Goal: Information Seeking & Learning: Compare options

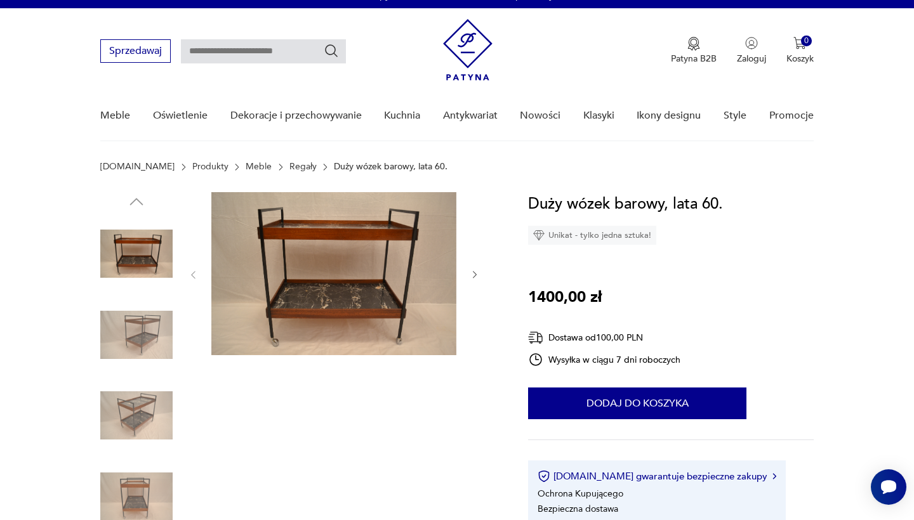
click at [131, 333] on img at bounding box center [136, 335] width 72 height 72
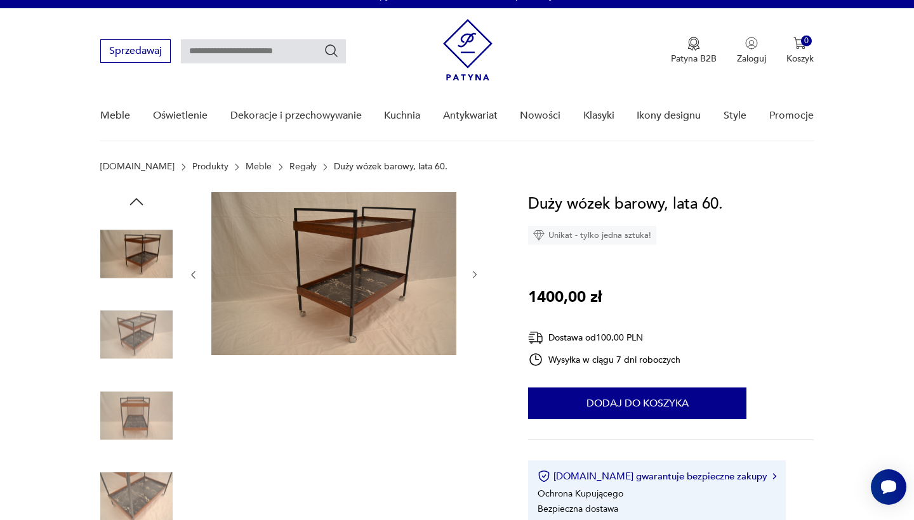
click at [146, 397] on img at bounding box center [136, 416] width 72 height 72
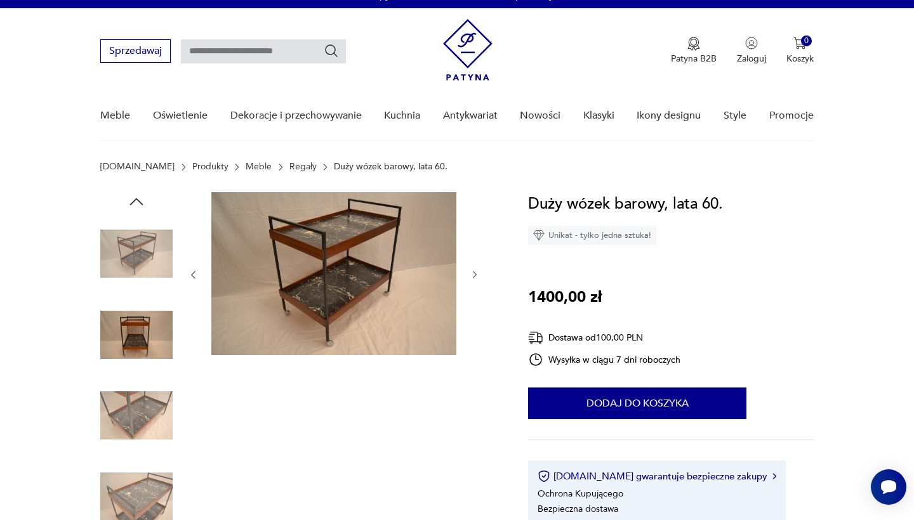
click at [144, 409] on img at bounding box center [136, 416] width 72 height 72
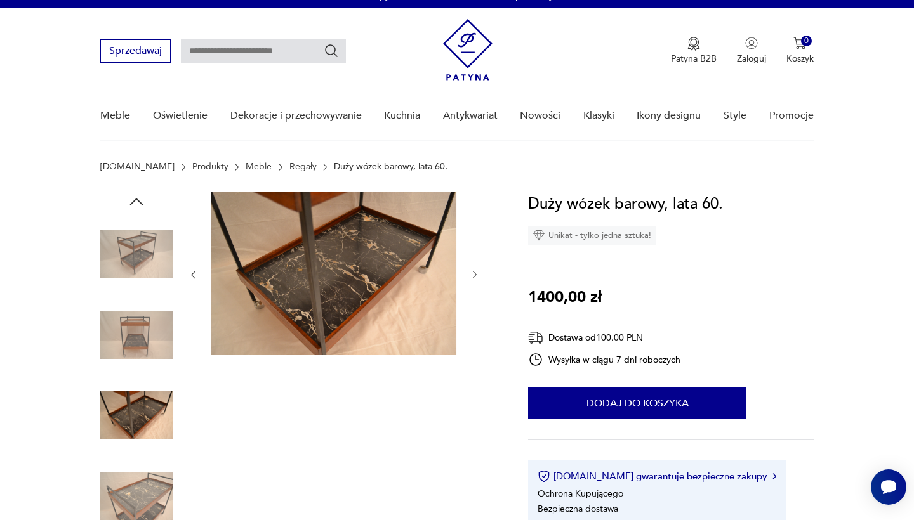
click at [155, 487] on img at bounding box center [136, 497] width 72 height 72
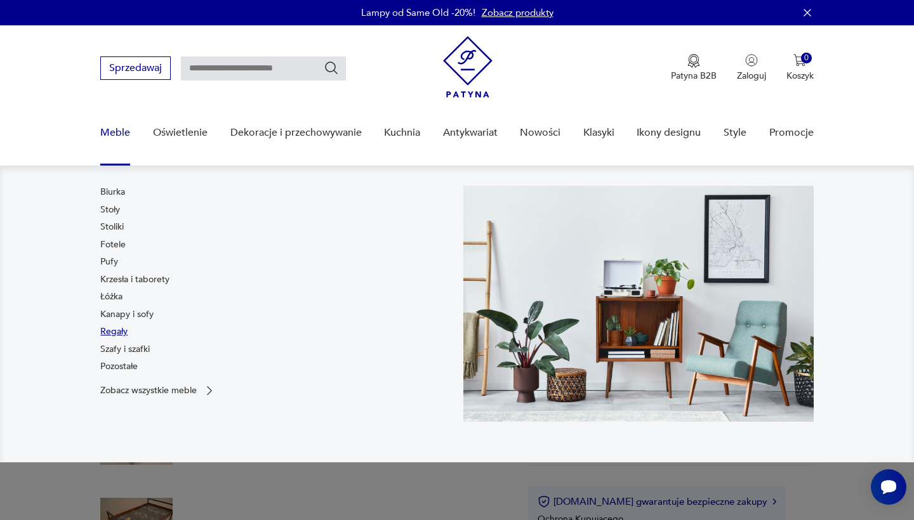
click at [117, 328] on link "Regały" at bounding box center [113, 332] width 27 height 13
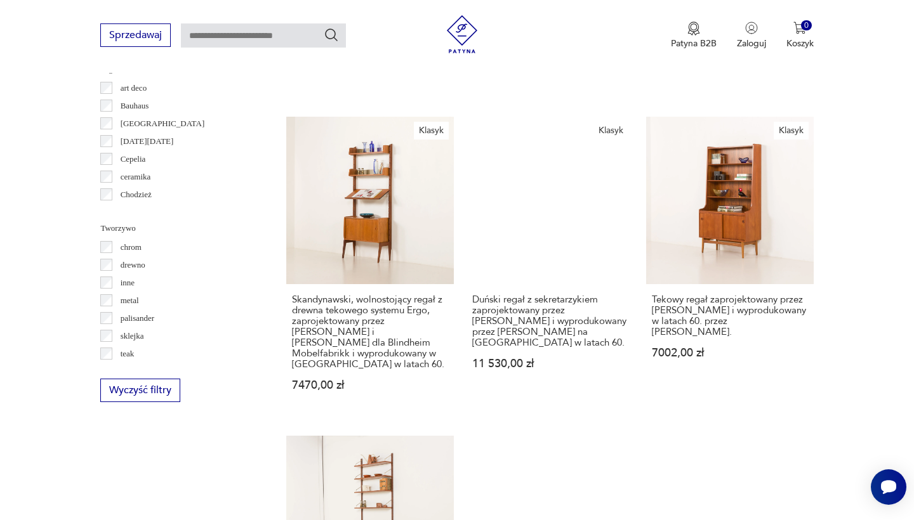
scroll to position [1380, 0]
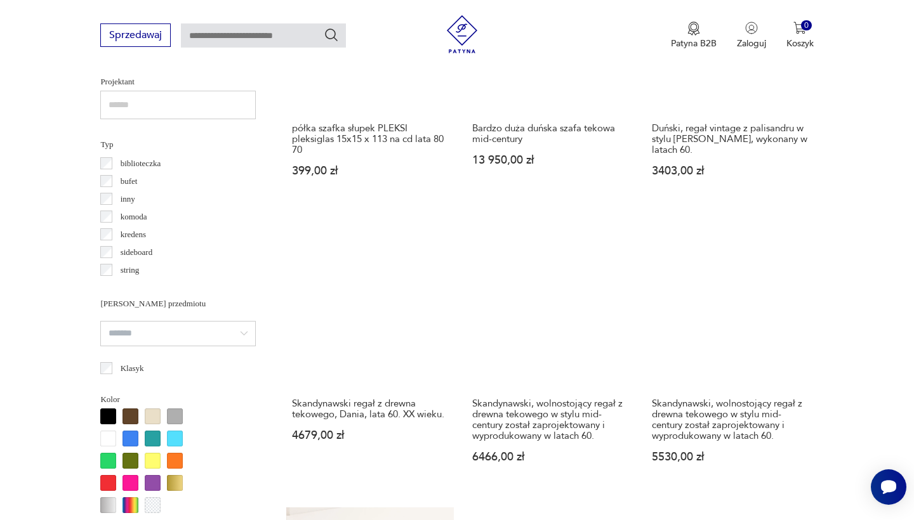
scroll to position [913, 0]
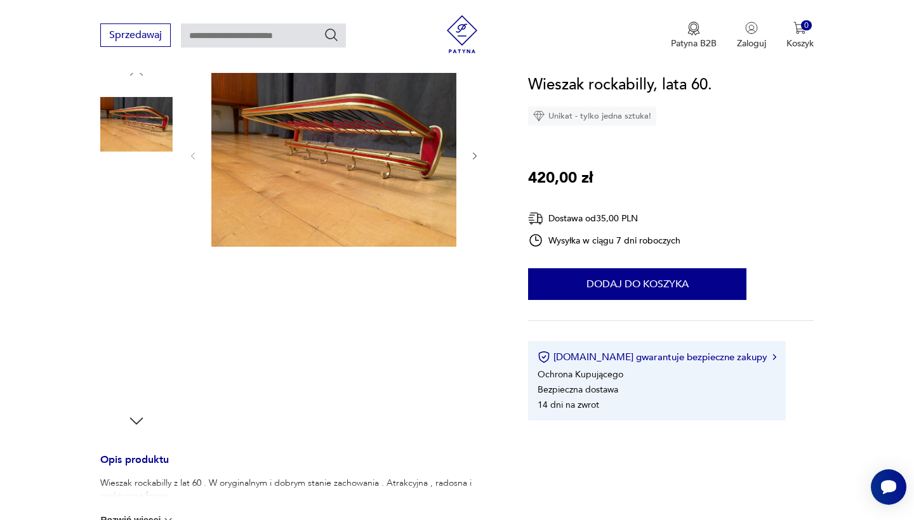
click at [155, 215] on img at bounding box center [136, 205] width 72 height 72
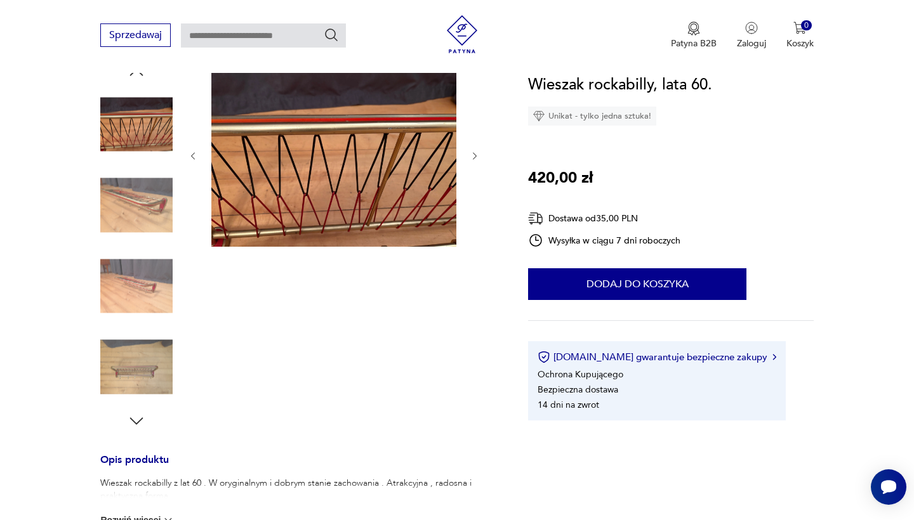
click at [144, 289] on img at bounding box center [136, 286] width 72 height 72
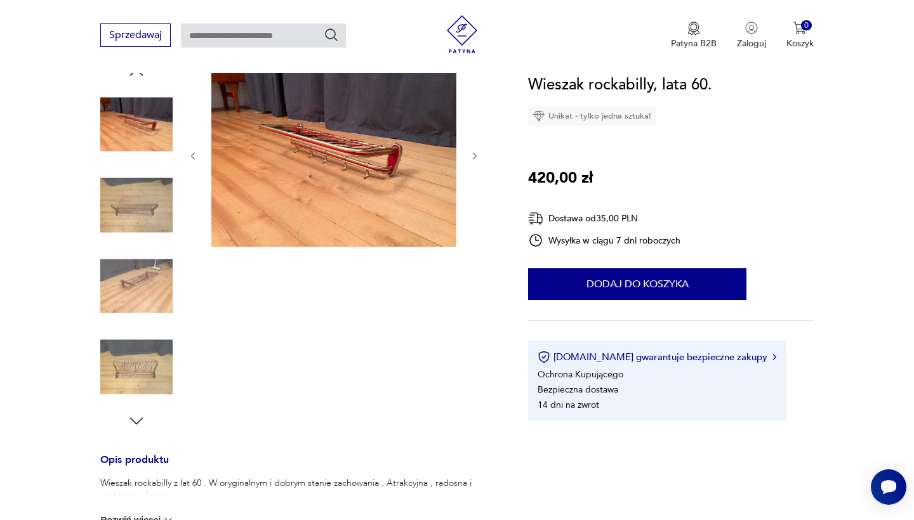
click at [145, 362] on img at bounding box center [136, 367] width 72 height 72
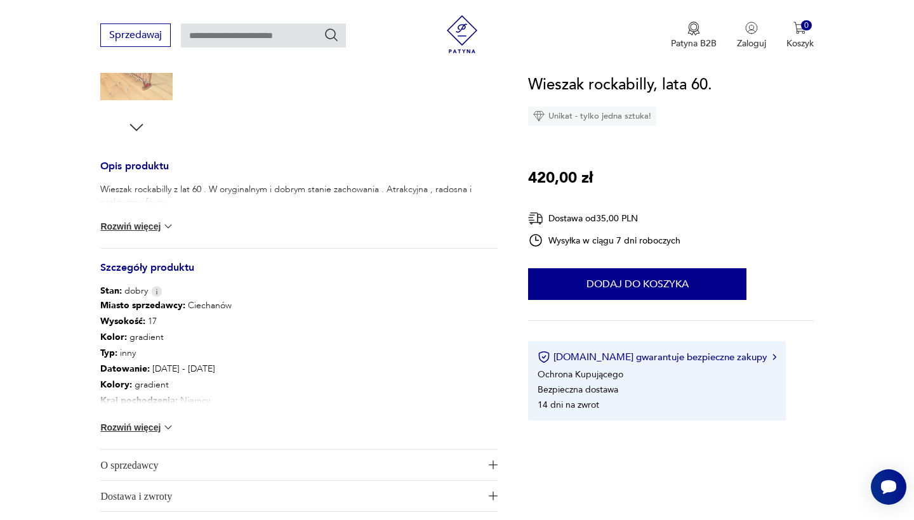
scroll to position [441, 0]
click at [161, 225] on button "Rozwiń więcej" at bounding box center [137, 226] width 74 height 13
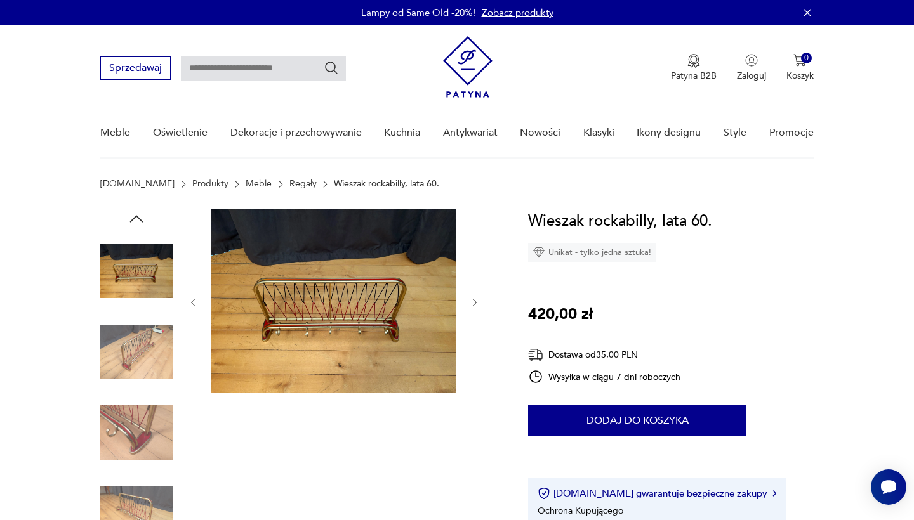
scroll to position [0, 0]
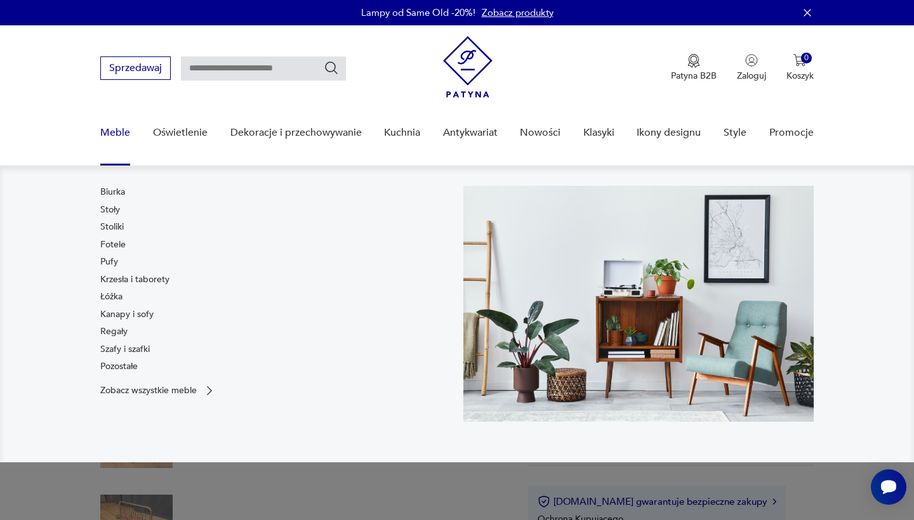
click at [111, 131] on link "Meble" at bounding box center [115, 133] width 30 height 49
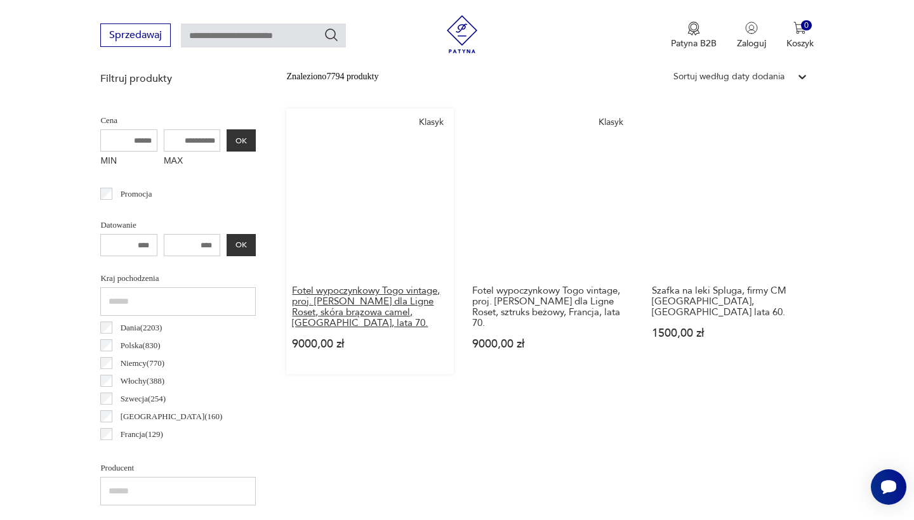
scroll to position [463, 0]
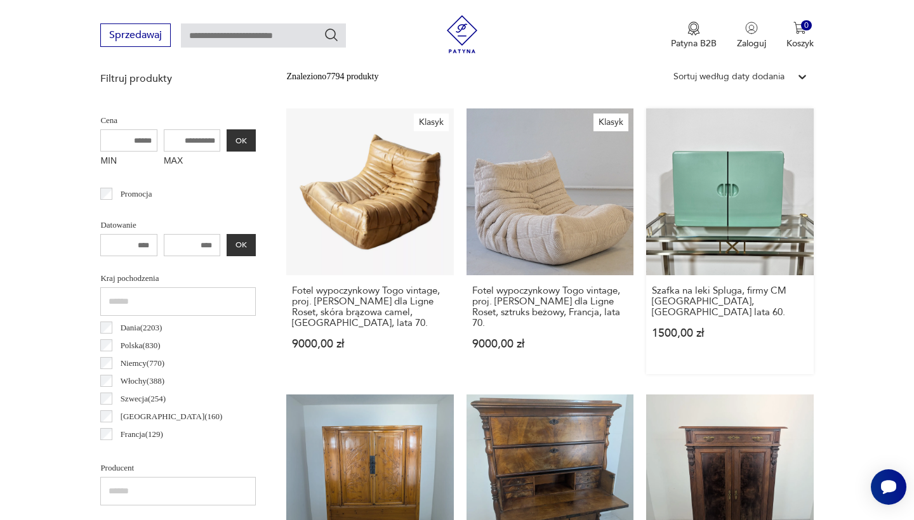
click at [646, 194] on link "Szafka na leki Spluga, firmy CM [GEOGRAPHIC_DATA], [GEOGRAPHIC_DATA] lata 60. 1…" at bounding box center [729, 242] width 167 height 266
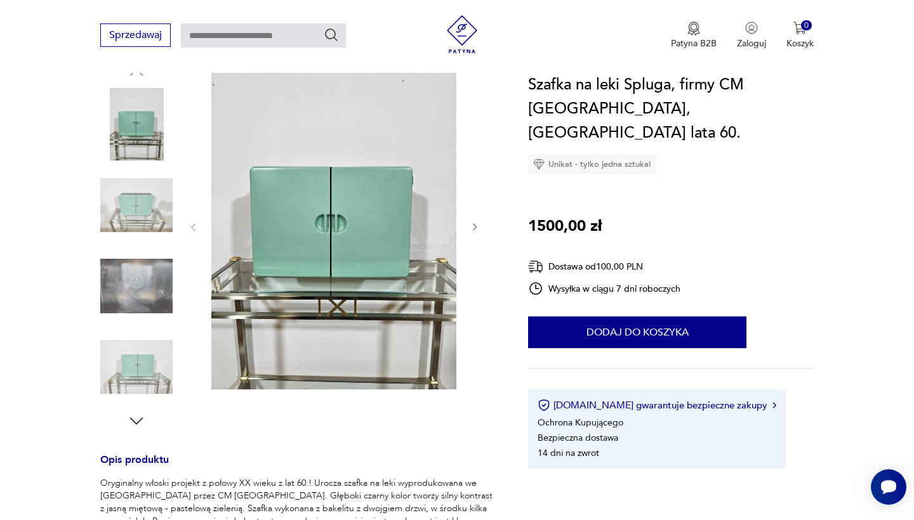
click at [474, 228] on icon "button" at bounding box center [475, 227] width 11 height 11
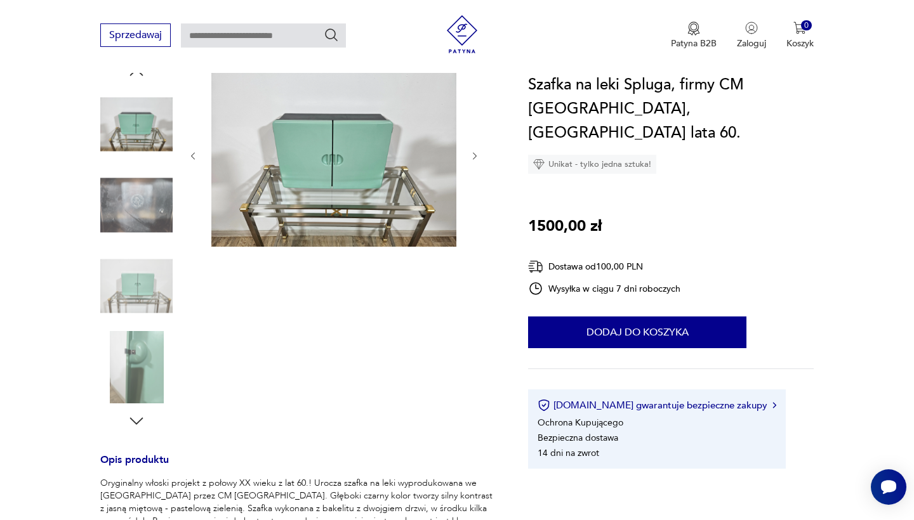
click at [128, 203] on img at bounding box center [136, 205] width 72 height 72
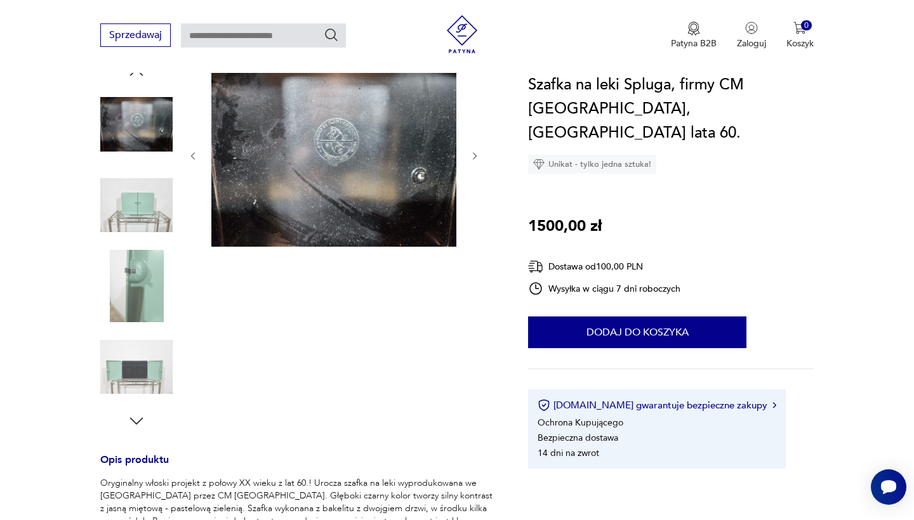
click at [131, 213] on img at bounding box center [136, 205] width 72 height 72
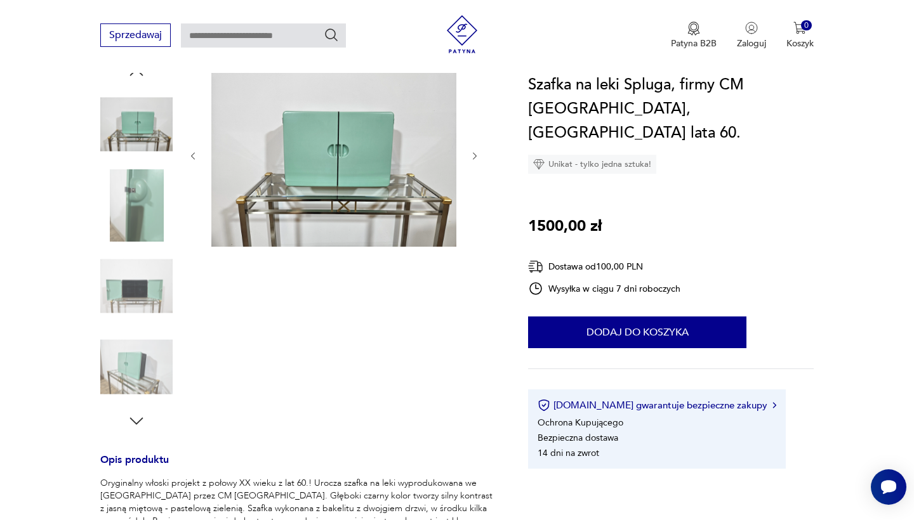
click at [138, 200] on img at bounding box center [136, 205] width 72 height 72
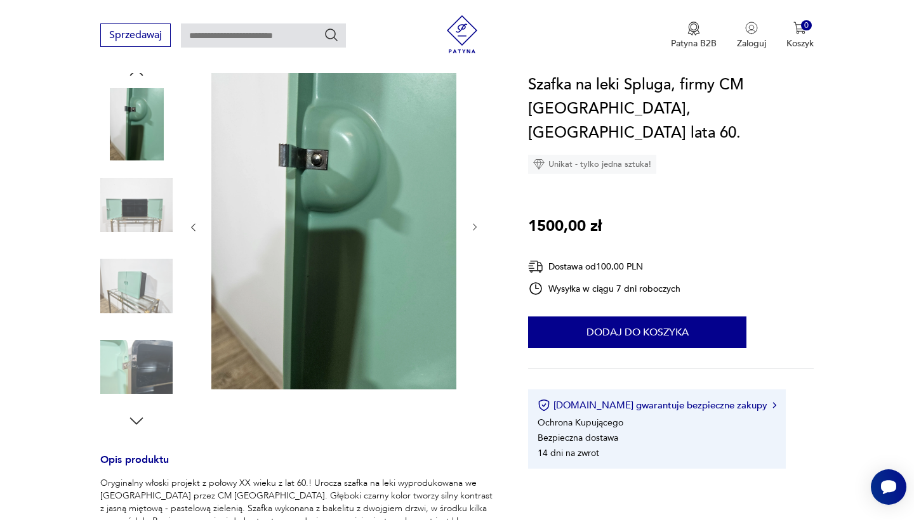
click at [140, 205] on img at bounding box center [136, 205] width 72 height 72
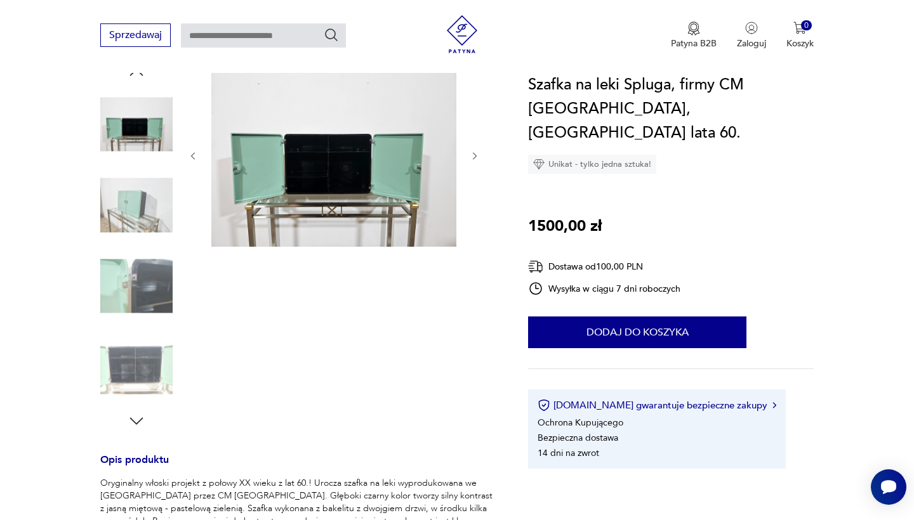
click at [477, 152] on icon "button" at bounding box center [475, 156] width 11 height 11
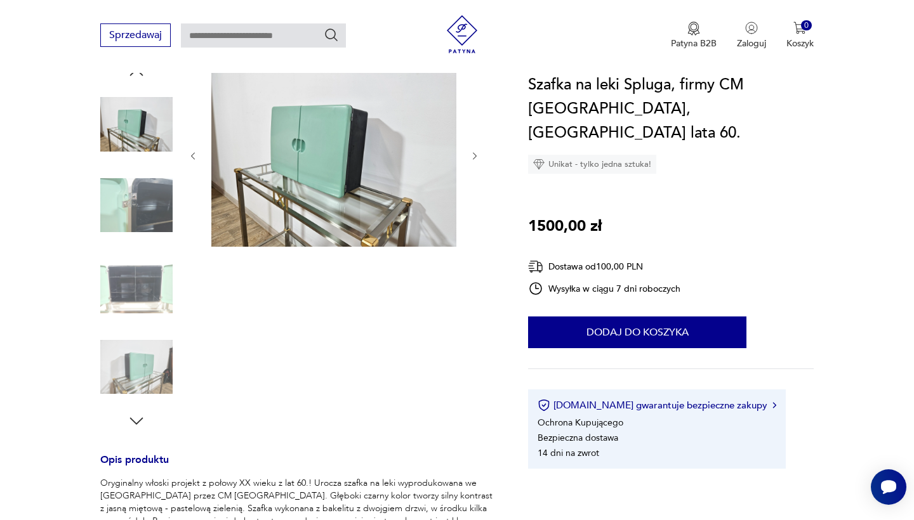
click at [477, 152] on icon "button" at bounding box center [475, 156] width 11 height 11
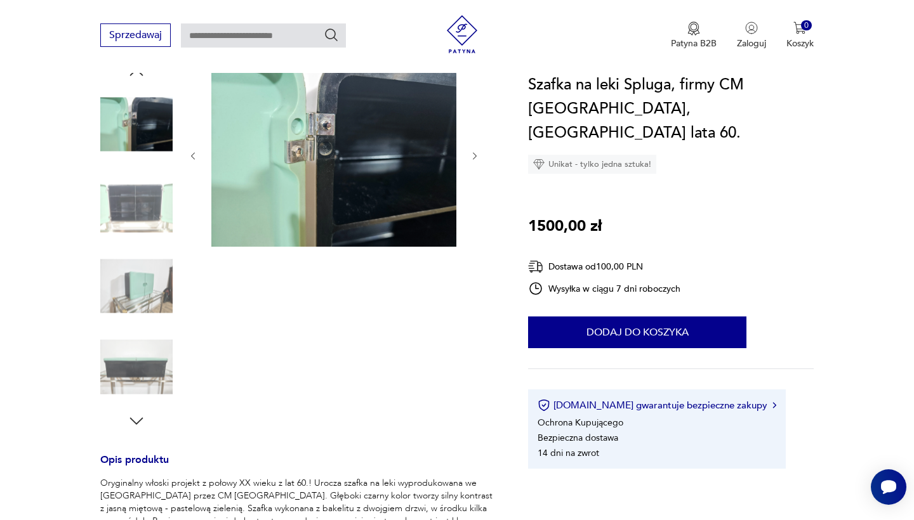
click at [477, 152] on icon "button" at bounding box center [475, 156] width 11 height 11
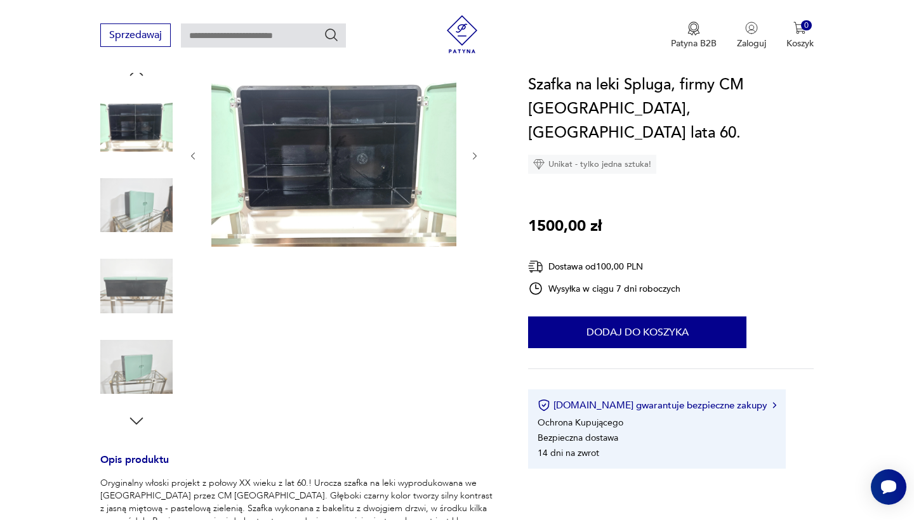
click at [477, 152] on icon "button" at bounding box center [475, 156] width 11 height 11
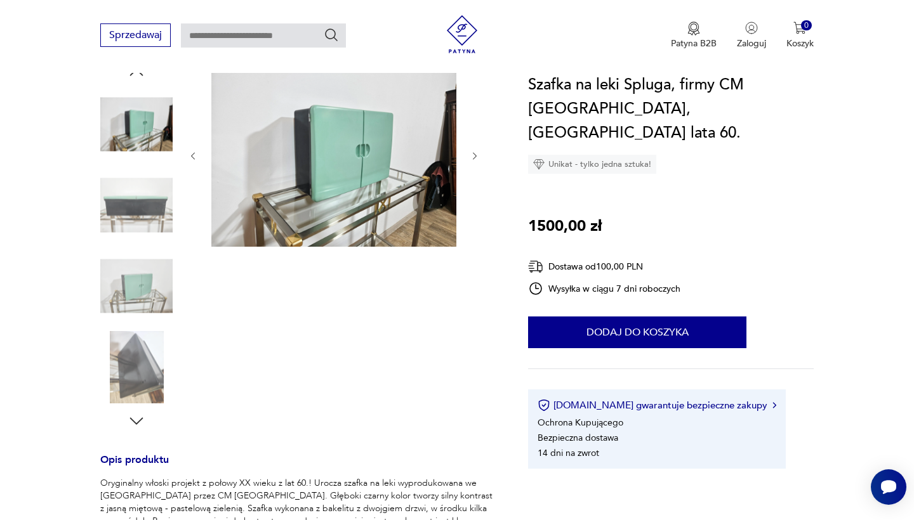
click at [477, 152] on icon "button" at bounding box center [475, 156] width 11 height 11
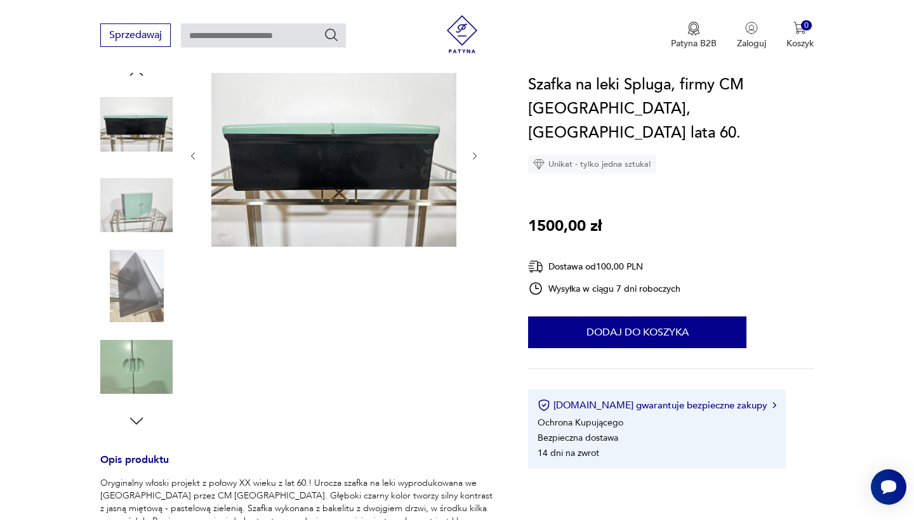
click at [477, 152] on icon "button" at bounding box center [475, 156] width 11 height 11
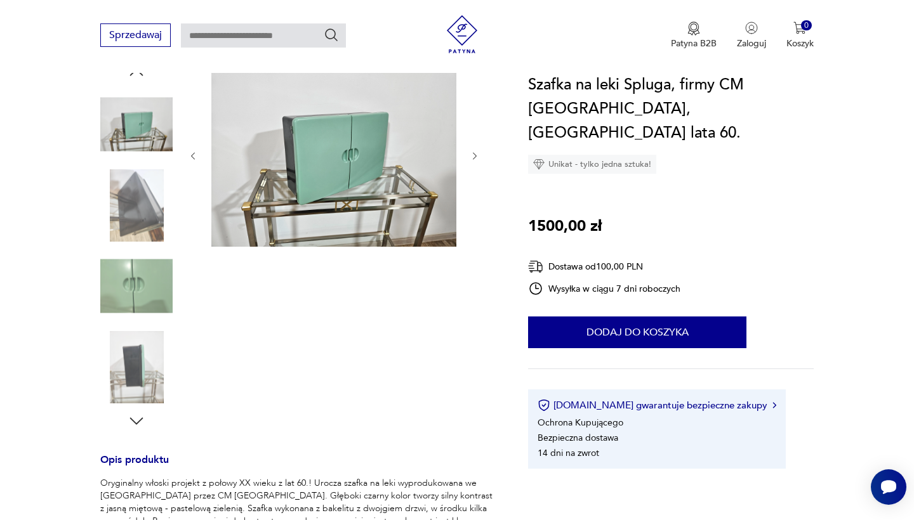
click at [477, 152] on icon "button" at bounding box center [475, 156] width 11 height 11
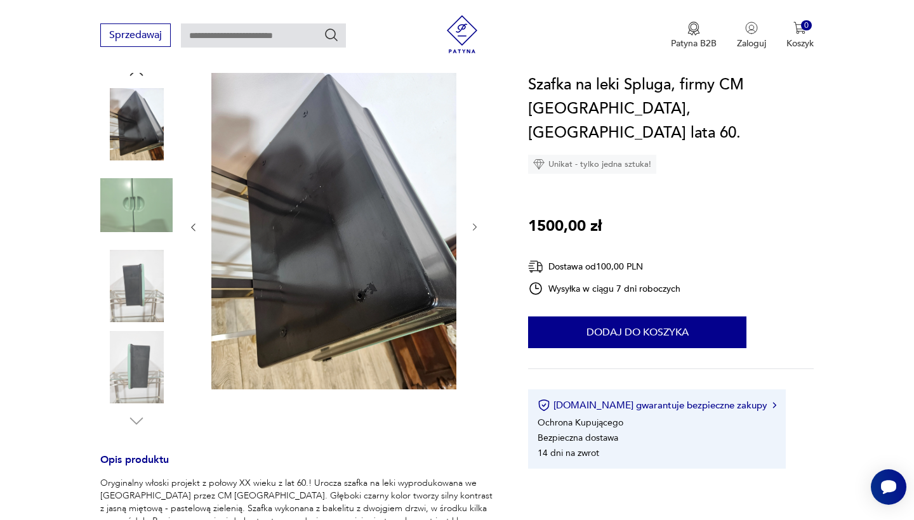
click at [477, 152] on div at bounding box center [334, 227] width 292 height 329
click at [474, 228] on icon "button" at bounding box center [475, 227] width 11 height 11
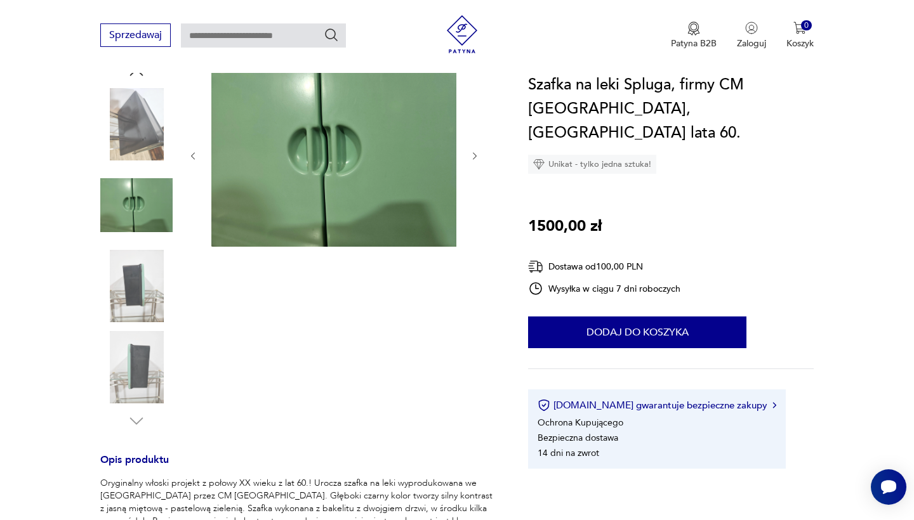
click at [474, 228] on div at bounding box center [334, 156] width 292 height 187
click at [150, 298] on img at bounding box center [136, 286] width 72 height 72
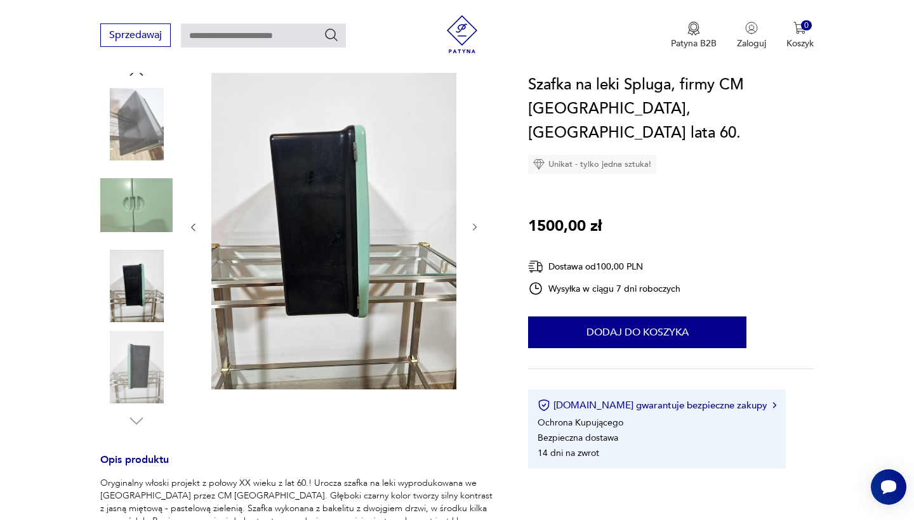
click at [134, 361] on img at bounding box center [136, 367] width 72 height 72
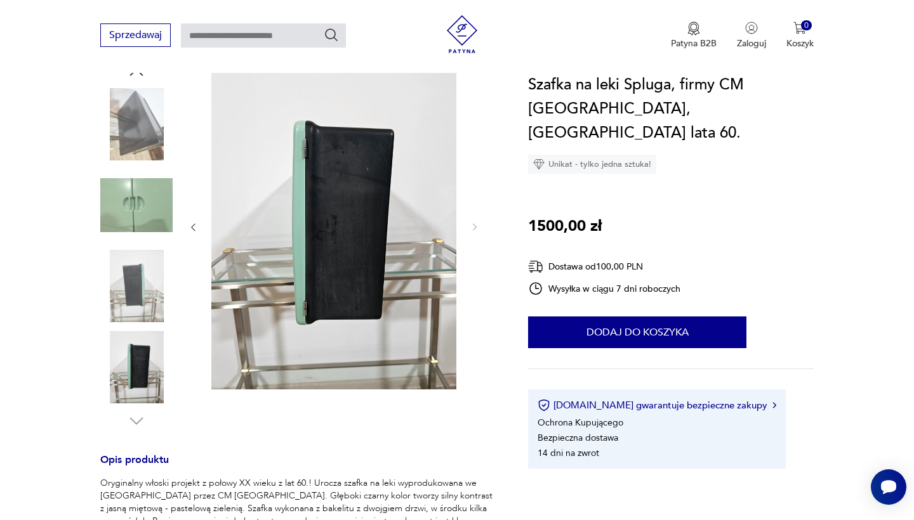
click at [194, 227] on icon "button" at bounding box center [193, 227] width 11 height 11
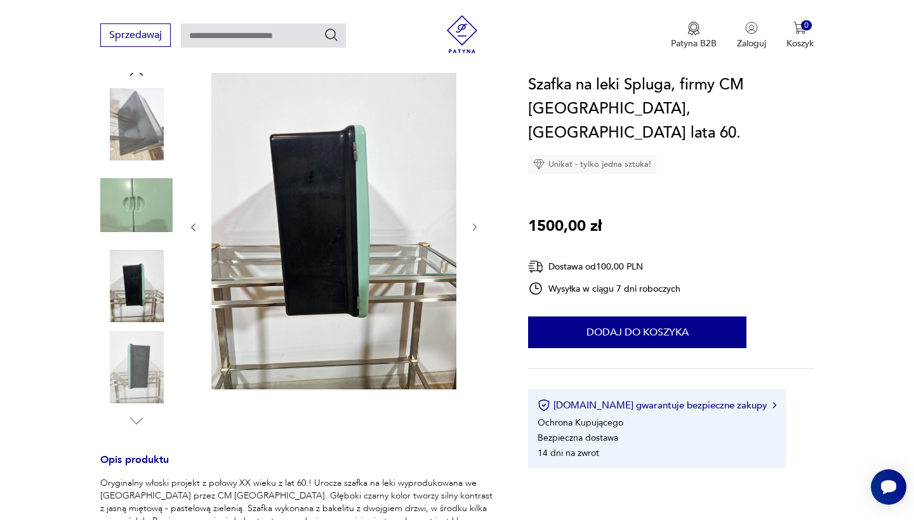
click at [194, 227] on icon "button" at bounding box center [193, 227] width 11 height 11
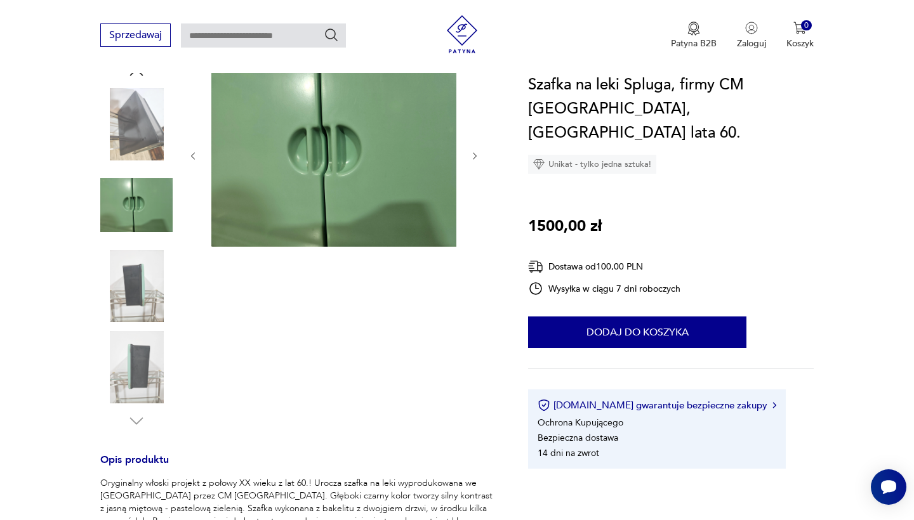
click at [195, 227] on div at bounding box center [334, 156] width 292 height 187
click at [195, 156] on icon "button" at bounding box center [193, 156] width 11 height 11
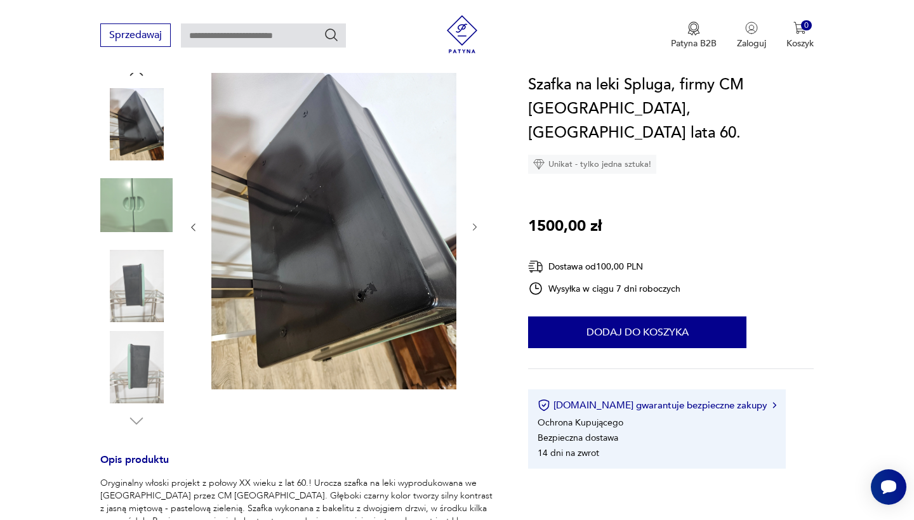
click at [195, 156] on div at bounding box center [334, 227] width 292 height 329
click at [192, 228] on icon "button" at bounding box center [194, 228] width 4 height 8
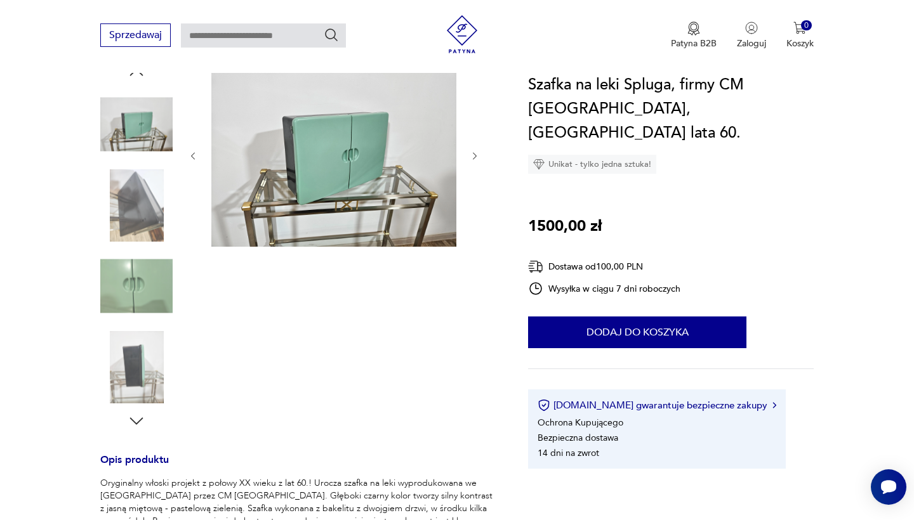
click at [193, 154] on icon "button" at bounding box center [193, 156] width 11 height 11
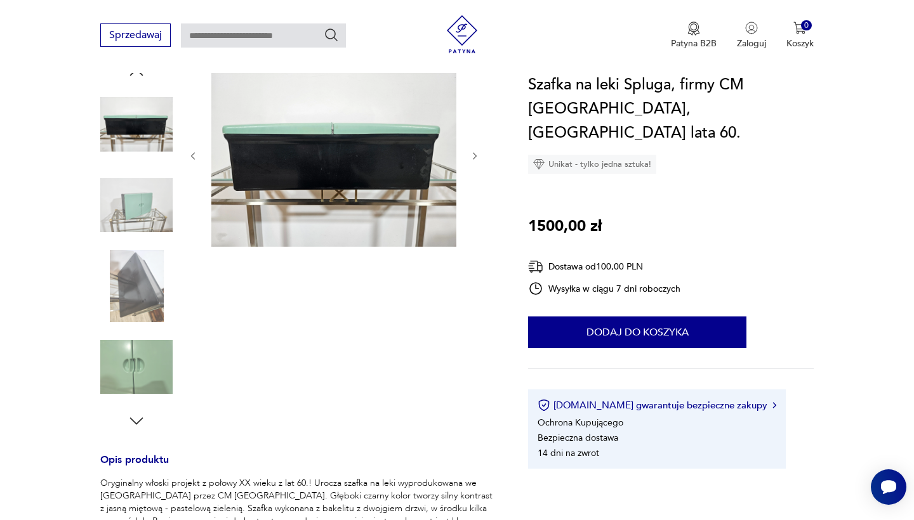
click at [195, 157] on icon "button" at bounding box center [193, 156] width 11 height 11
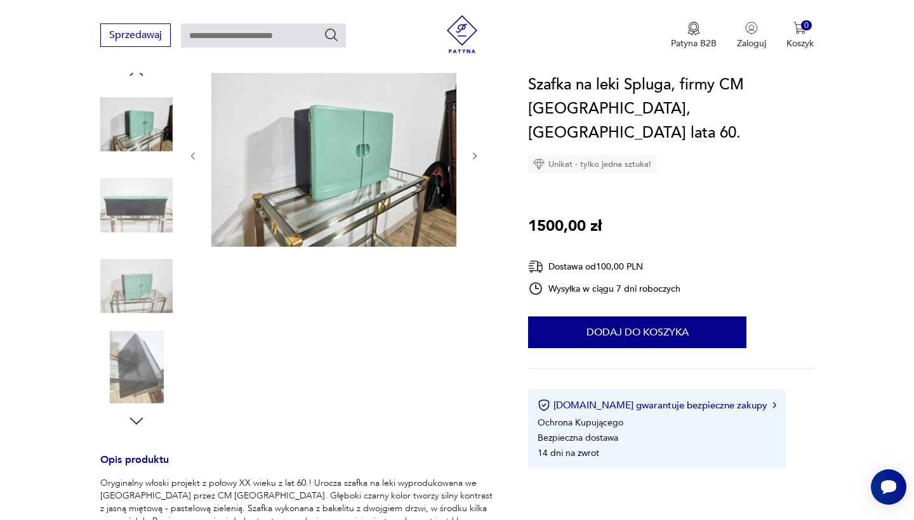
click at [195, 157] on icon "button" at bounding box center [193, 156] width 11 height 11
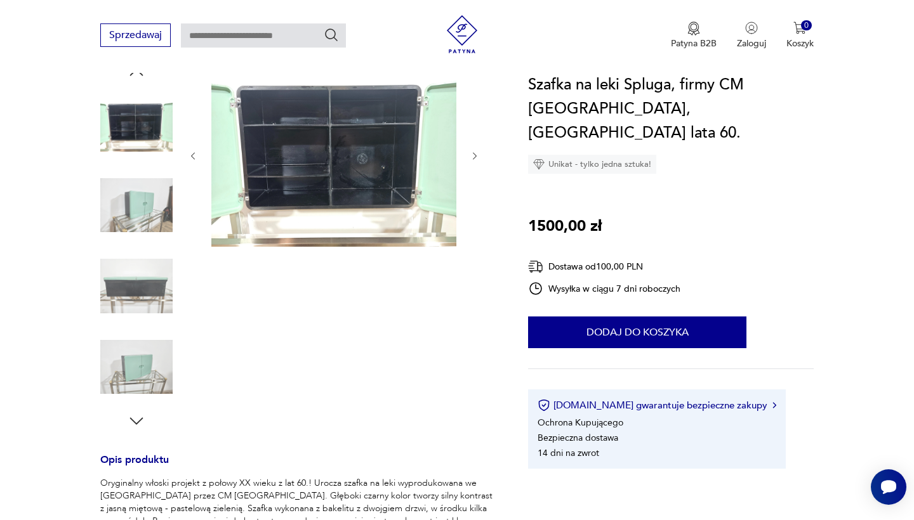
click at [195, 157] on icon "button" at bounding box center [193, 156] width 11 height 11
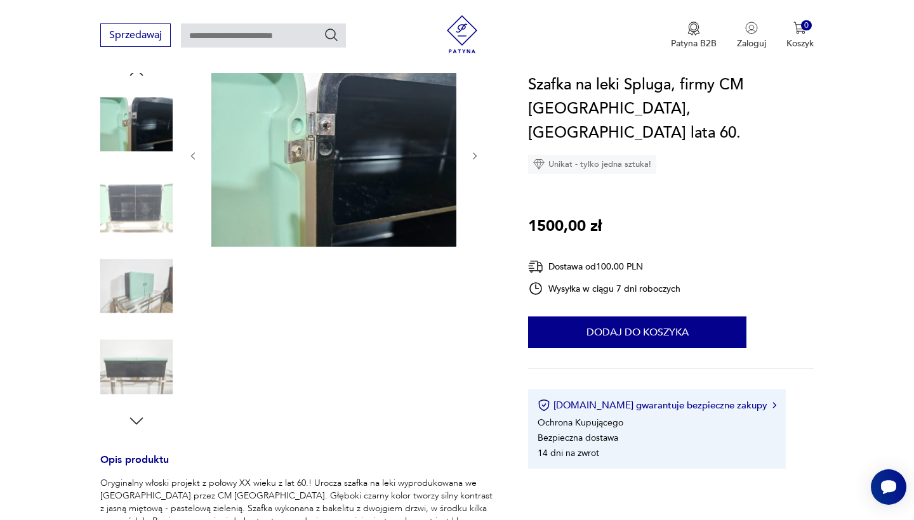
click at [195, 157] on icon "button" at bounding box center [193, 156] width 11 height 11
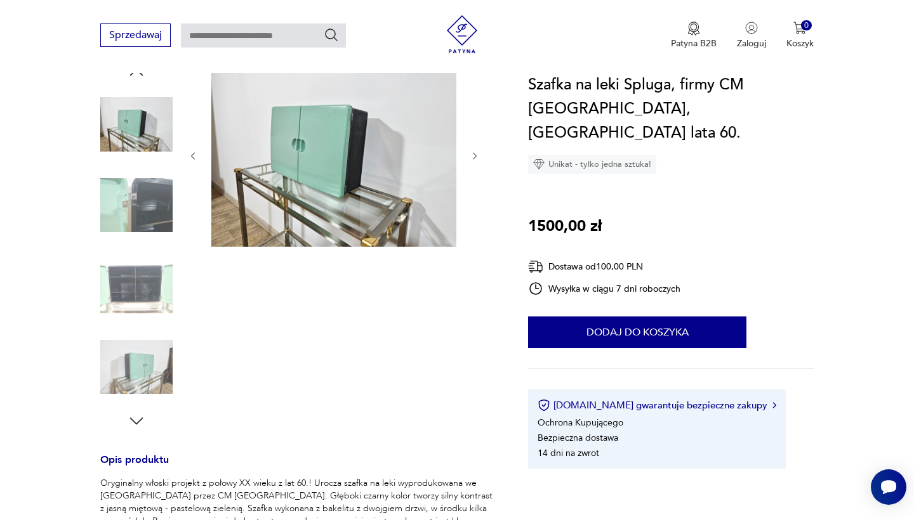
click at [195, 157] on icon "button" at bounding box center [193, 156] width 11 height 11
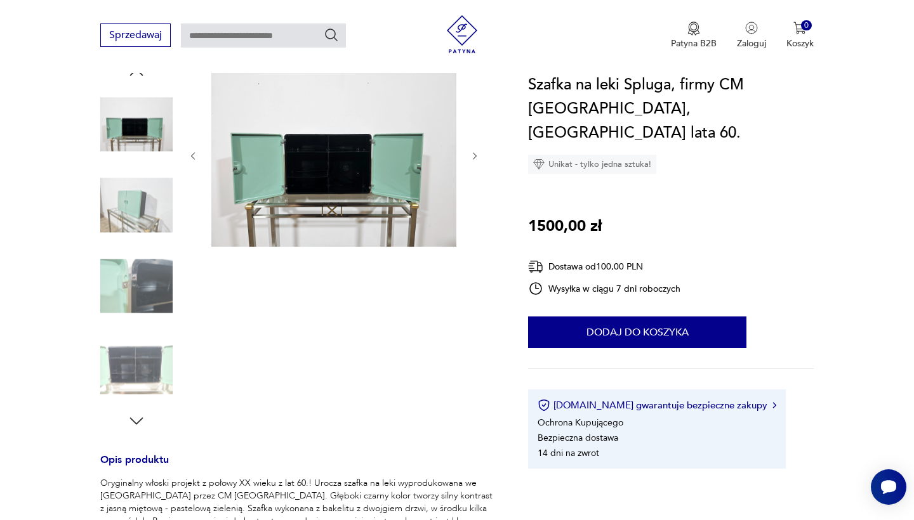
click at [195, 157] on icon "button" at bounding box center [193, 156] width 11 height 11
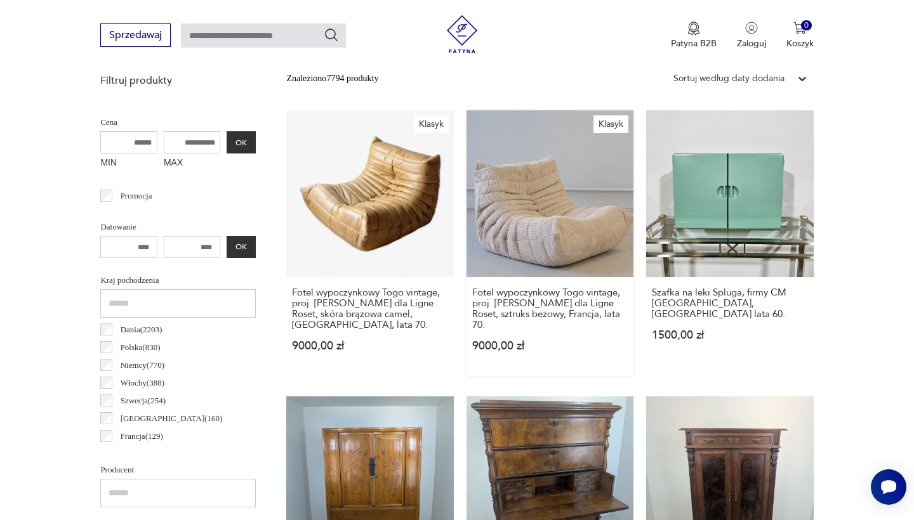
scroll to position [461, 0]
click at [453, 396] on link "Szafa chińska z drewna wiązowego z XIX wieku z Dynasti Qing 4000,00 zł" at bounding box center [369, 529] width 167 height 266
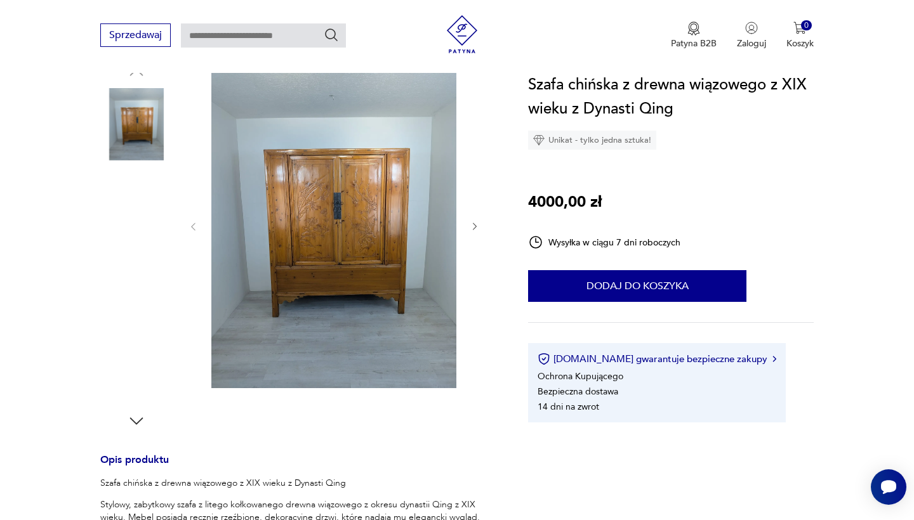
click at [476, 223] on icon "button" at bounding box center [475, 227] width 11 height 11
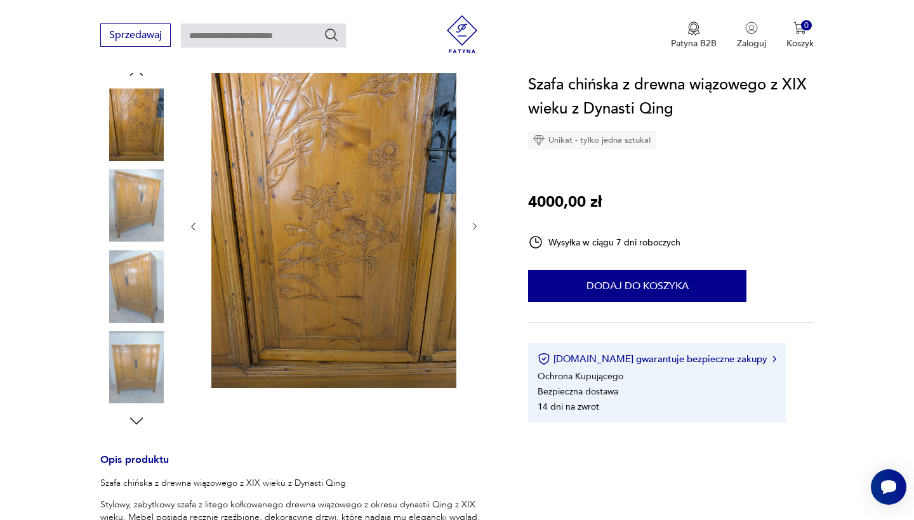
click at [476, 223] on icon "button" at bounding box center [475, 227] width 11 height 11
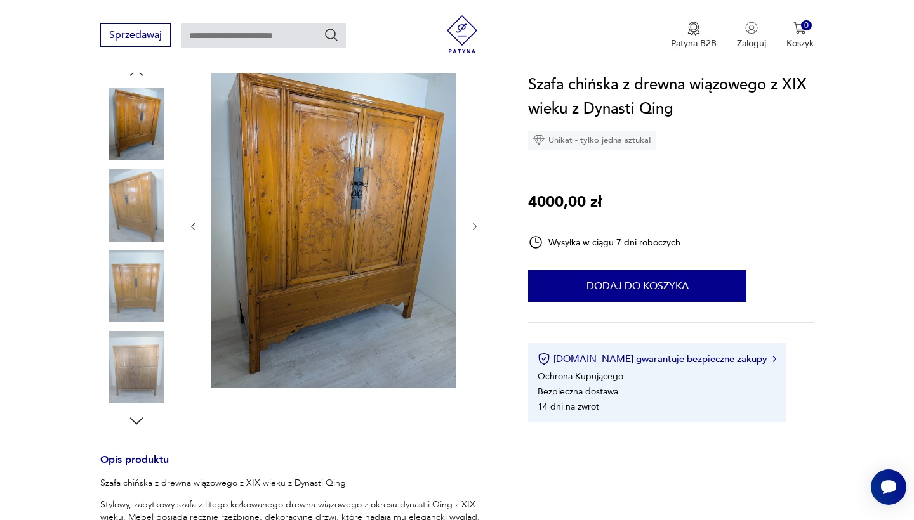
click at [476, 223] on icon "button" at bounding box center [475, 227] width 11 height 11
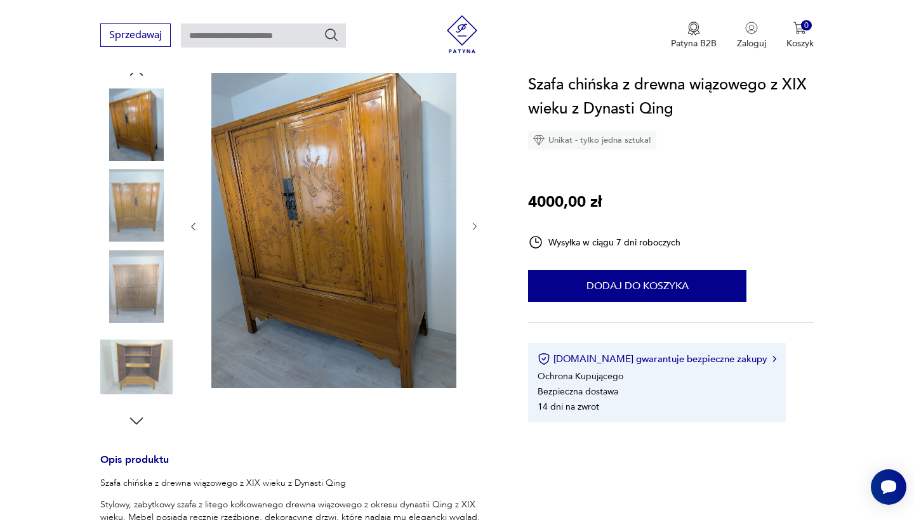
click at [476, 223] on icon "button" at bounding box center [475, 227] width 11 height 11
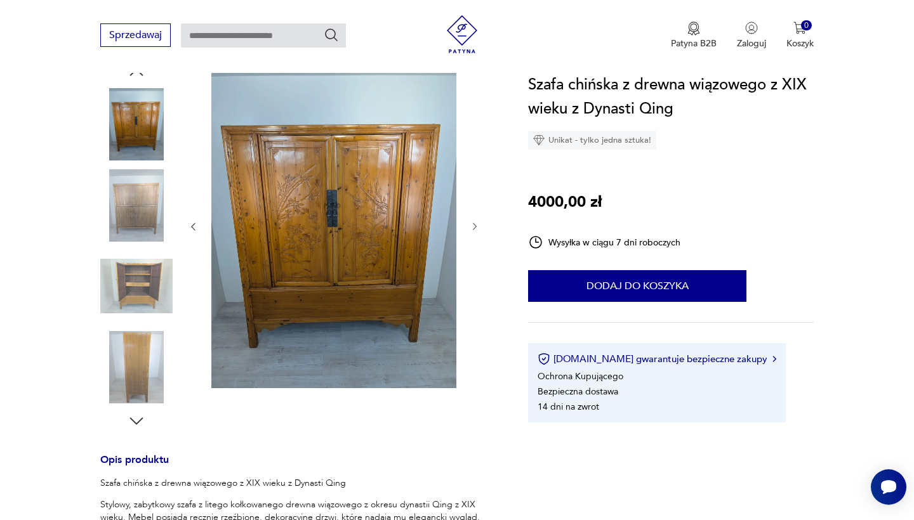
click at [476, 223] on icon "button" at bounding box center [475, 227] width 11 height 11
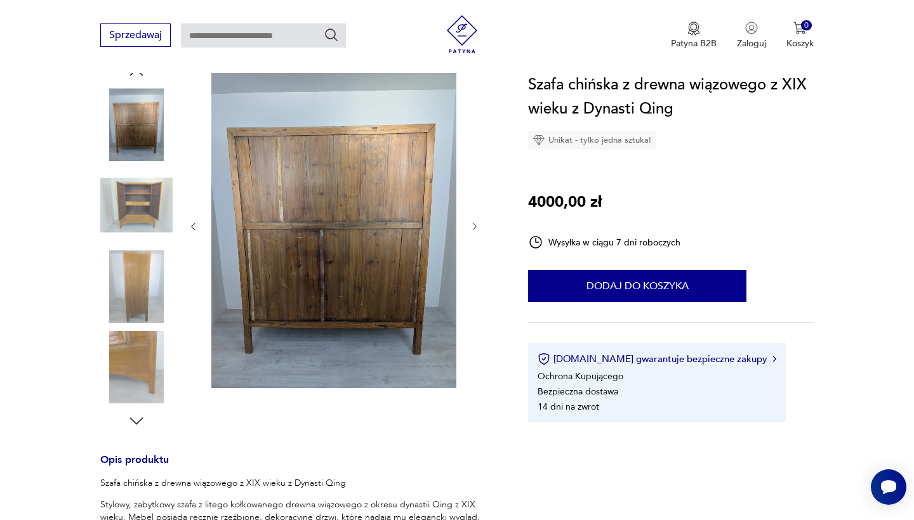
click at [476, 223] on icon "button" at bounding box center [475, 227] width 11 height 11
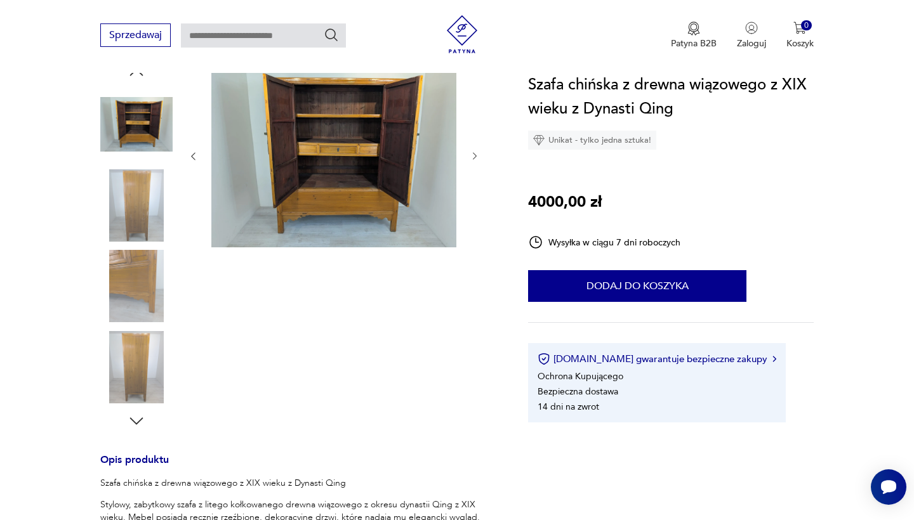
click at [475, 158] on icon "button" at bounding box center [475, 157] width 4 height 8
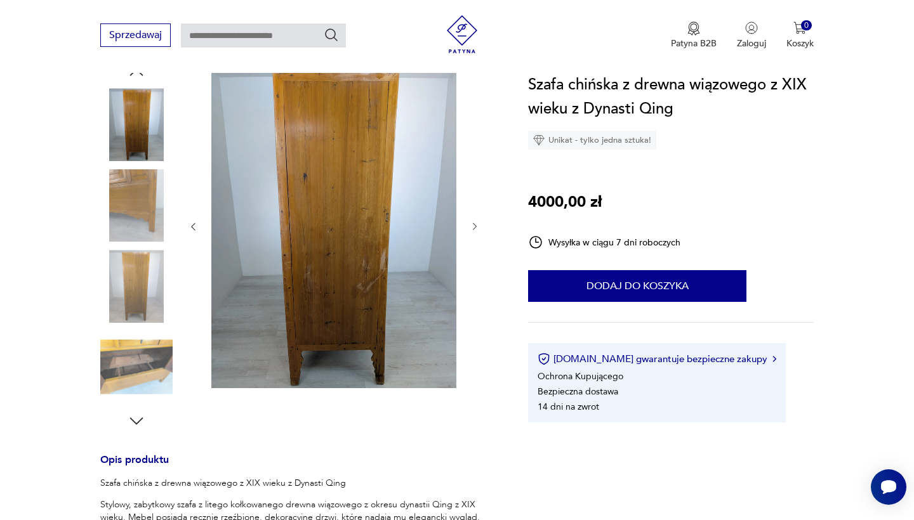
click at [475, 158] on div at bounding box center [334, 227] width 292 height 328
click at [473, 224] on icon "button" at bounding box center [475, 227] width 4 height 8
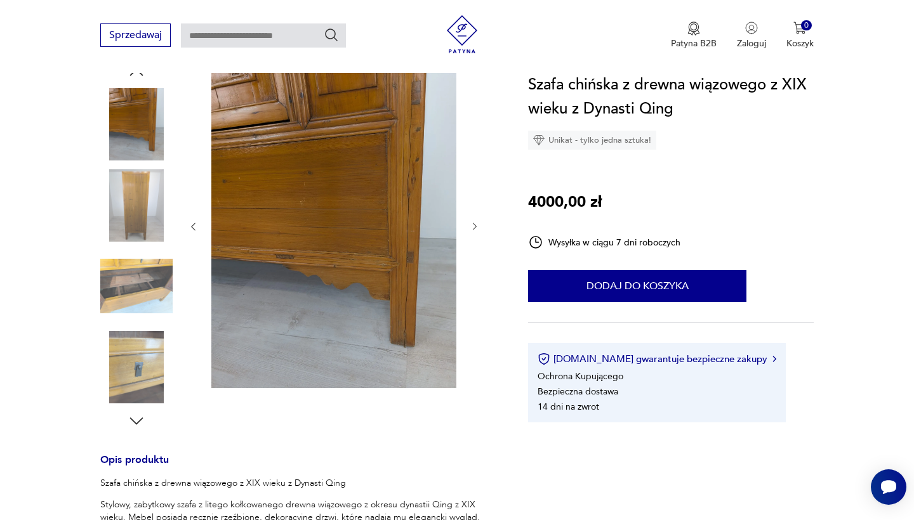
click at [473, 224] on icon "button" at bounding box center [475, 227] width 4 height 8
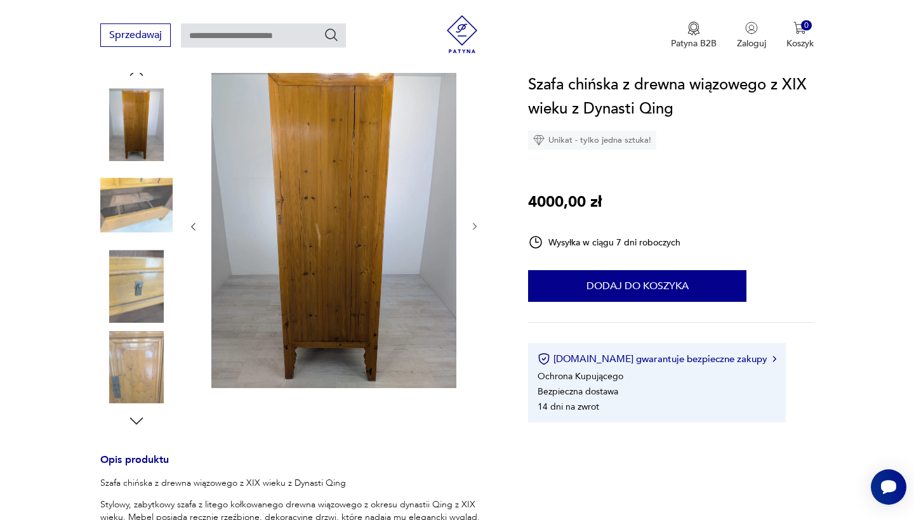
click at [473, 224] on icon "button" at bounding box center [475, 227] width 4 height 8
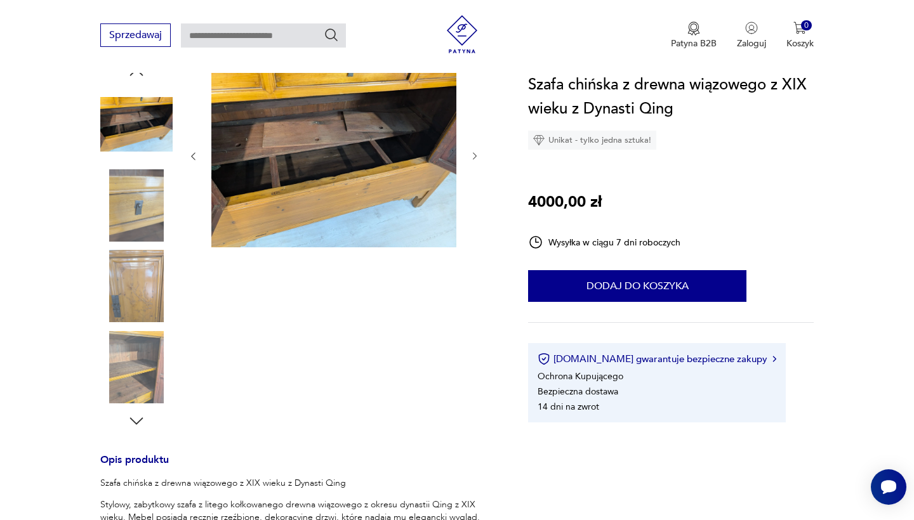
click at [473, 224] on div at bounding box center [334, 156] width 292 height 187
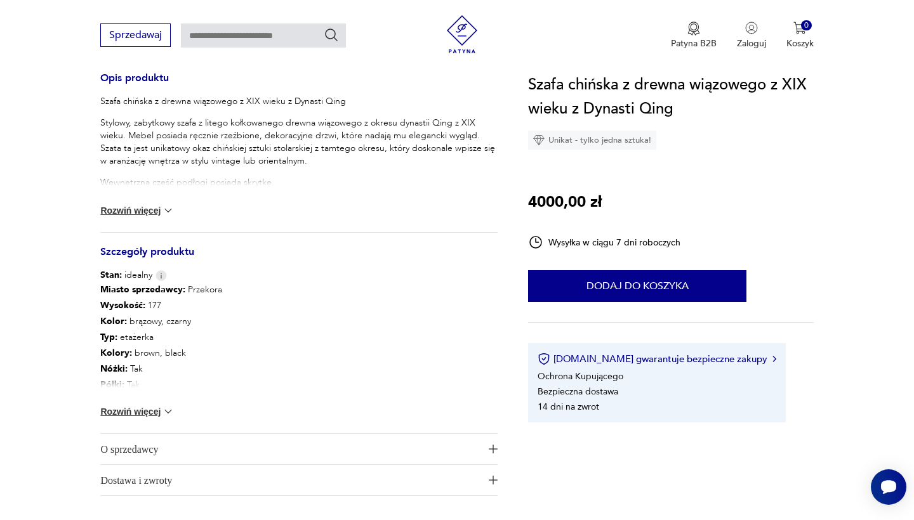
scroll to position [533, 0]
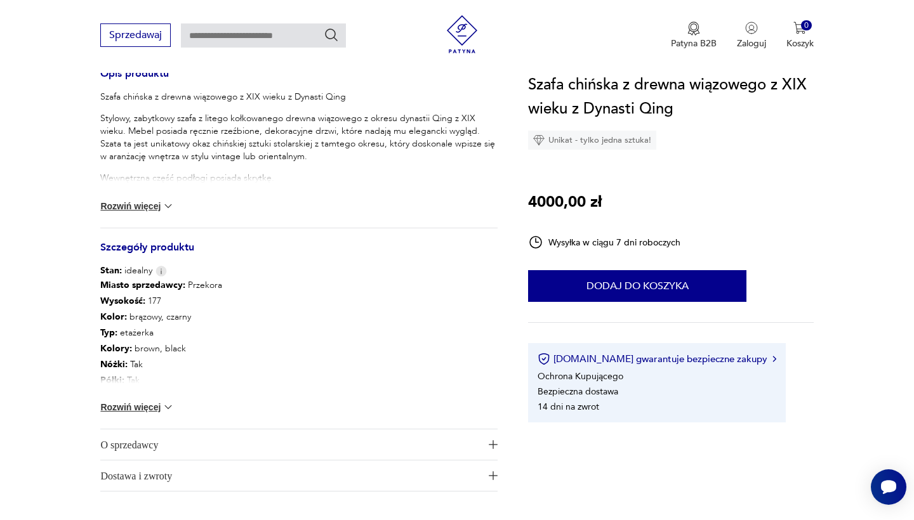
click at [154, 206] on button "Rozwiń więcej" at bounding box center [137, 206] width 74 height 13
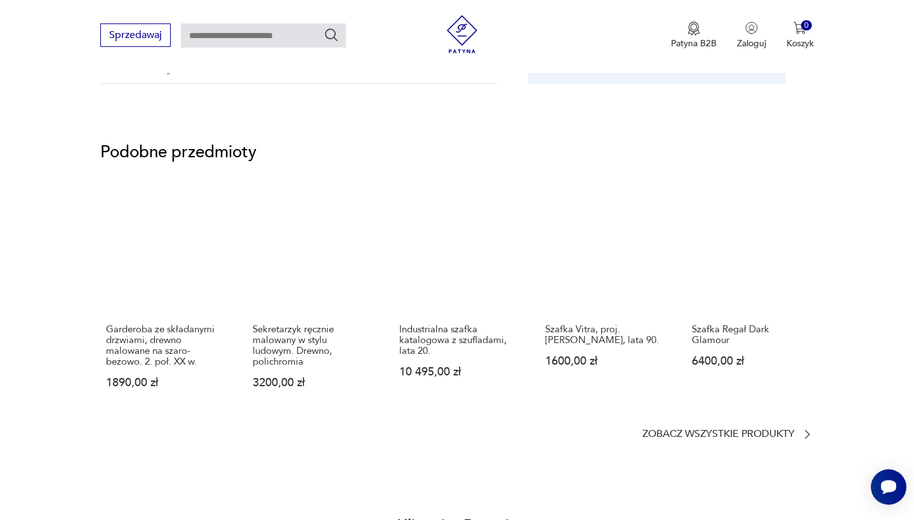
scroll to position [1203, 0]
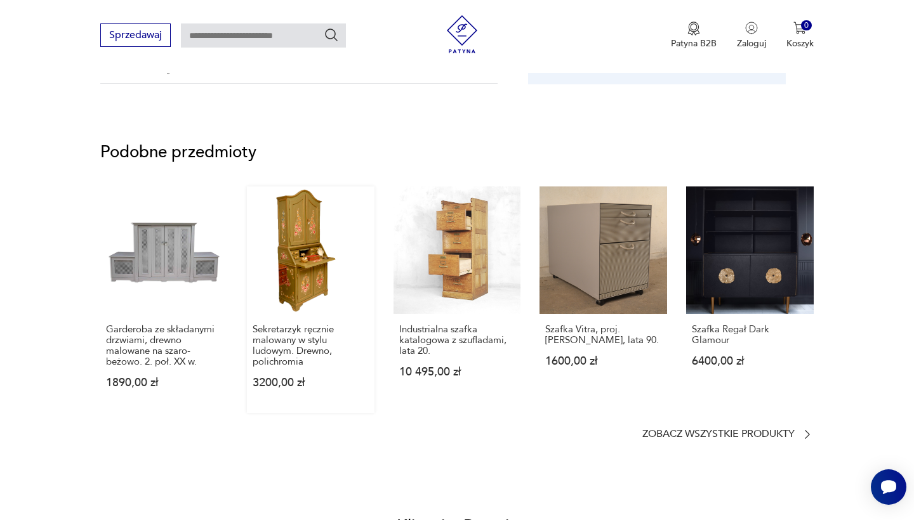
click at [319, 267] on link "Sekretarzyk ręcznie malowany w stylu ludowym. Drewno, polichromia 3200,00 zł" at bounding box center [311, 300] width 128 height 227
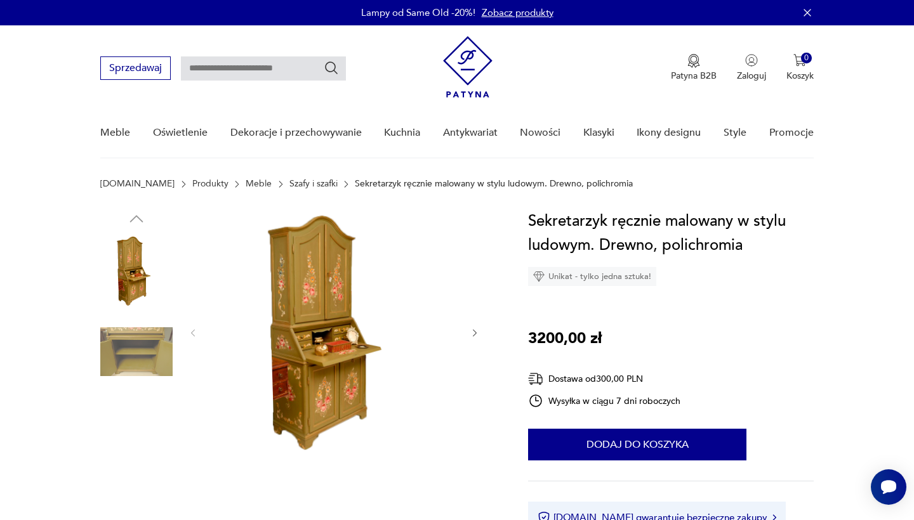
click at [473, 331] on icon "button" at bounding box center [475, 333] width 4 height 8
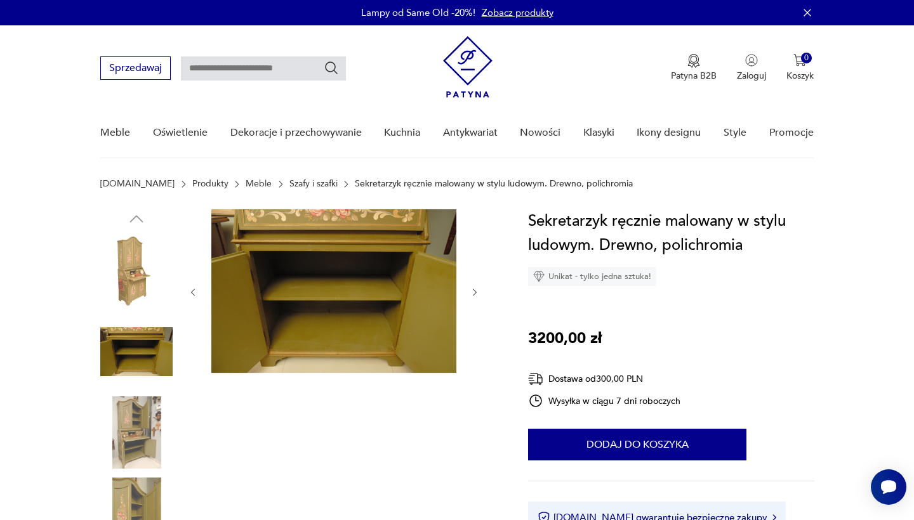
click at [473, 331] on div at bounding box center [334, 292] width 292 height 166
click at [475, 293] on icon "button" at bounding box center [475, 293] width 11 height 11
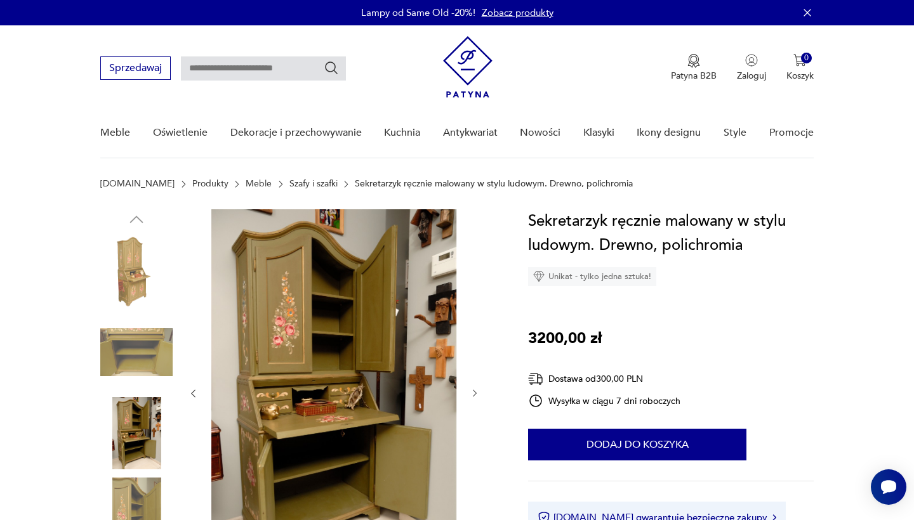
click at [475, 293] on div at bounding box center [334, 393] width 292 height 369
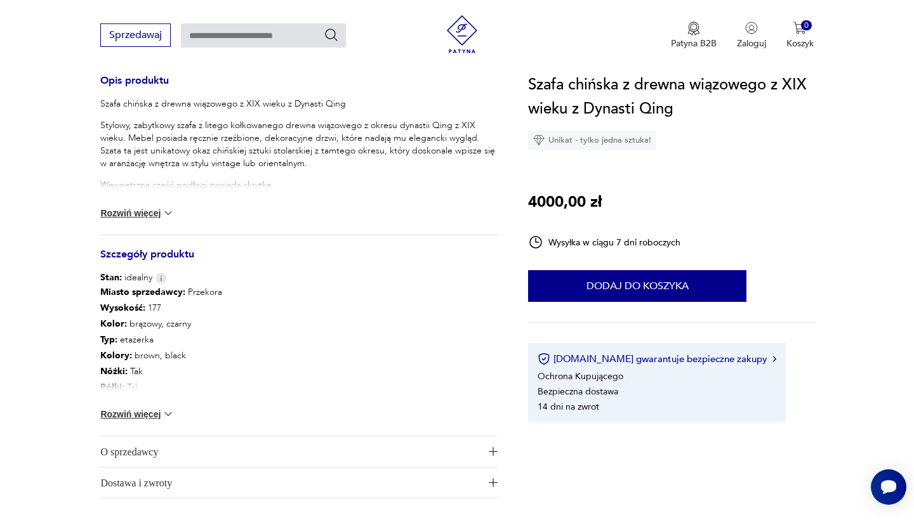
scroll to position [530, 0]
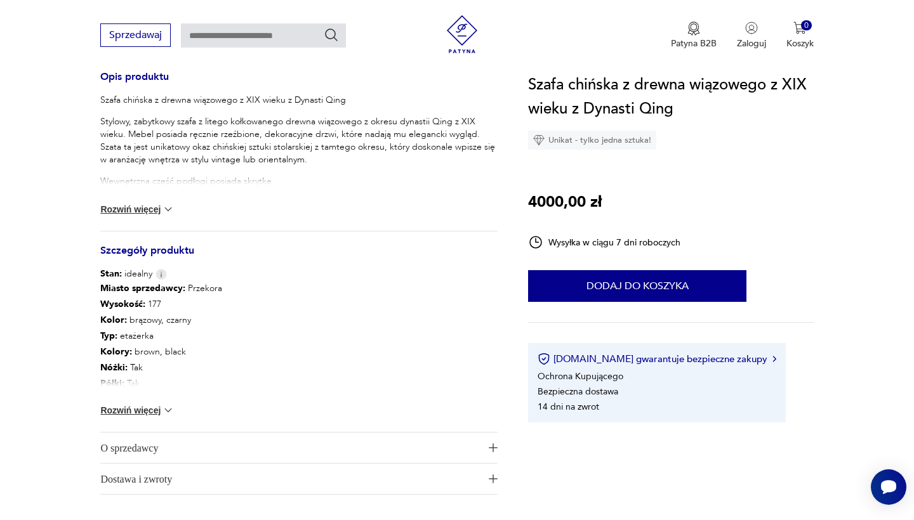
click at [134, 411] on button "Rozwiń więcej" at bounding box center [137, 410] width 74 height 13
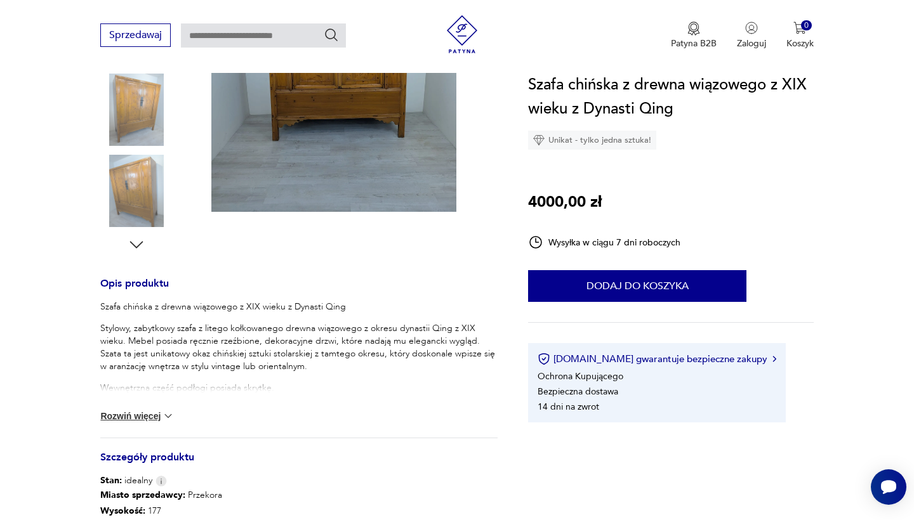
scroll to position [343, 0]
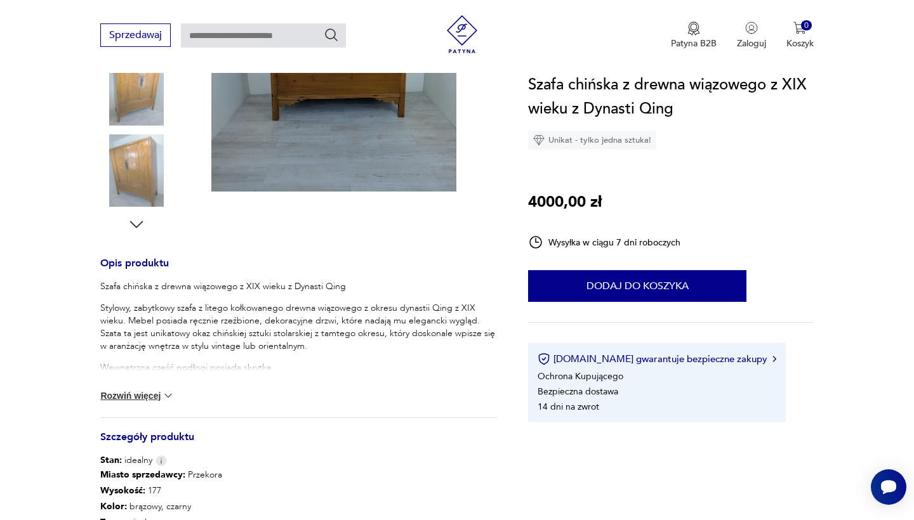
click at [163, 397] on img at bounding box center [168, 396] width 13 height 13
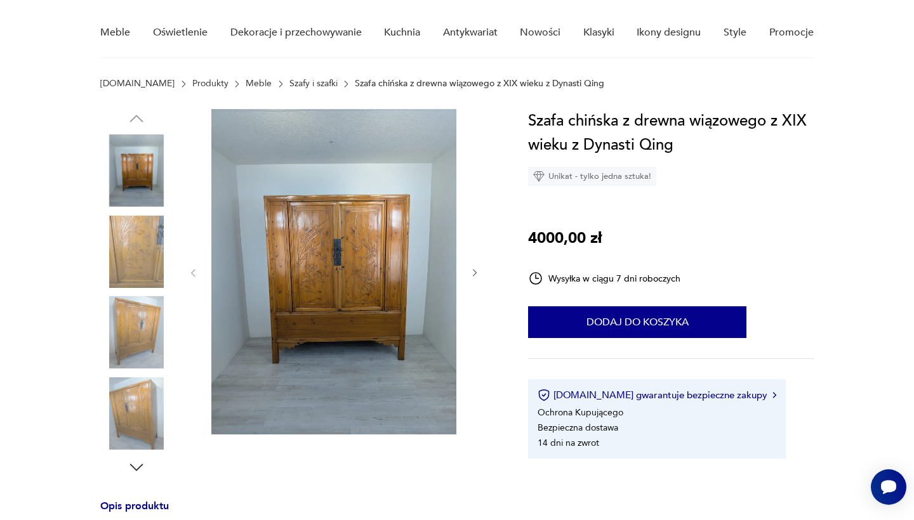
scroll to position [100, 0]
click at [149, 270] on img at bounding box center [136, 252] width 72 height 72
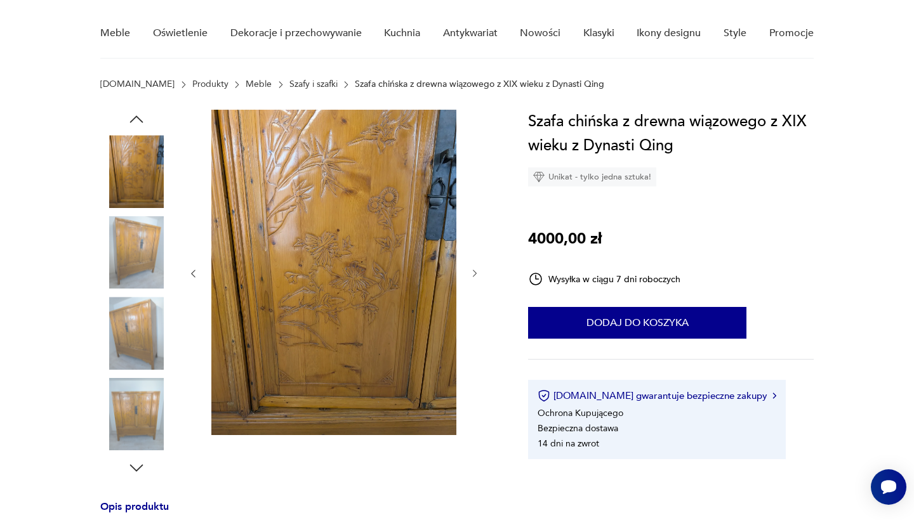
click at [145, 255] on img at bounding box center [136, 252] width 72 height 72
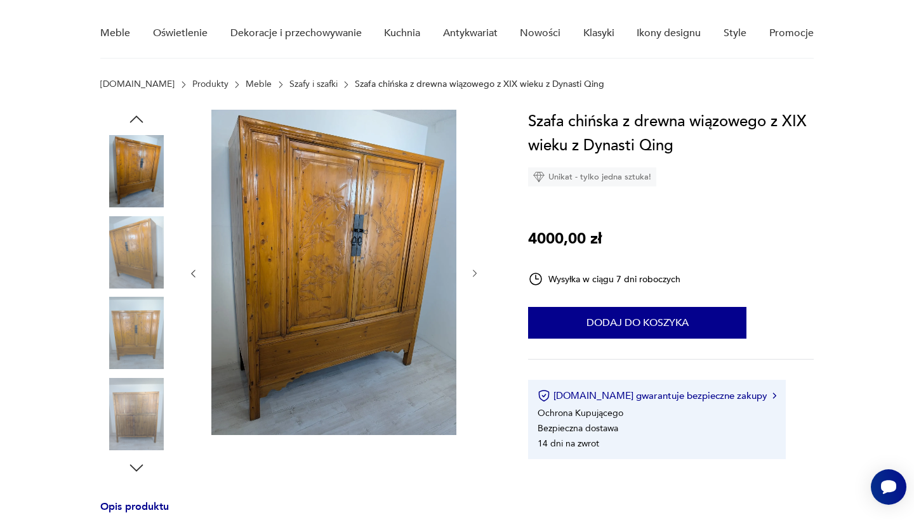
click at [145, 344] on img at bounding box center [136, 333] width 72 height 72
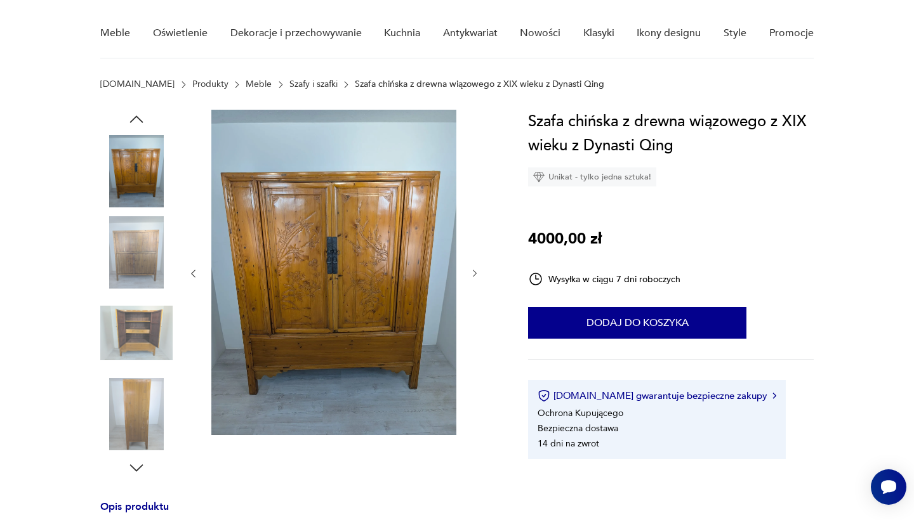
click at [143, 388] on img at bounding box center [136, 414] width 72 height 72
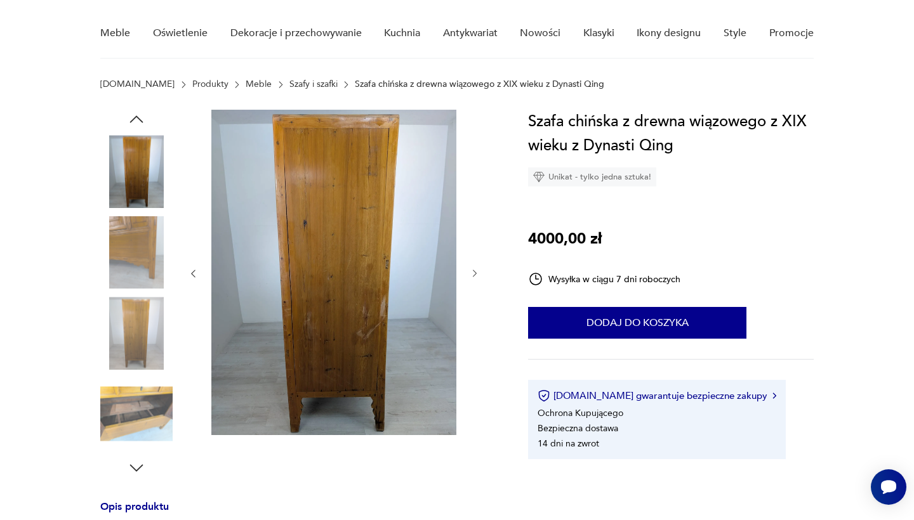
click at [135, 399] on img at bounding box center [136, 414] width 72 height 72
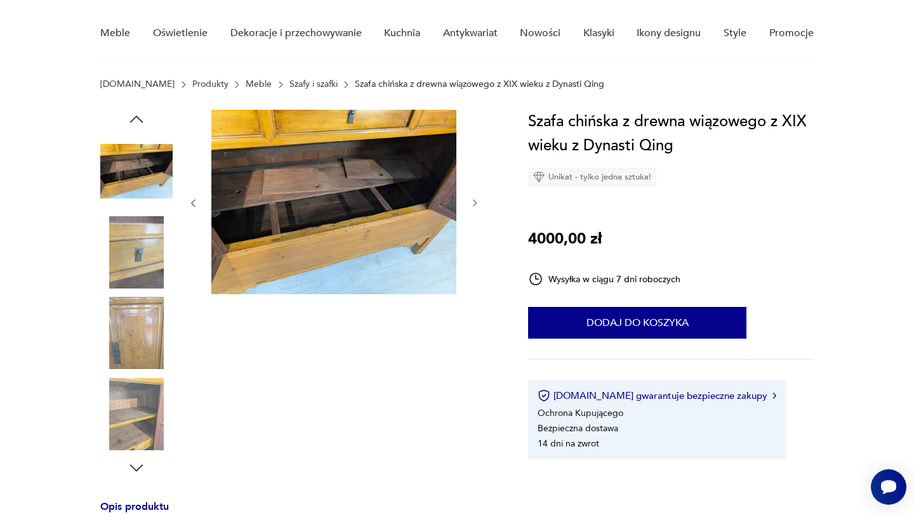
click at [146, 427] on img at bounding box center [136, 414] width 72 height 72
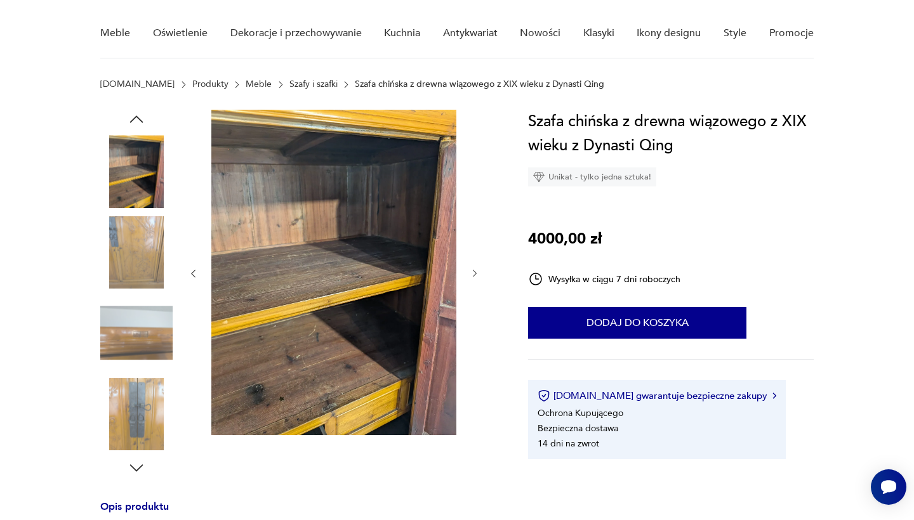
click at [136, 442] on img at bounding box center [136, 414] width 72 height 72
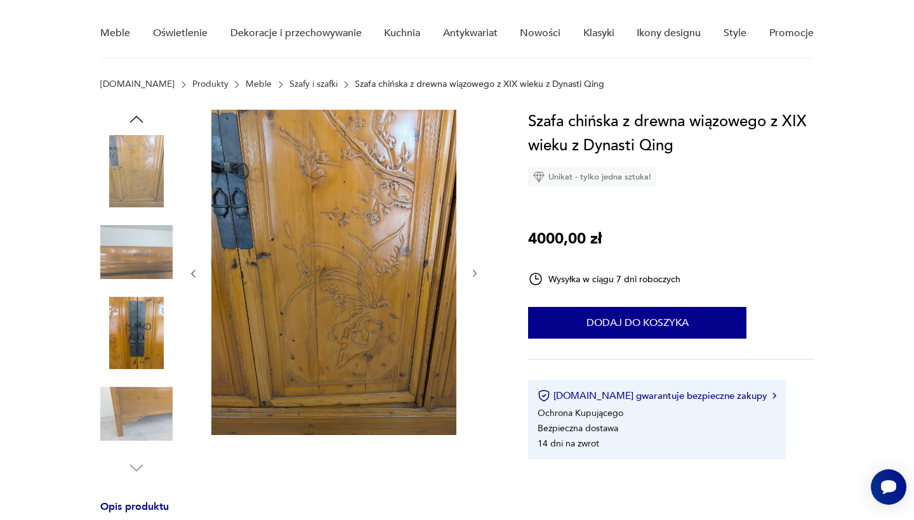
click at [133, 419] on img at bounding box center [136, 414] width 72 height 72
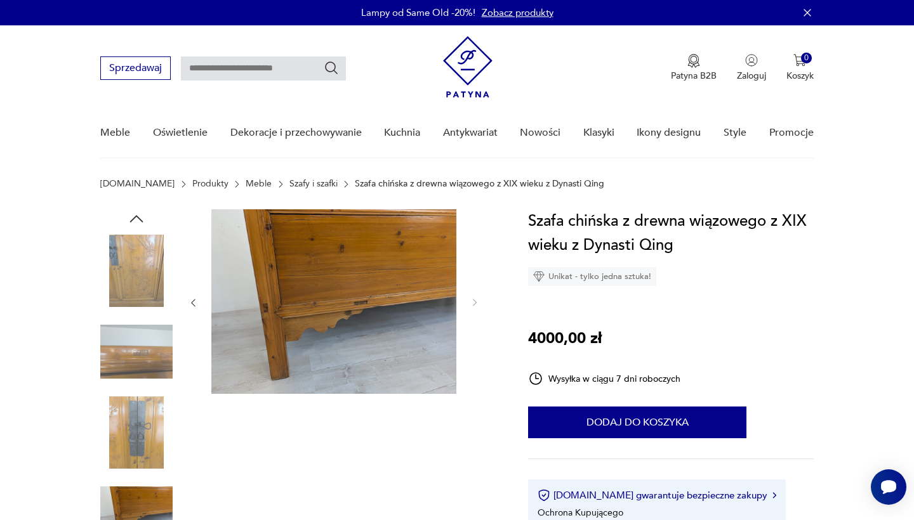
scroll to position [0, 0]
click at [301, 334] on img at bounding box center [333, 301] width 245 height 185
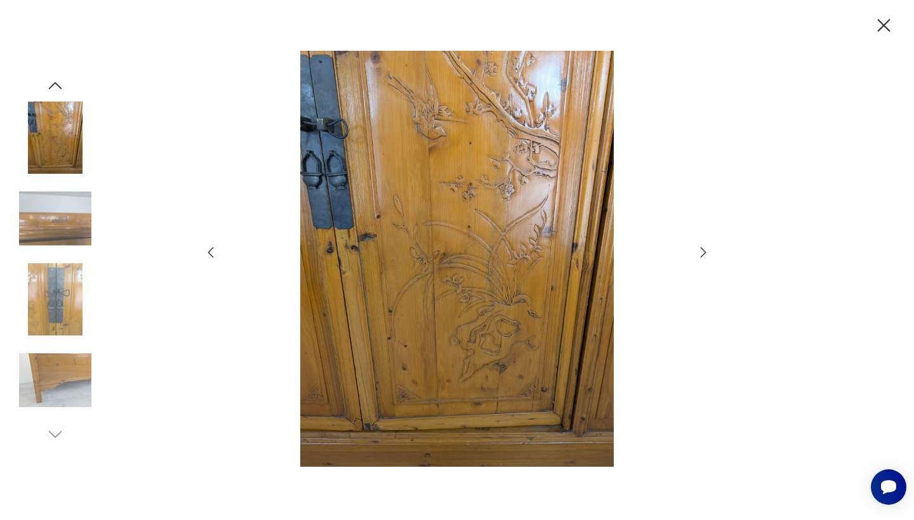
click at [704, 251] on icon "button" at bounding box center [703, 252] width 15 height 15
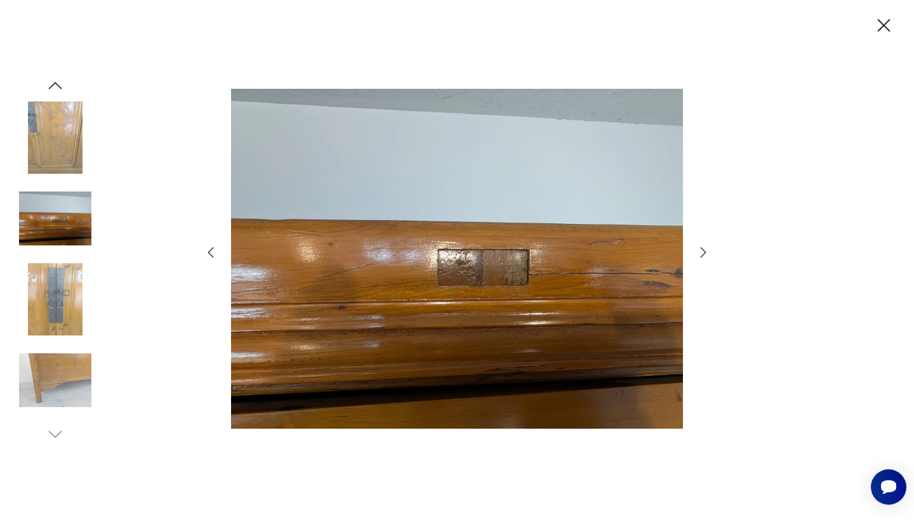
click at [704, 250] on icon "button" at bounding box center [703, 252] width 15 height 15
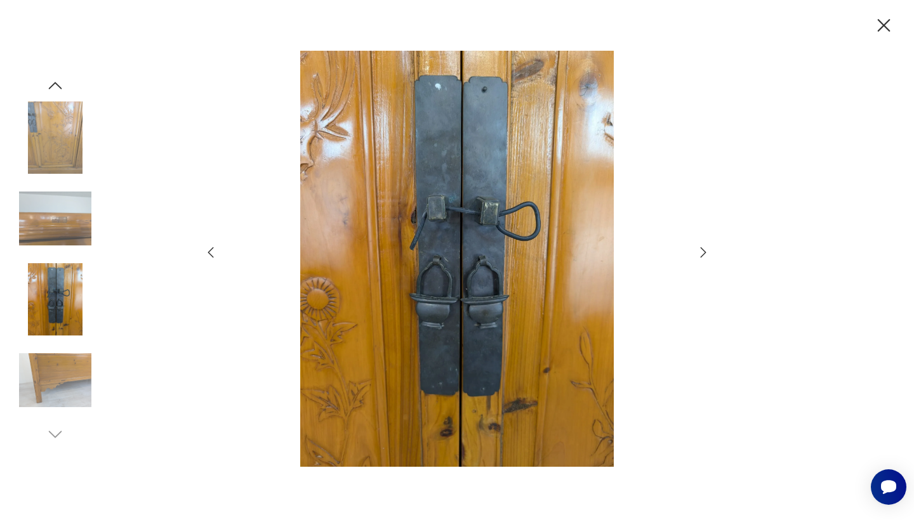
click at [704, 250] on icon "button" at bounding box center [703, 252] width 15 height 15
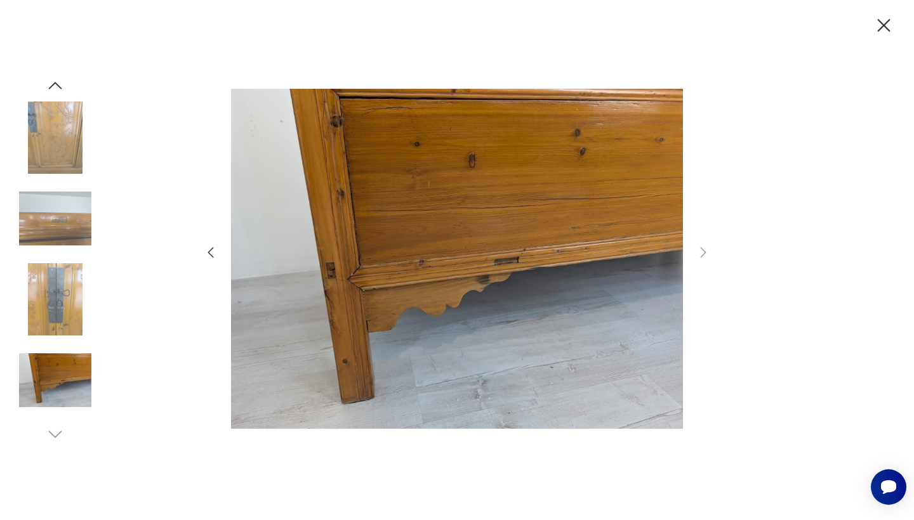
click at [208, 251] on icon "button" at bounding box center [210, 252] width 15 height 15
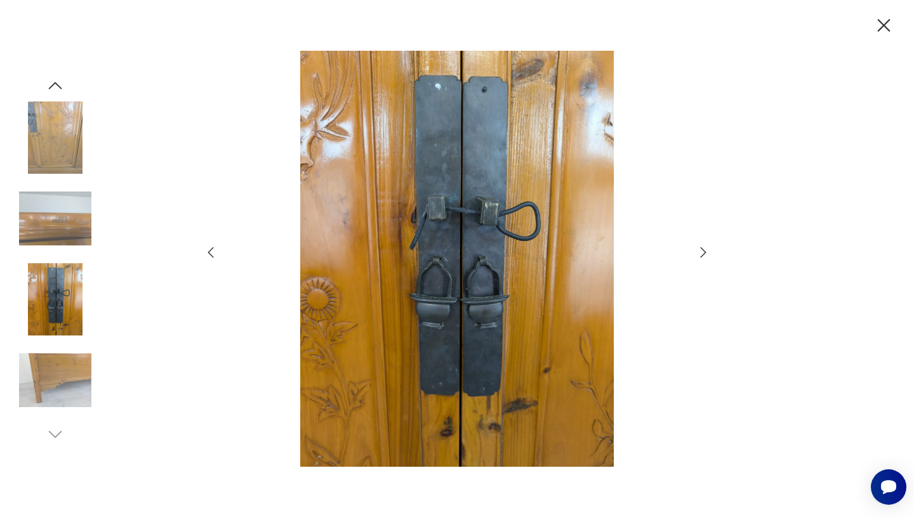
click at [208, 251] on icon "button" at bounding box center [210, 252] width 15 height 15
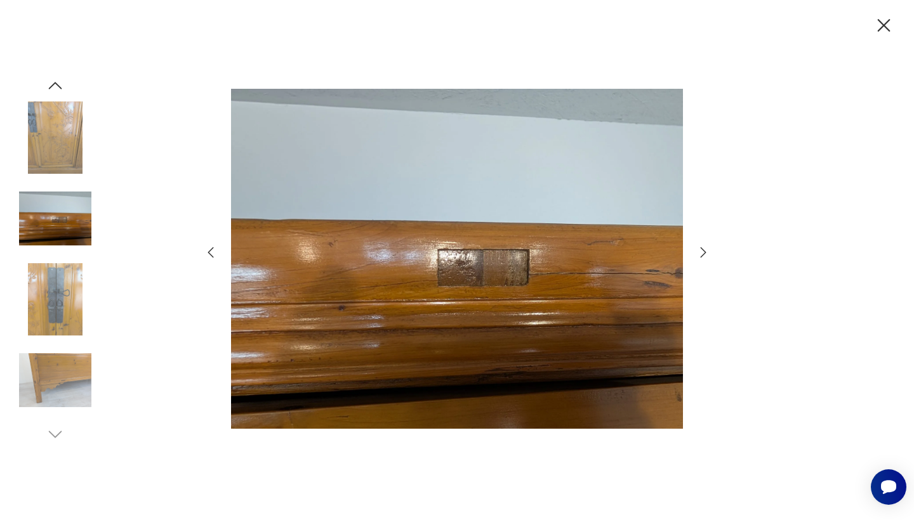
click at [208, 251] on icon "button" at bounding box center [210, 252] width 15 height 15
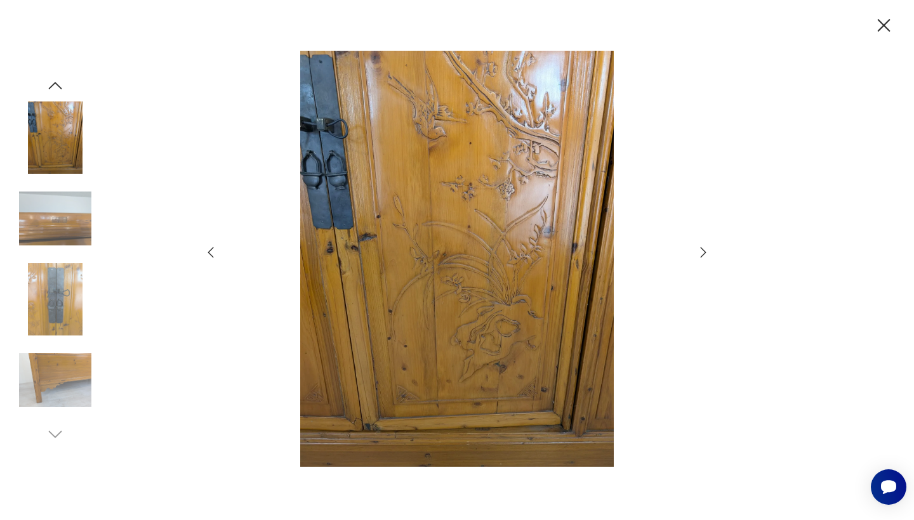
click at [208, 251] on icon "button" at bounding box center [210, 252] width 15 height 15
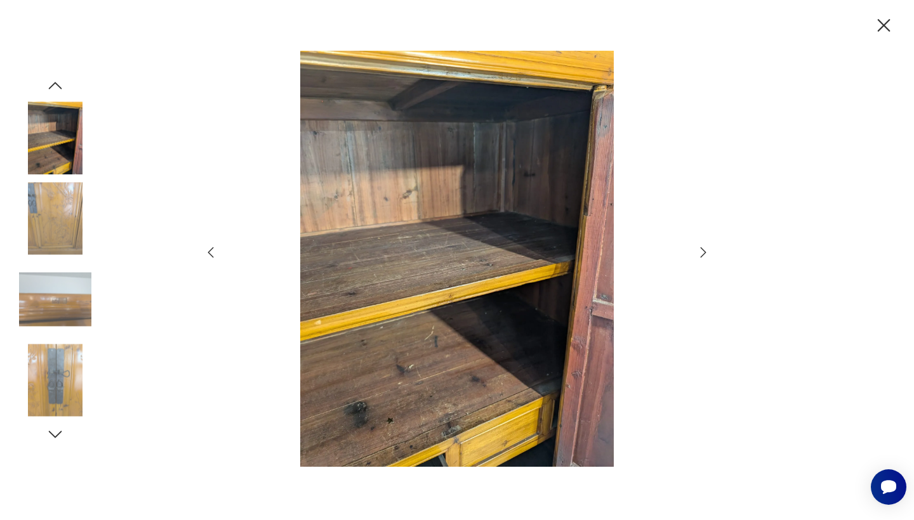
click at [208, 251] on icon "button" at bounding box center [210, 252] width 15 height 15
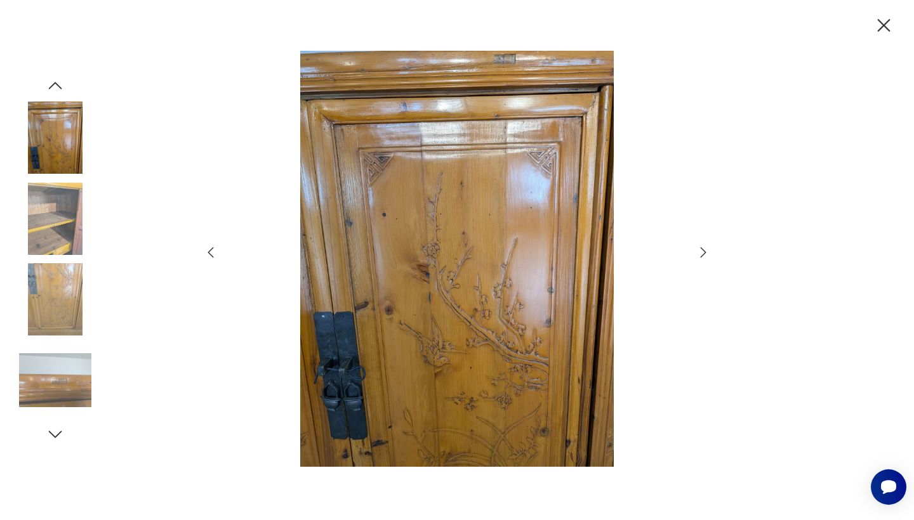
click at [208, 251] on icon "button" at bounding box center [210, 252] width 15 height 15
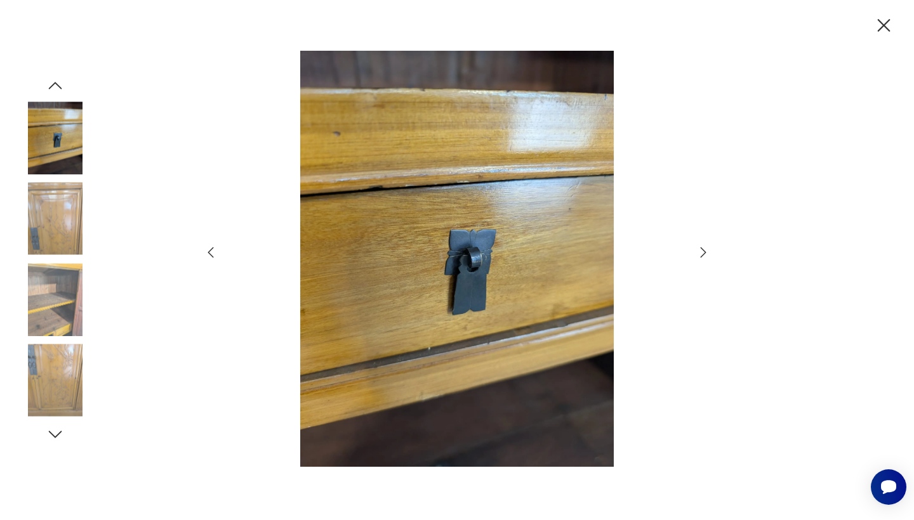
click at [208, 251] on icon "button" at bounding box center [210, 252] width 15 height 15
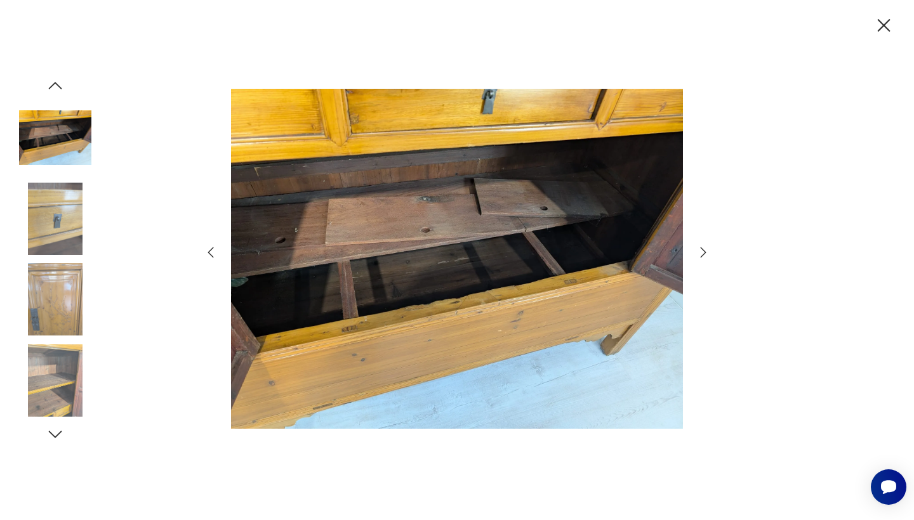
click at [208, 251] on icon "button" at bounding box center [210, 252] width 15 height 15
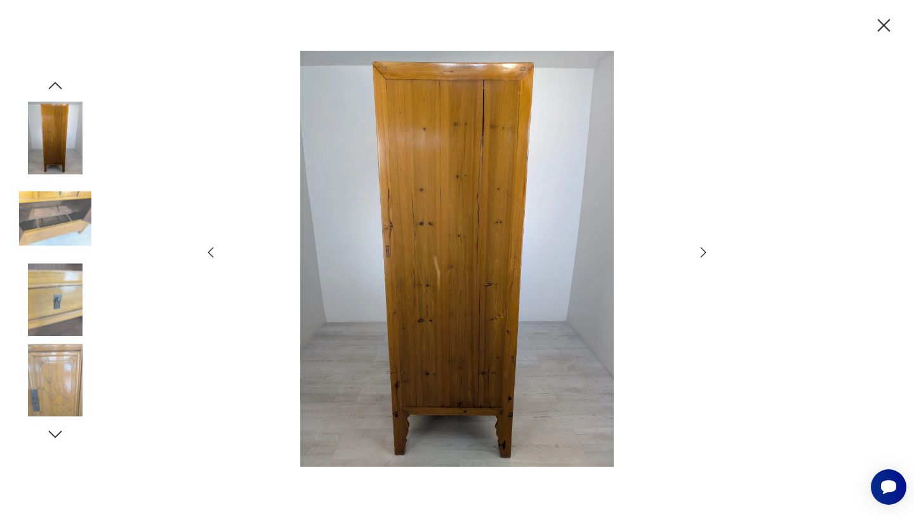
click at [704, 251] on icon "button" at bounding box center [703, 252] width 15 height 15
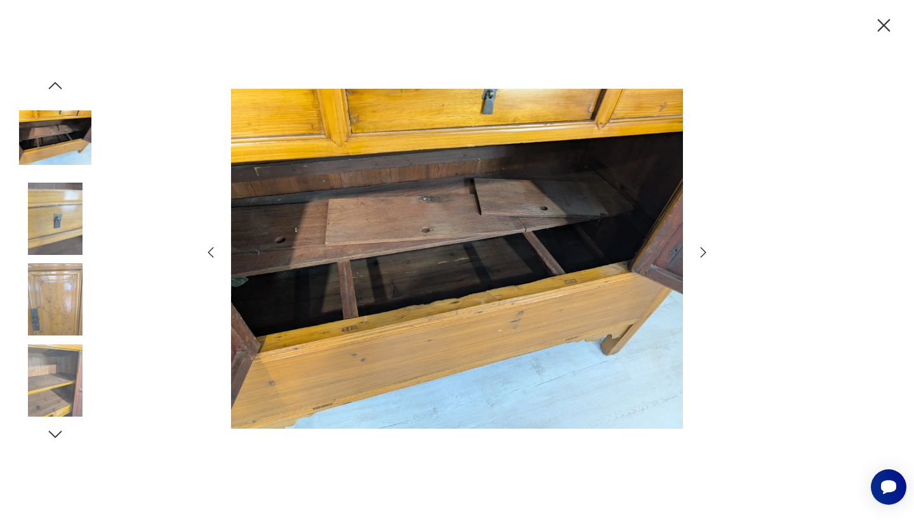
click at [210, 253] on icon "button" at bounding box center [210, 252] width 15 height 15
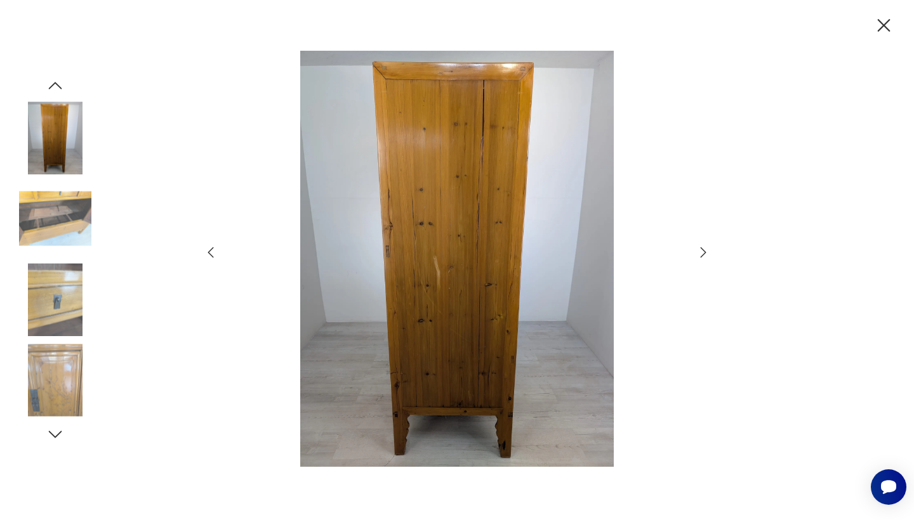
click at [210, 253] on icon "button" at bounding box center [210, 252] width 15 height 15
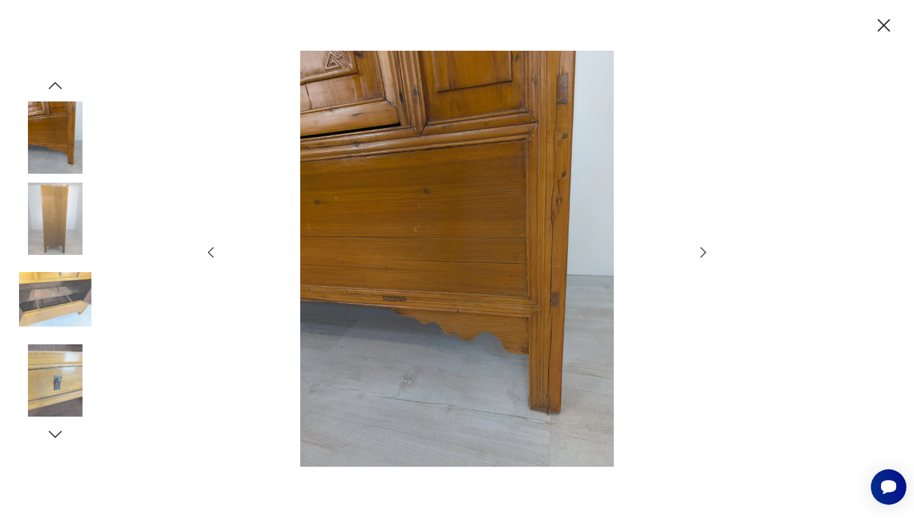
click at [210, 254] on icon "button" at bounding box center [211, 253] width 6 height 11
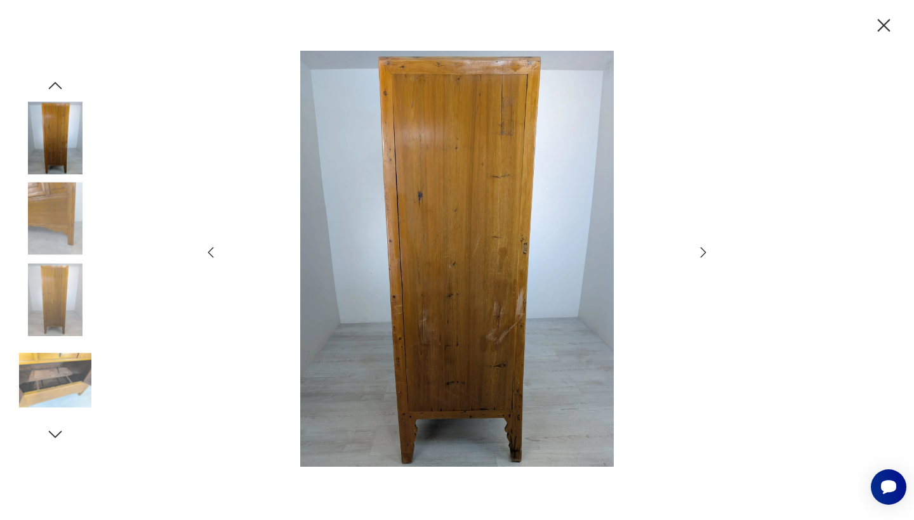
click at [210, 254] on icon "button" at bounding box center [211, 253] width 6 height 11
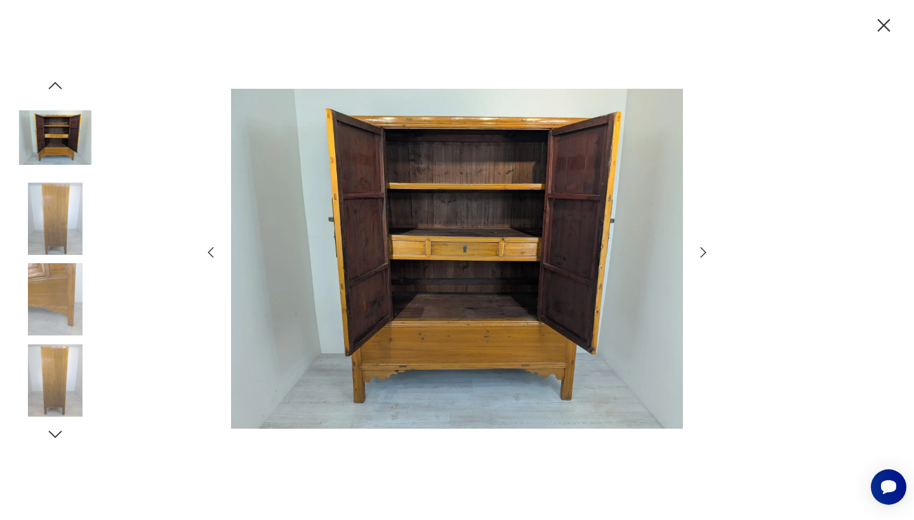
click at [212, 250] on icon "button" at bounding box center [210, 252] width 15 height 15
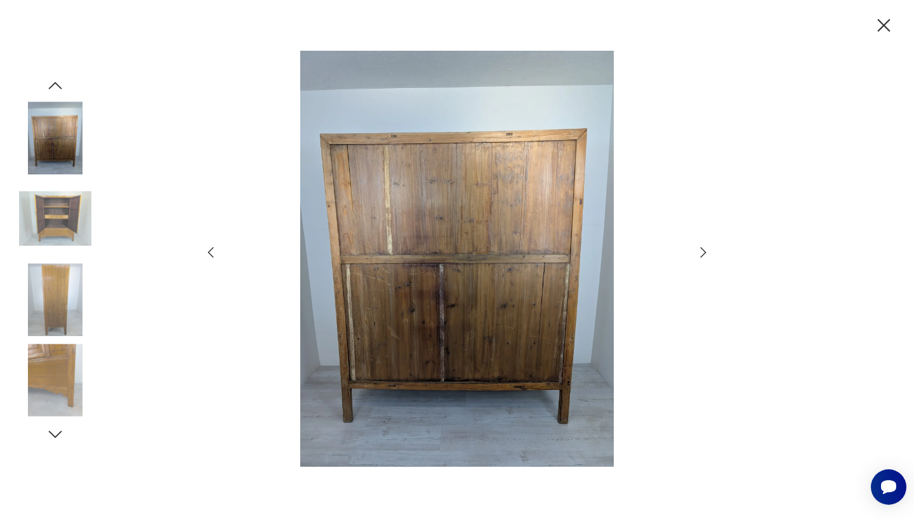
click at [212, 250] on icon "button" at bounding box center [210, 252] width 15 height 15
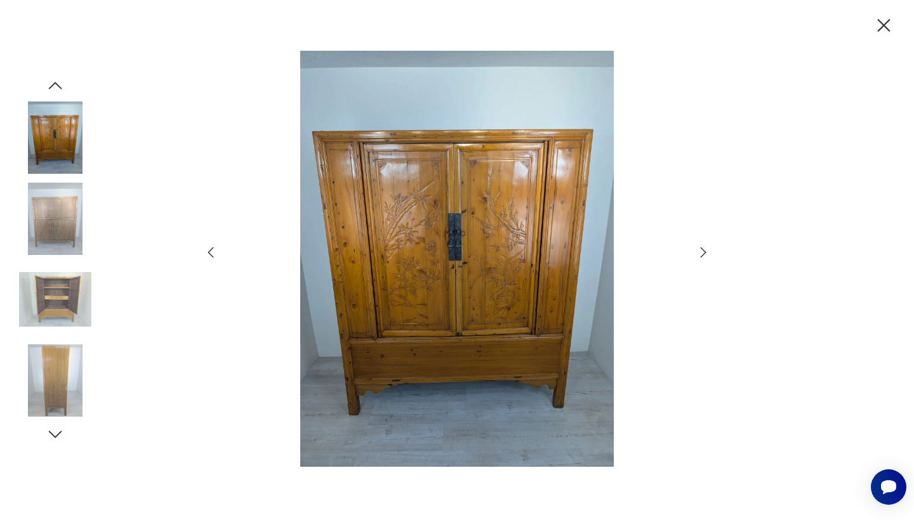
click at [212, 250] on icon "button" at bounding box center [210, 252] width 15 height 15
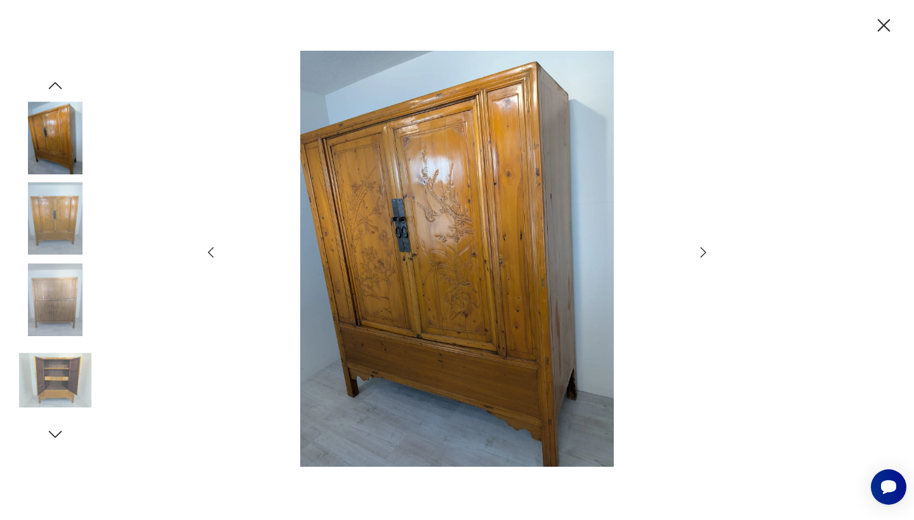
click at [212, 250] on icon "button" at bounding box center [210, 252] width 15 height 15
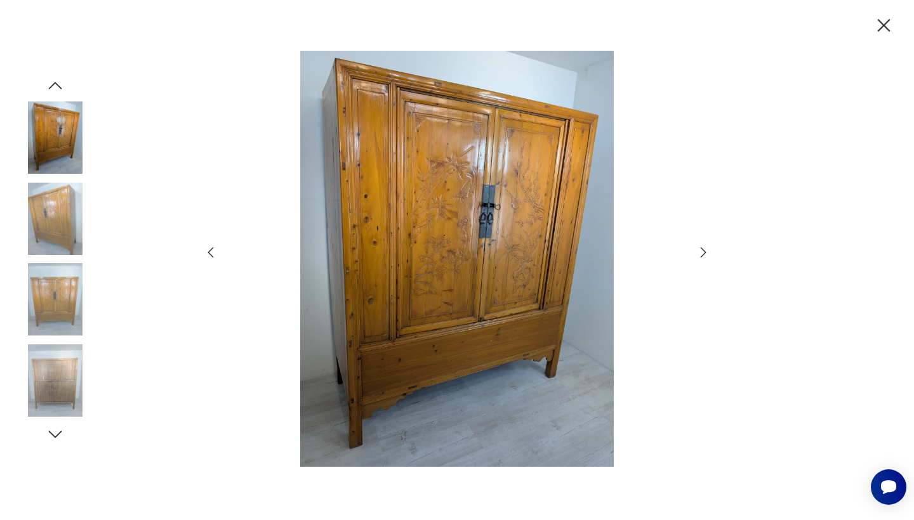
click at [212, 250] on icon "button" at bounding box center [210, 252] width 15 height 15
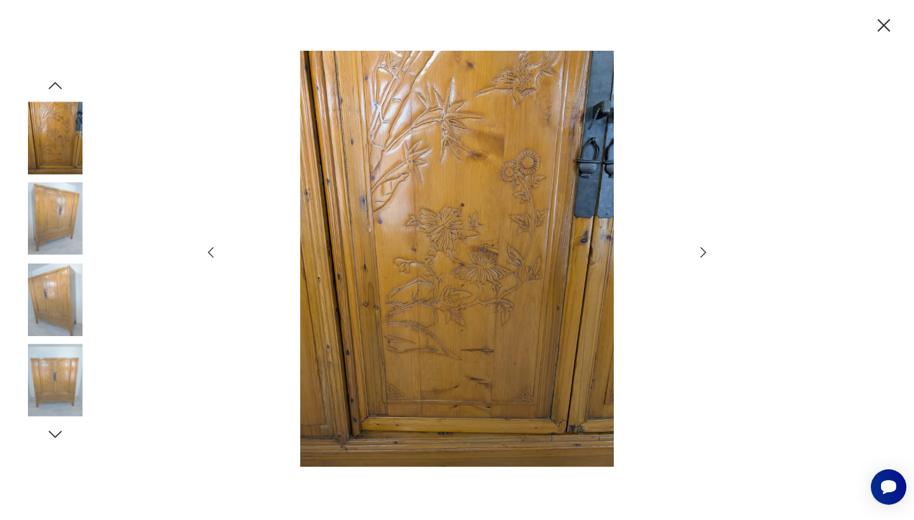
click at [212, 250] on icon "button" at bounding box center [210, 252] width 15 height 15
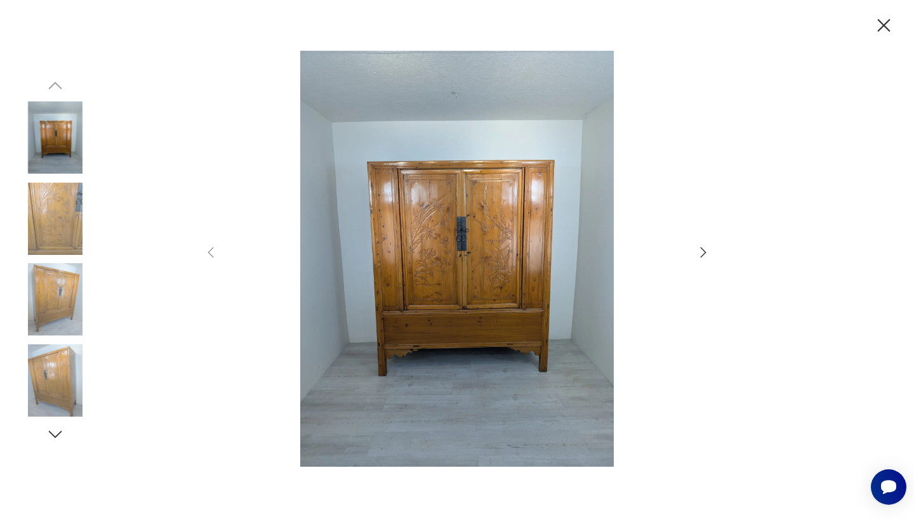
click at [880, 25] on icon "button" at bounding box center [884, 26] width 22 height 22
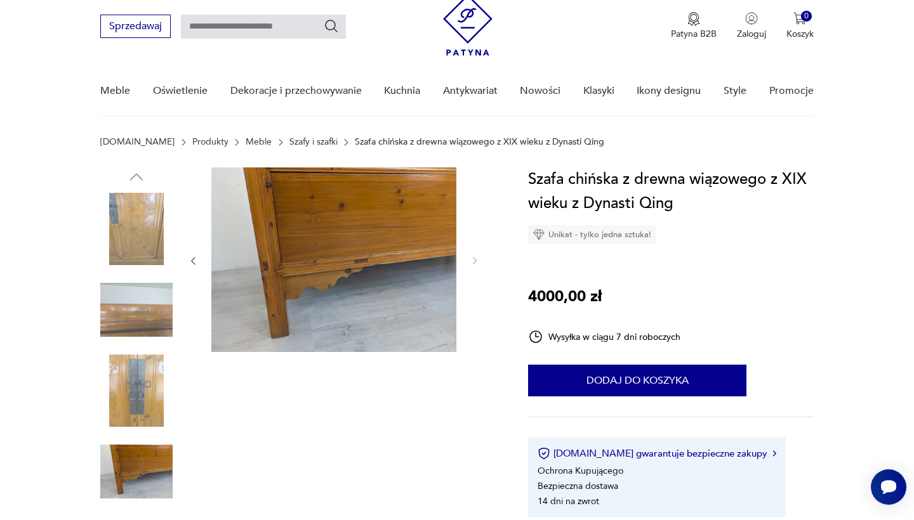
scroll to position [41, 0]
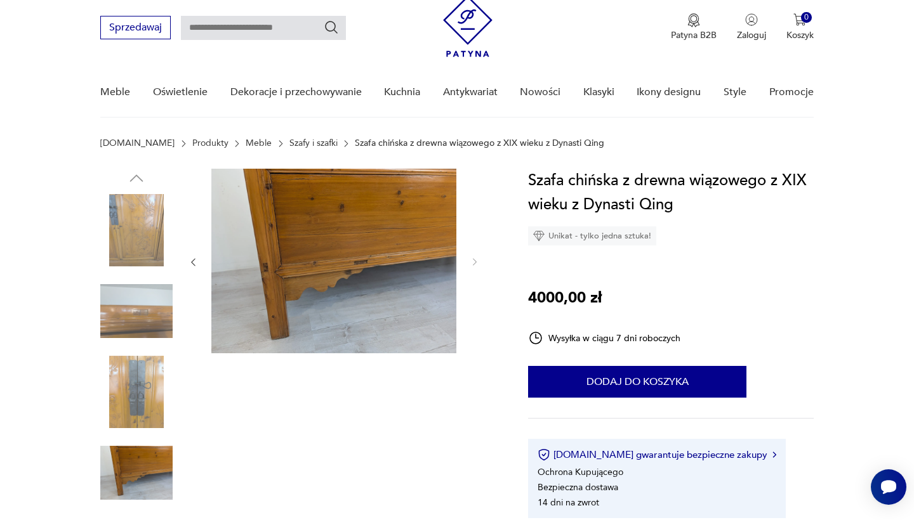
click at [130, 451] on img at bounding box center [136, 473] width 72 height 72
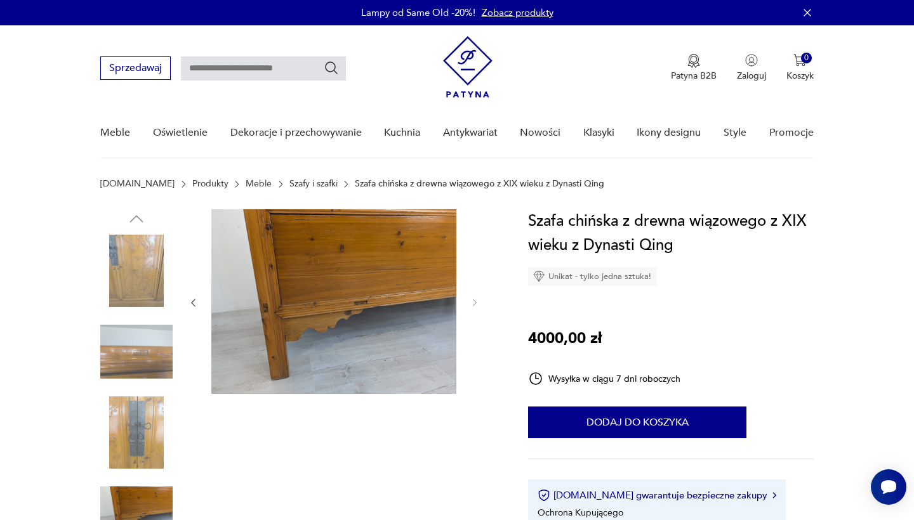
scroll to position [0, 0]
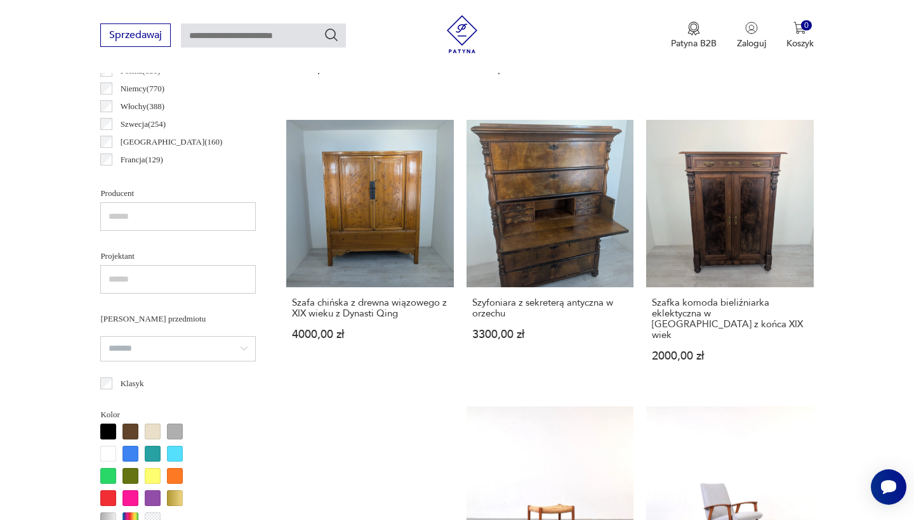
scroll to position [739, 0]
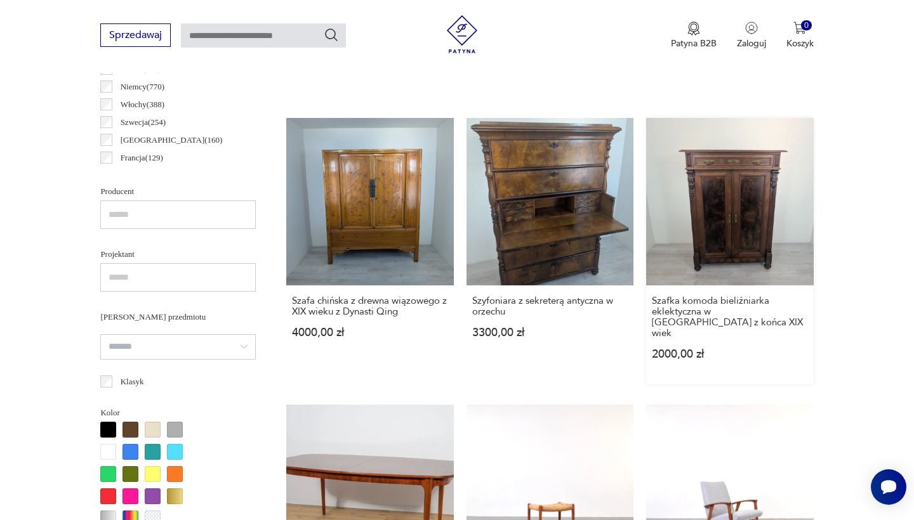
click at [646, 208] on link "Szafka komoda bieliźniarka eklektyczna w orzechu z końca XIX wiek 2000,00 zł" at bounding box center [729, 251] width 167 height 266
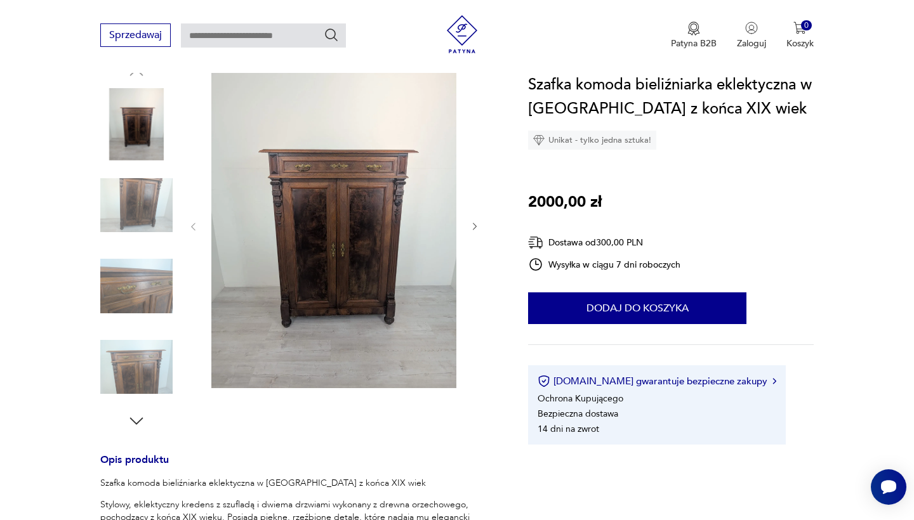
click at [473, 226] on icon "button" at bounding box center [475, 227] width 11 height 11
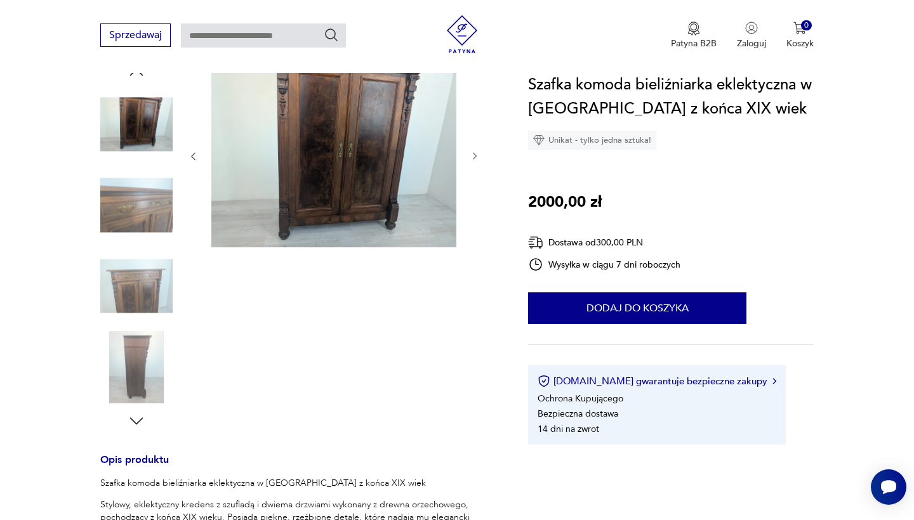
click at [473, 226] on div at bounding box center [334, 156] width 292 height 187
click at [473, 156] on icon "button" at bounding box center [475, 156] width 11 height 11
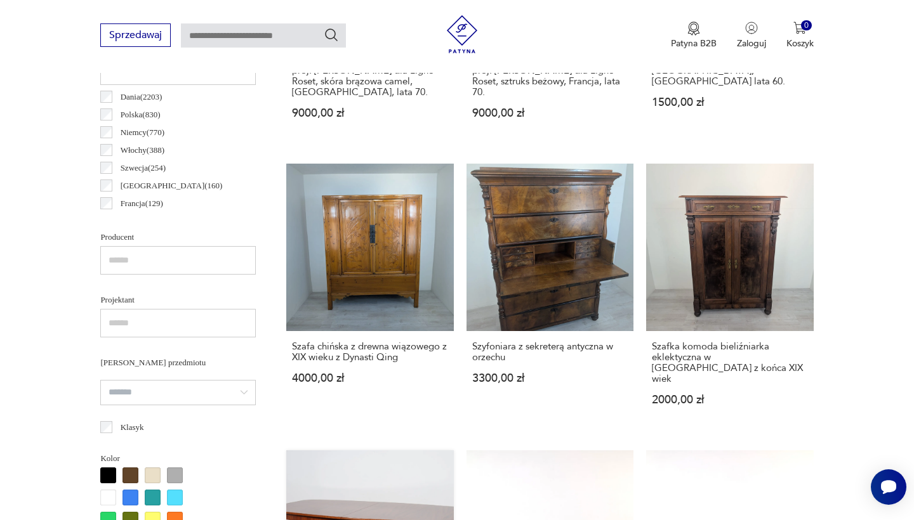
scroll to position [694, 0]
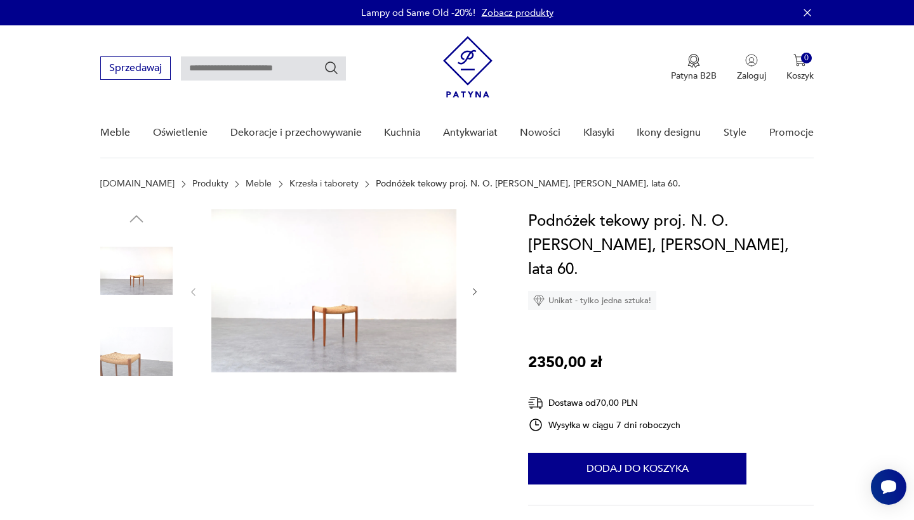
click at [128, 353] on img at bounding box center [136, 352] width 72 height 72
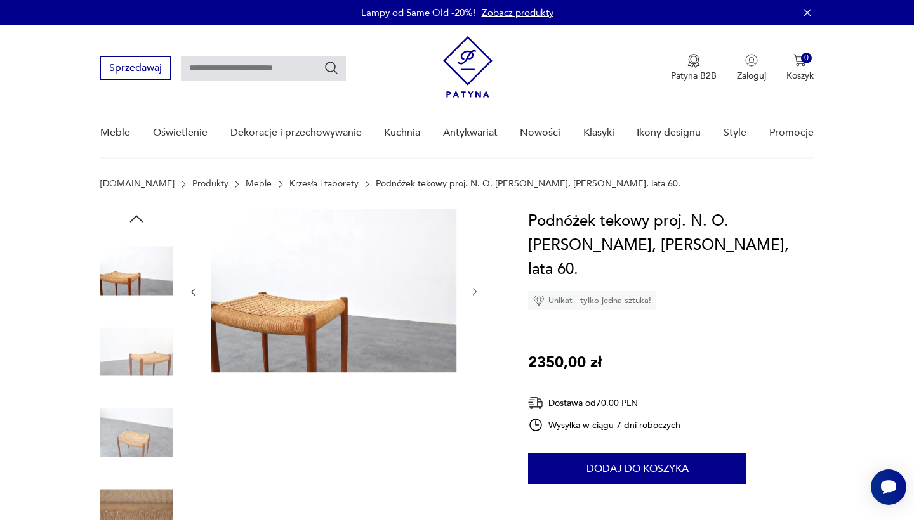
click at [142, 364] on img at bounding box center [136, 352] width 72 height 72
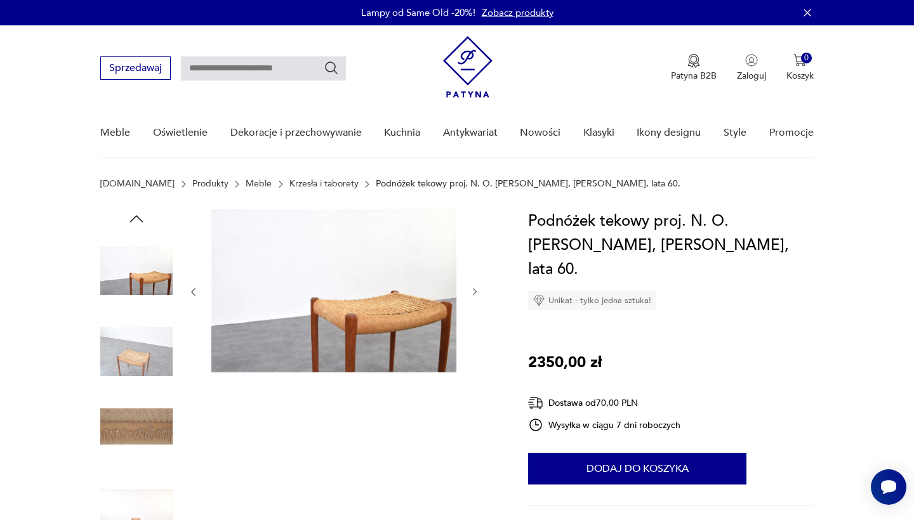
click at [140, 376] on img at bounding box center [136, 352] width 72 height 72
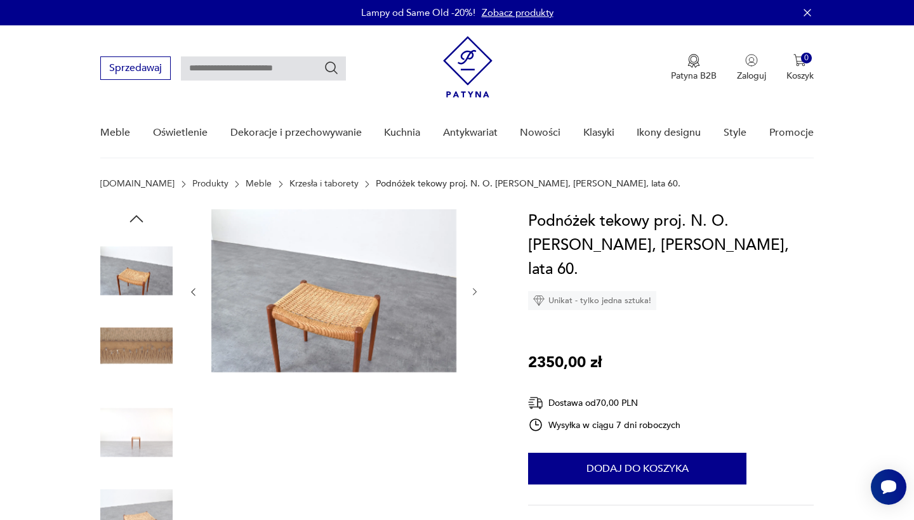
click at [140, 364] on img at bounding box center [136, 352] width 72 height 72
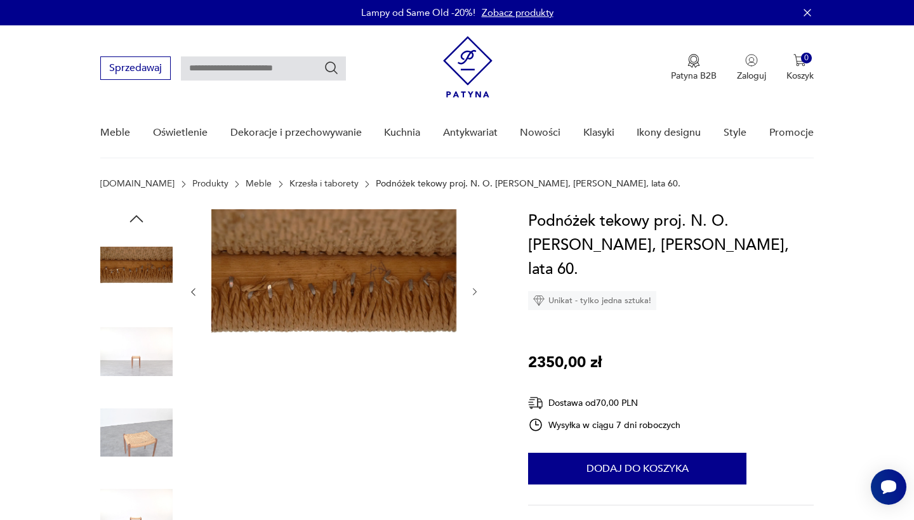
click at [142, 387] on img at bounding box center [136, 352] width 72 height 72
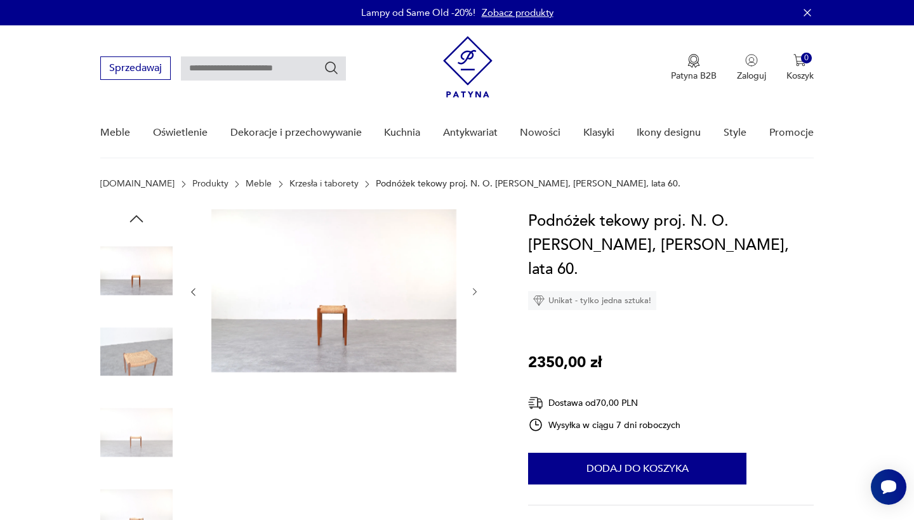
click at [135, 447] on img at bounding box center [136, 433] width 72 height 72
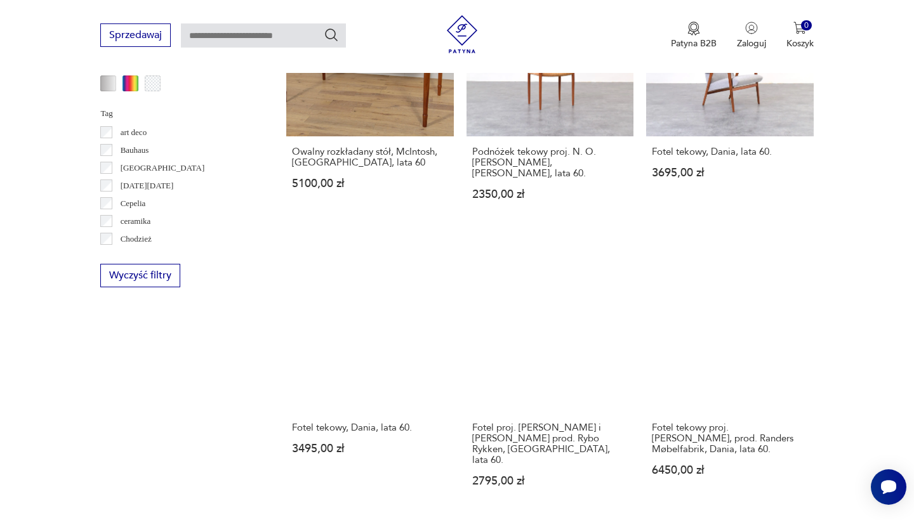
scroll to position [1177, 0]
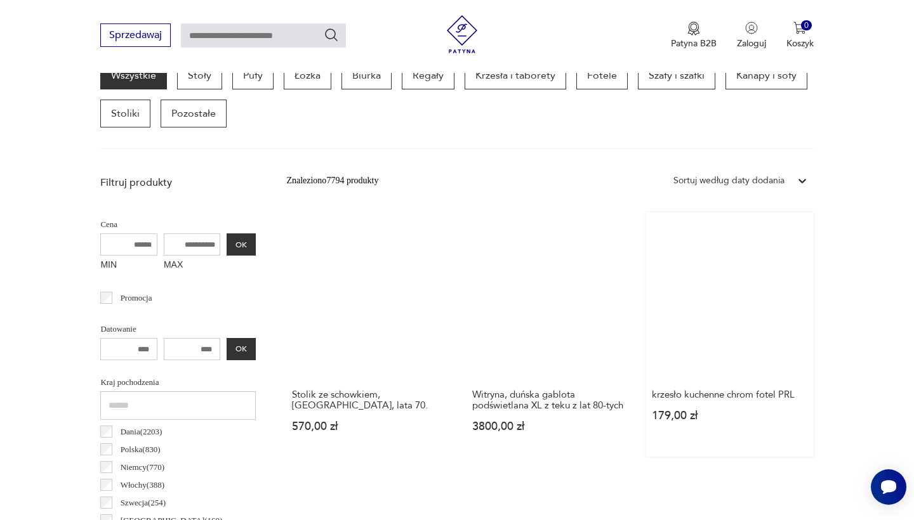
scroll to position [362, 0]
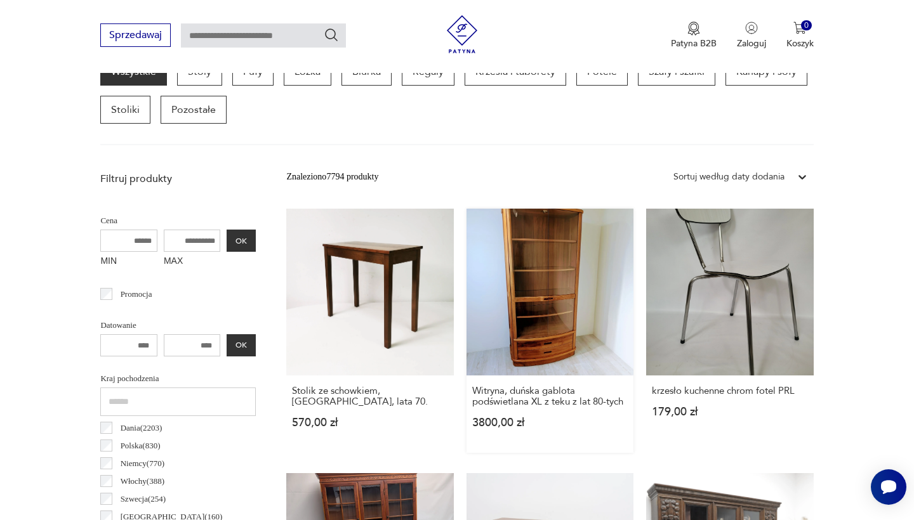
click at [481, 308] on link "Witryna, duńska gablota podświetlana XL z teku z lat 80-tych 3800,00 zł" at bounding box center [549, 331] width 167 height 244
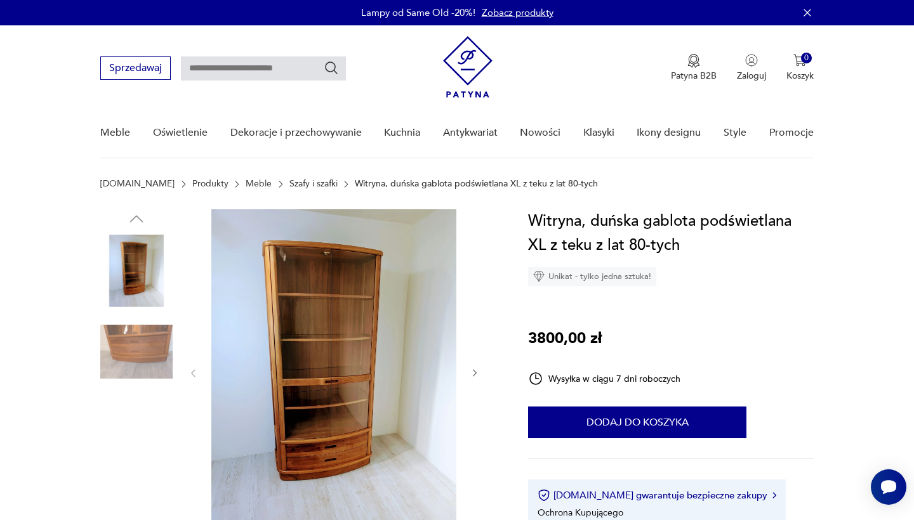
click at [138, 343] on img at bounding box center [136, 352] width 72 height 72
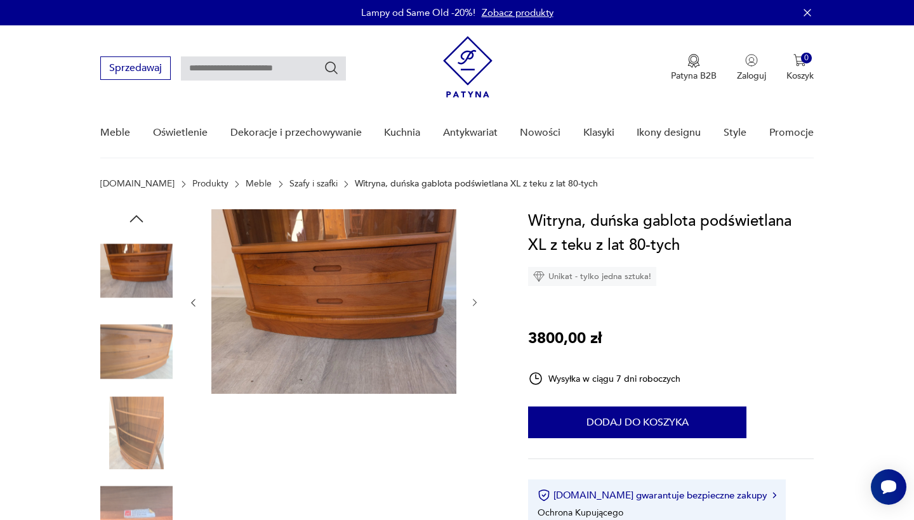
click at [138, 360] on img at bounding box center [136, 352] width 72 height 72
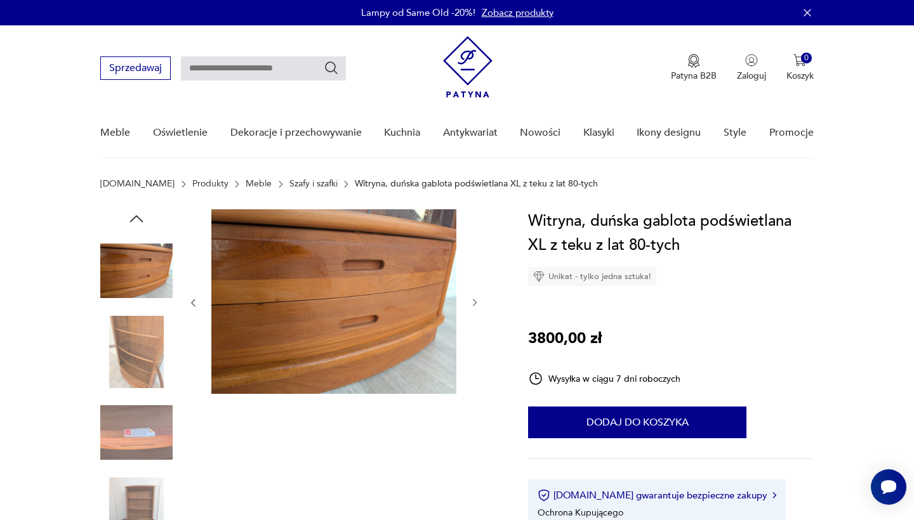
click at [140, 385] on img at bounding box center [136, 352] width 72 height 72
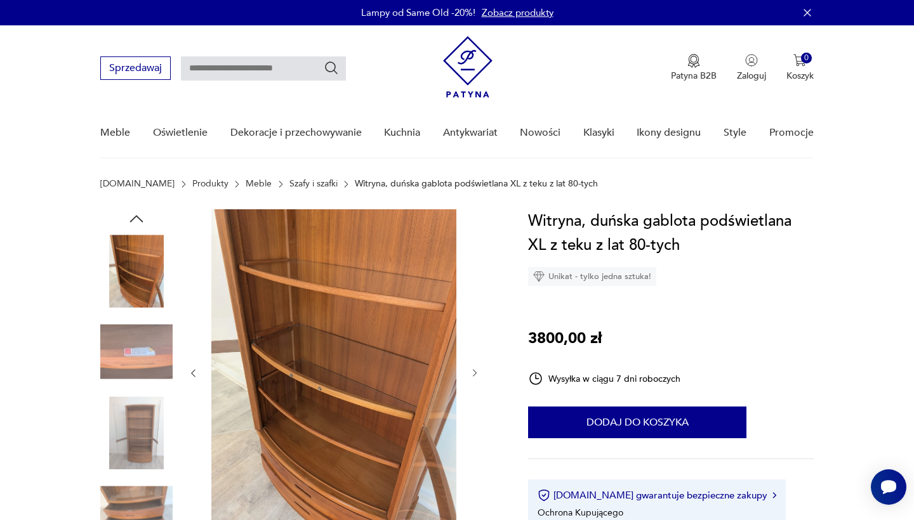
click at [136, 370] on img at bounding box center [136, 352] width 72 height 72
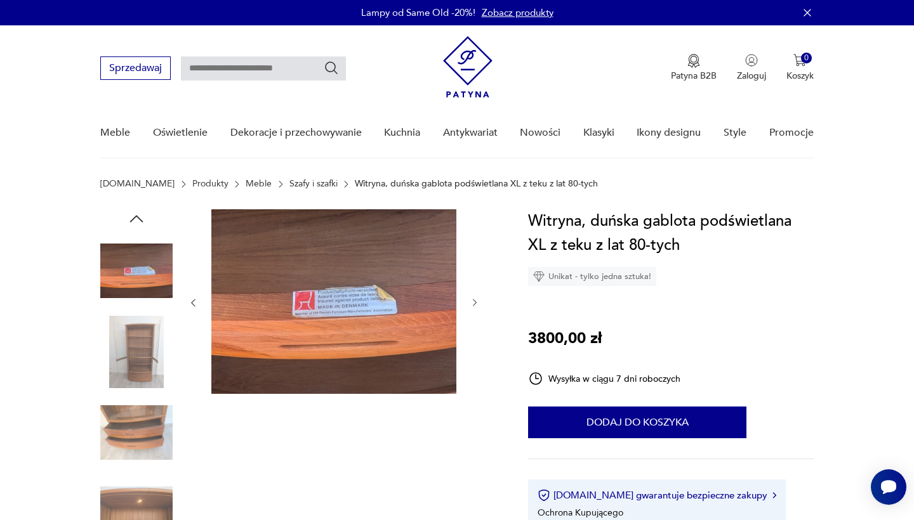
click at [136, 395] on div at bounding box center [136, 393] width 72 height 317
click at [145, 421] on img at bounding box center [136, 433] width 72 height 72
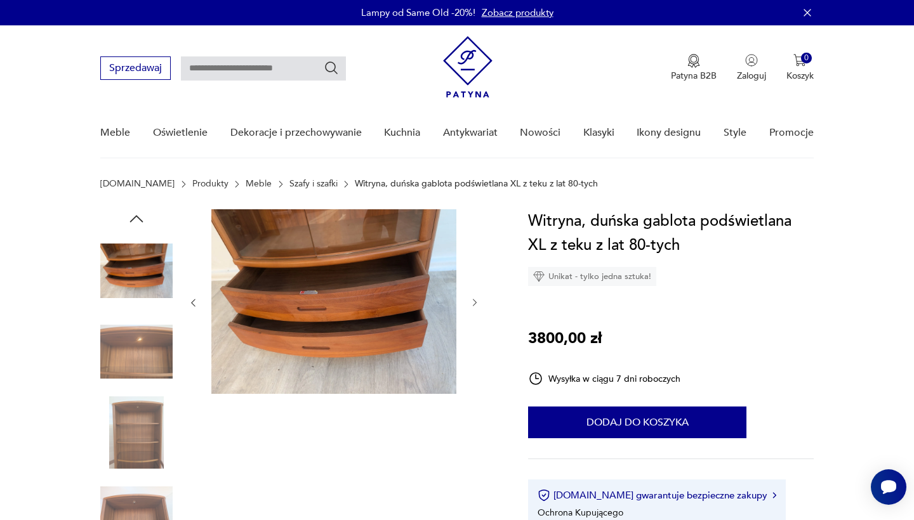
click at [148, 445] on img at bounding box center [136, 433] width 72 height 72
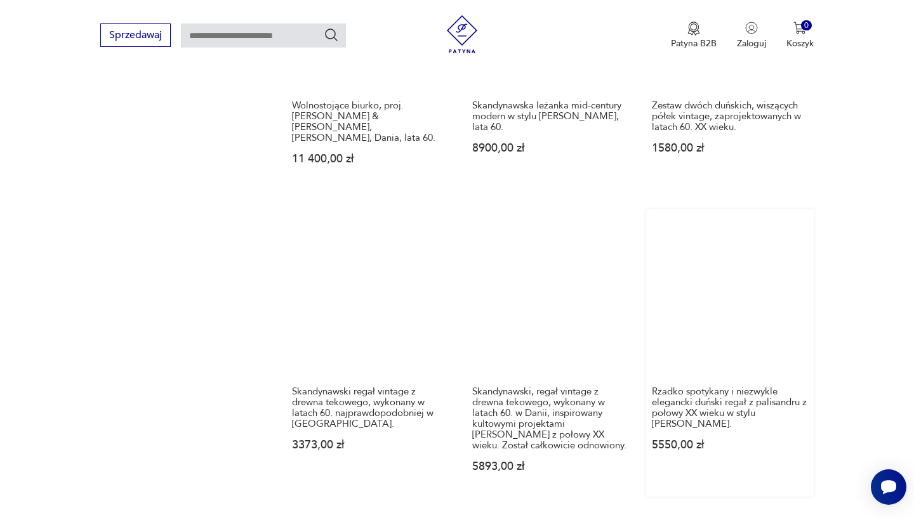
scroll to position [1472, 0]
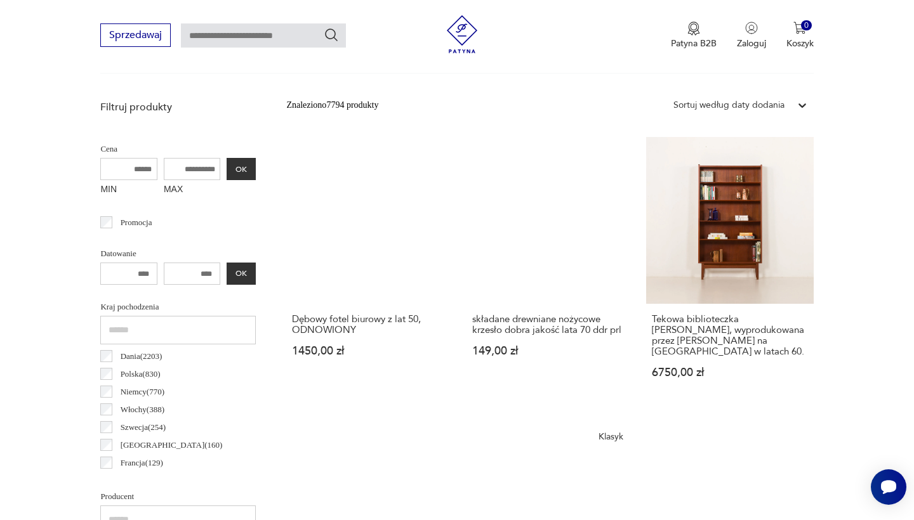
scroll to position [447, 0]
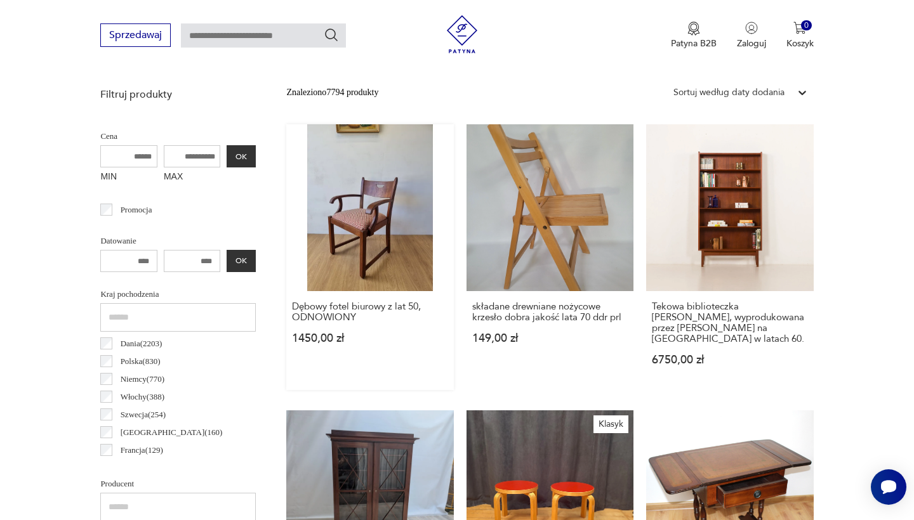
click at [310, 208] on link "Dębowy fotel biurowy z lat 50, ODNOWIONY 1450,00 zł" at bounding box center [369, 257] width 167 height 266
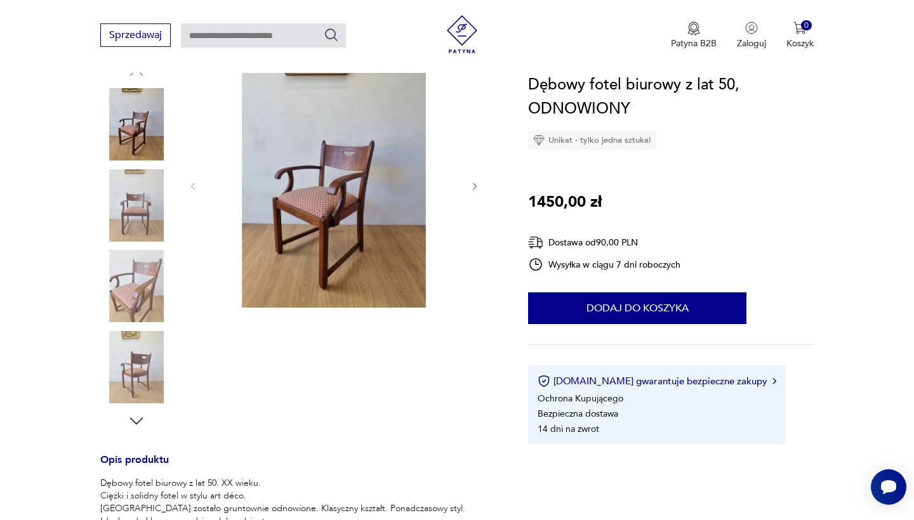
click at [473, 183] on icon "button" at bounding box center [475, 187] width 4 height 8
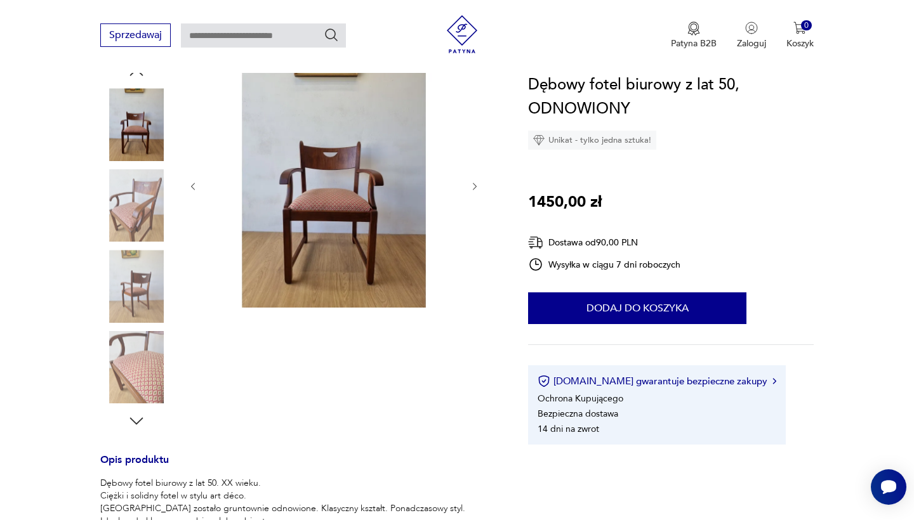
click at [473, 183] on icon "button" at bounding box center [475, 187] width 4 height 8
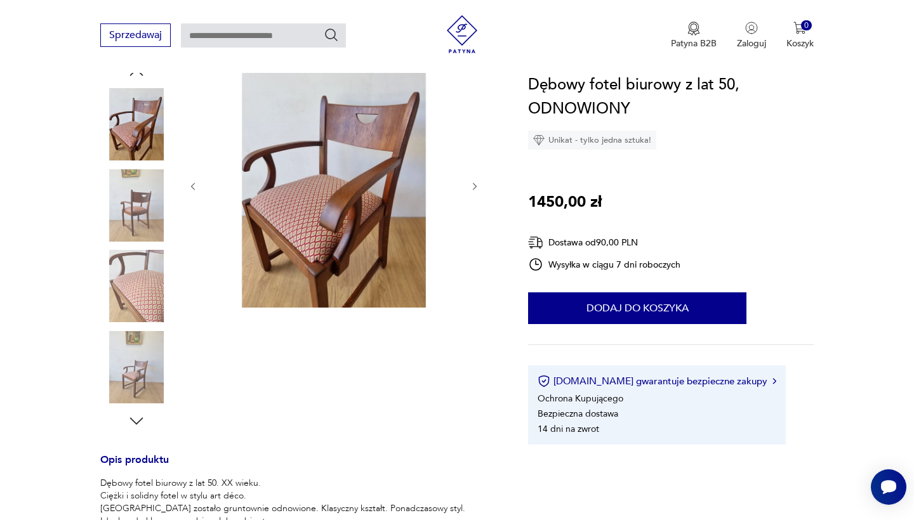
click at [473, 183] on icon "button" at bounding box center [475, 187] width 4 height 8
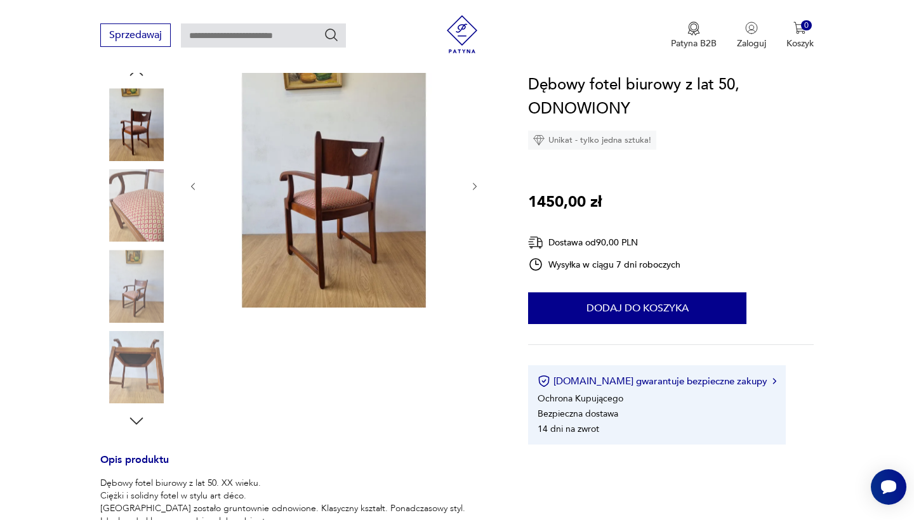
click at [473, 183] on icon "button" at bounding box center [475, 187] width 4 height 8
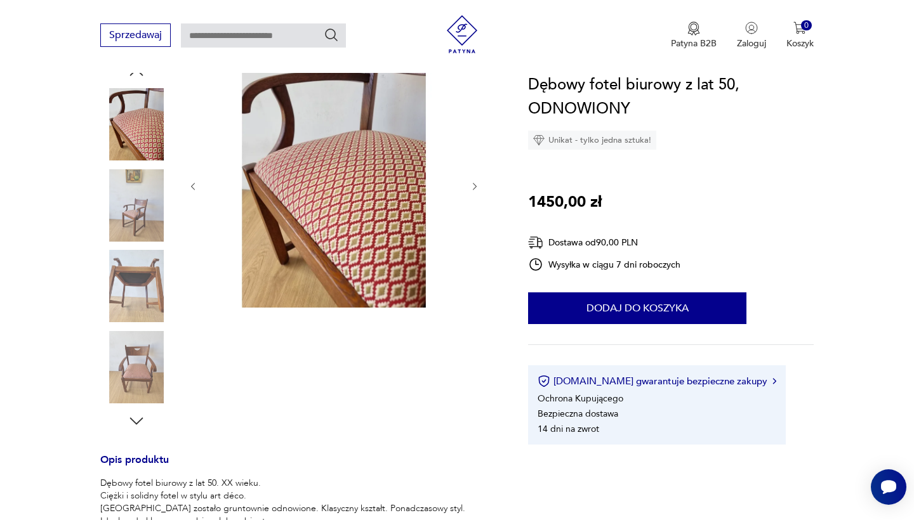
click at [473, 183] on icon "button" at bounding box center [475, 187] width 4 height 8
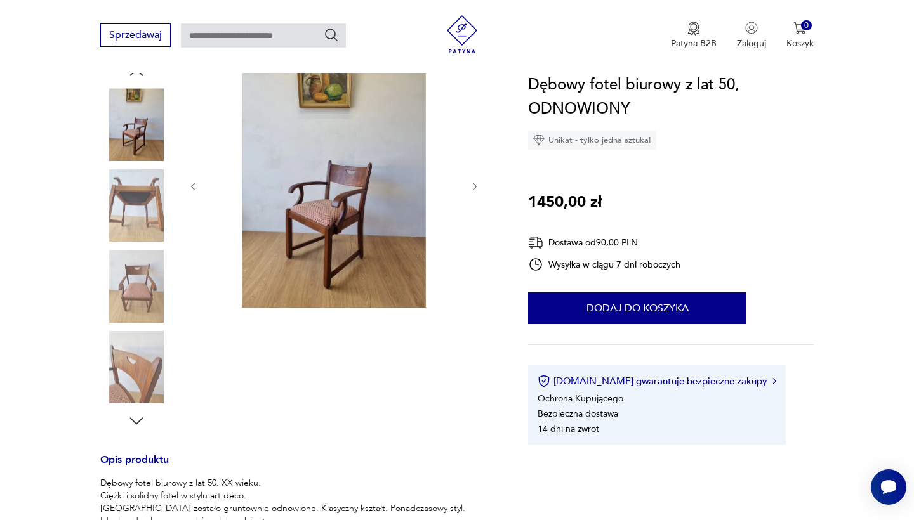
click at [473, 183] on icon "button" at bounding box center [475, 187] width 4 height 8
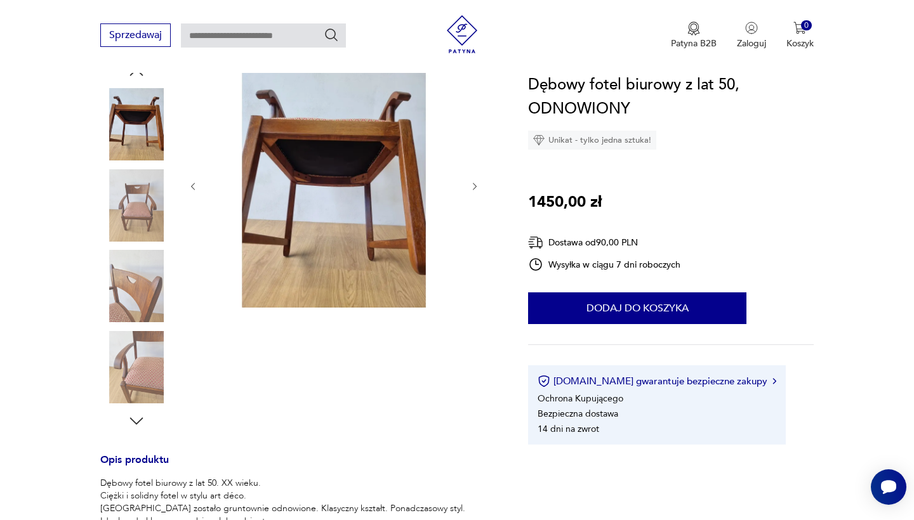
click at [473, 183] on icon "button" at bounding box center [475, 187] width 4 height 8
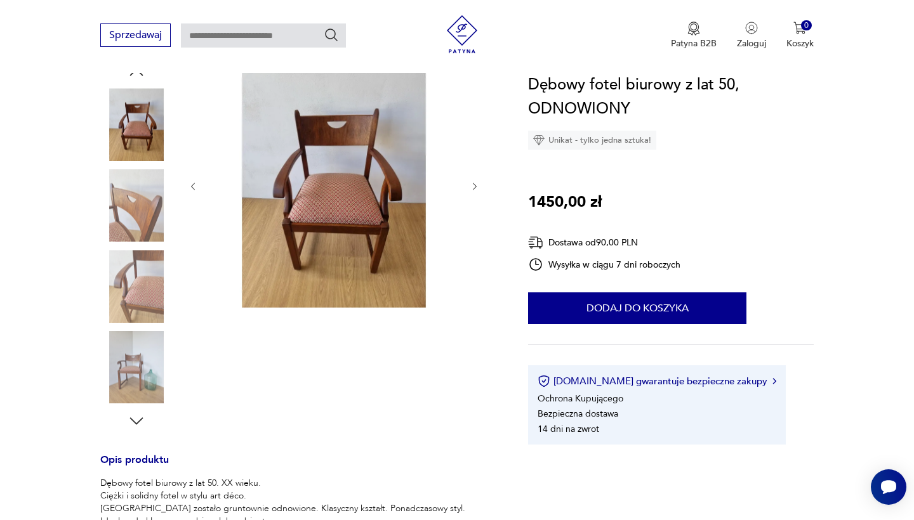
click at [473, 183] on icon "button" at bounding box center [475, 187] width 4 height 8
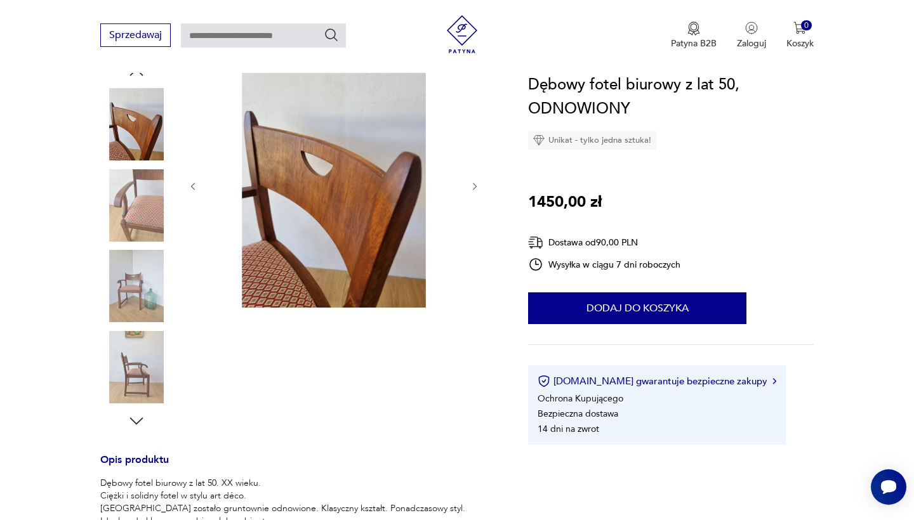
click at [473, 183] on icon "button" at bounding box center [475, 187] width 4 height 8
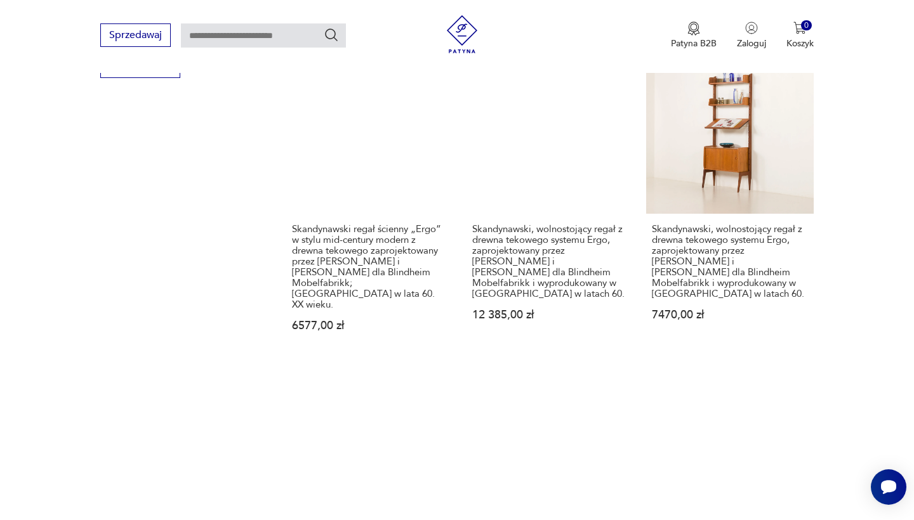
scroll to position [1394, 0]
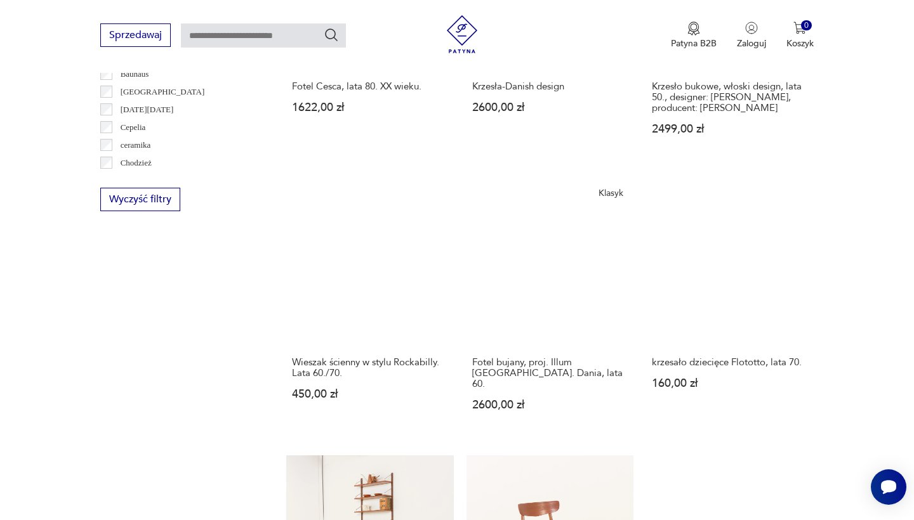
scroll to position [1251, 0]
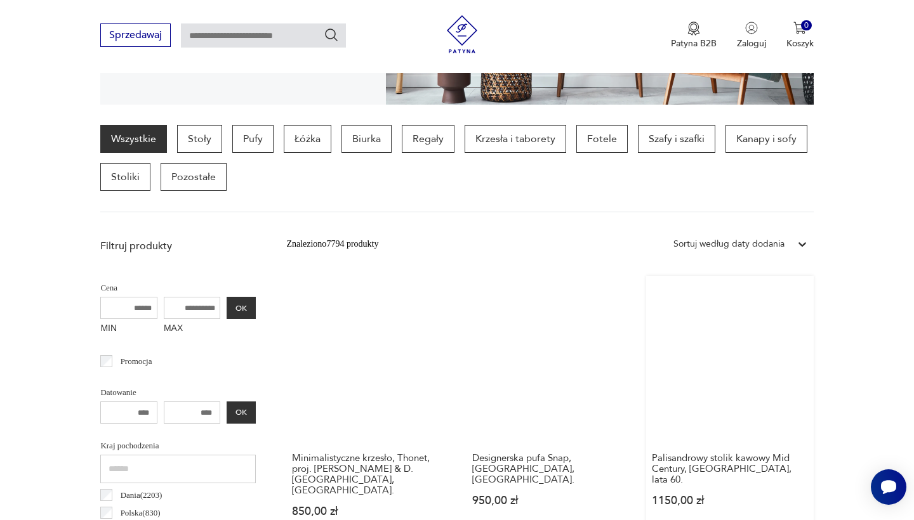
scroll to position [294, 0]
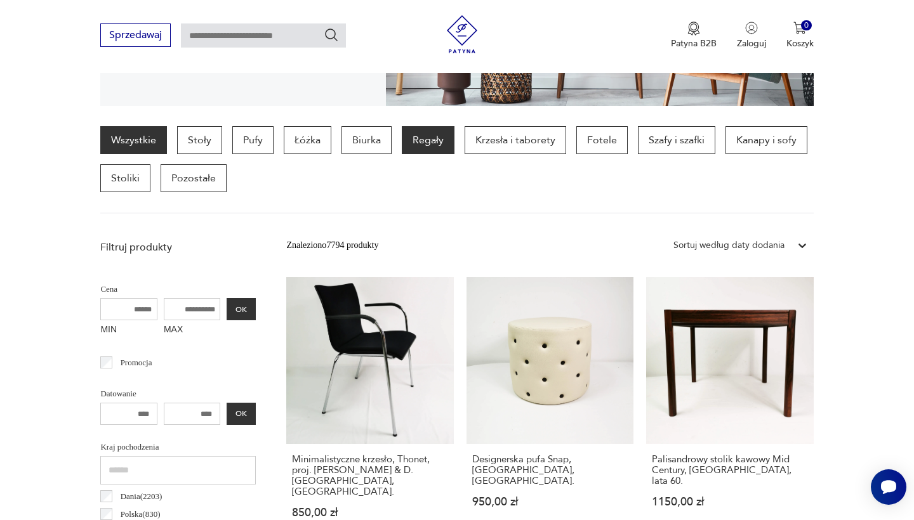
click at [447, 138] on p "Regały" at bounding box center [428, 140] width 53 height 28
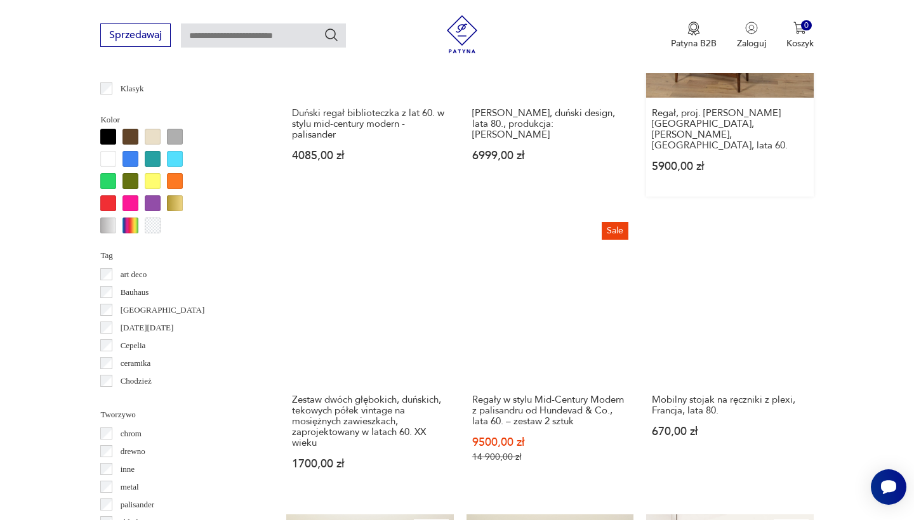
scroll to position [1192, 0]
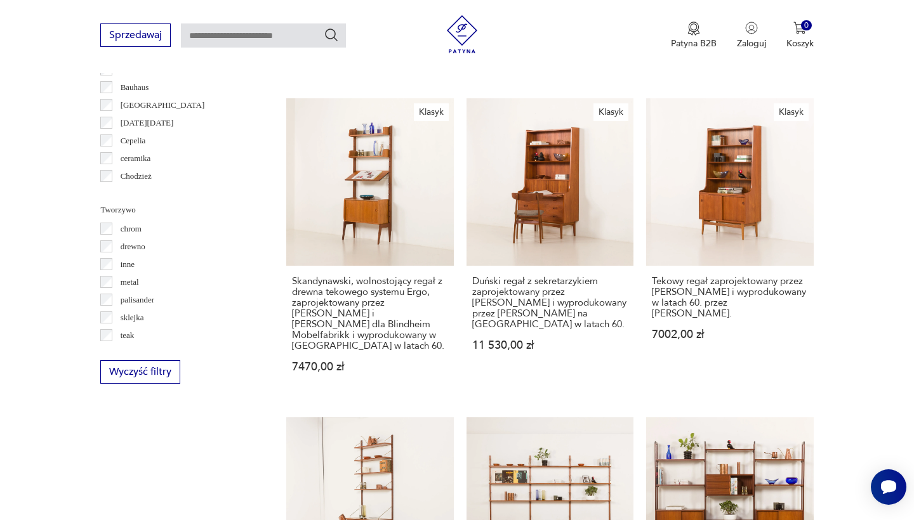
scroll to position [1424, 0]
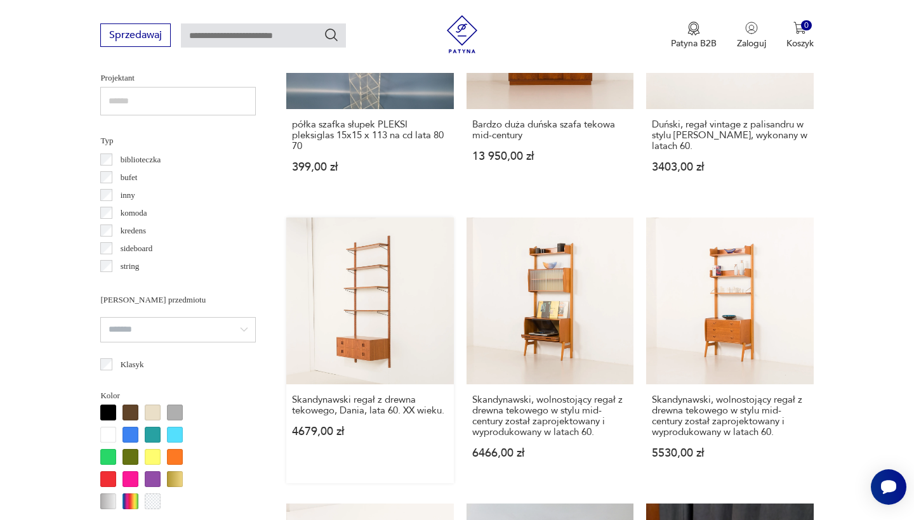
scroll to position [929, 0]
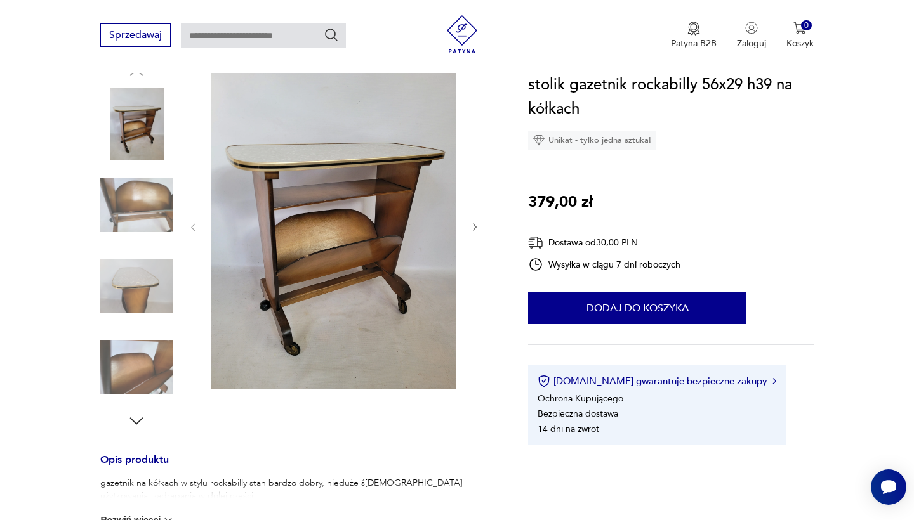
click at [473, 225] on icon "button" at bounding box center [475, 228] width 4 height 8
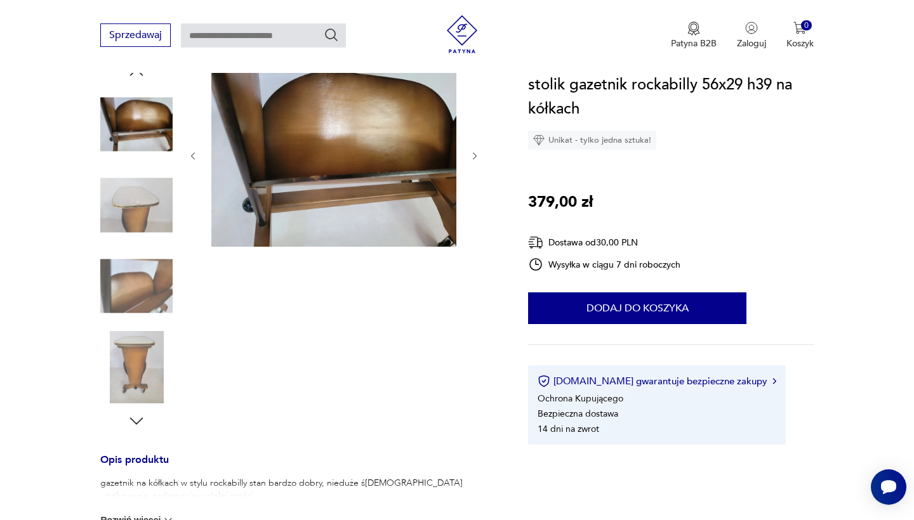
click at [475, 156] on icon "button" at bounding box center [475, 156] width 11 height 11
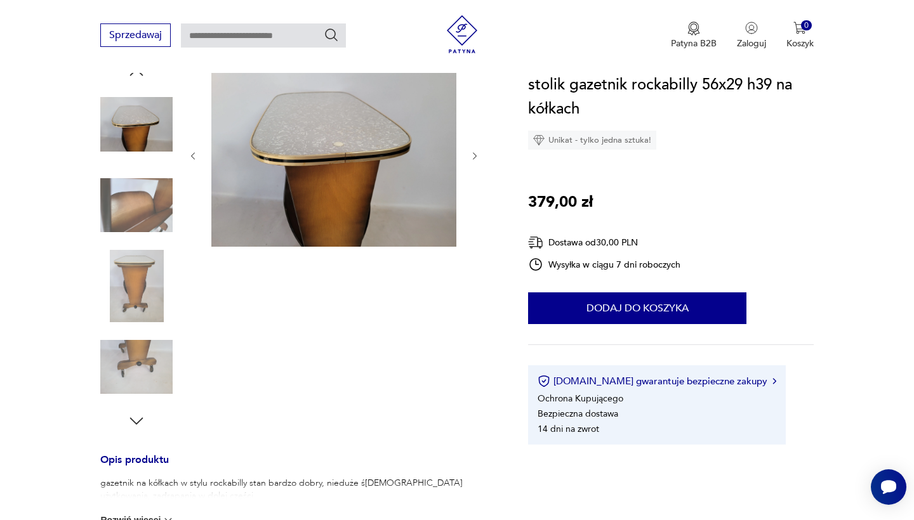
click at [475, 156] on icon "button" at bounding box center [475, 156] width 11 height 11
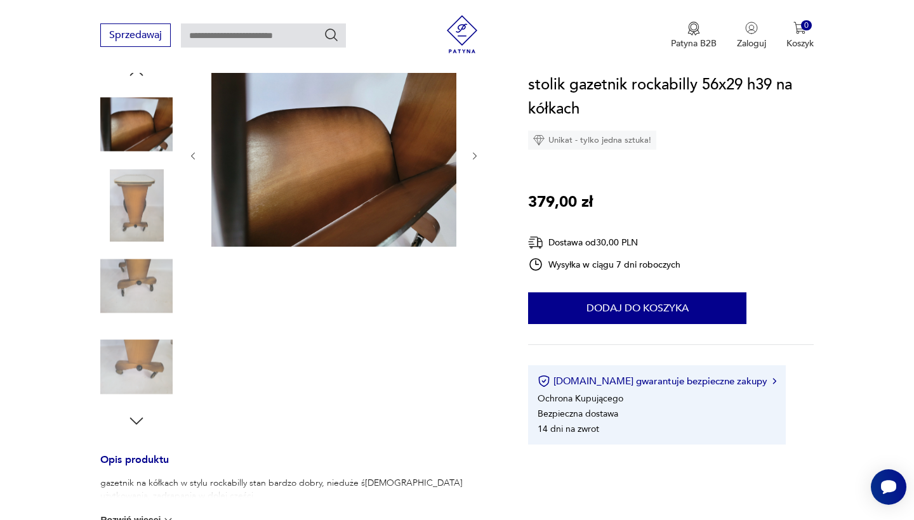
click at [475, 156] on icon "button" at bounding box center [475, 156] width 11 height 11
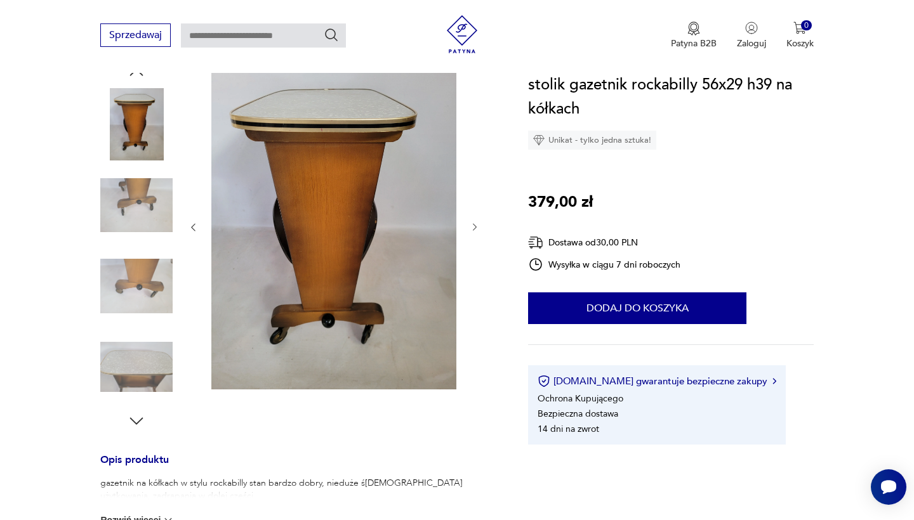
click at [475, 156] on div at bounding box center [334, 227] width 292 height 329
click at [133, 421] on icon "button" at bounding box center [136, 421] width 13 height 7
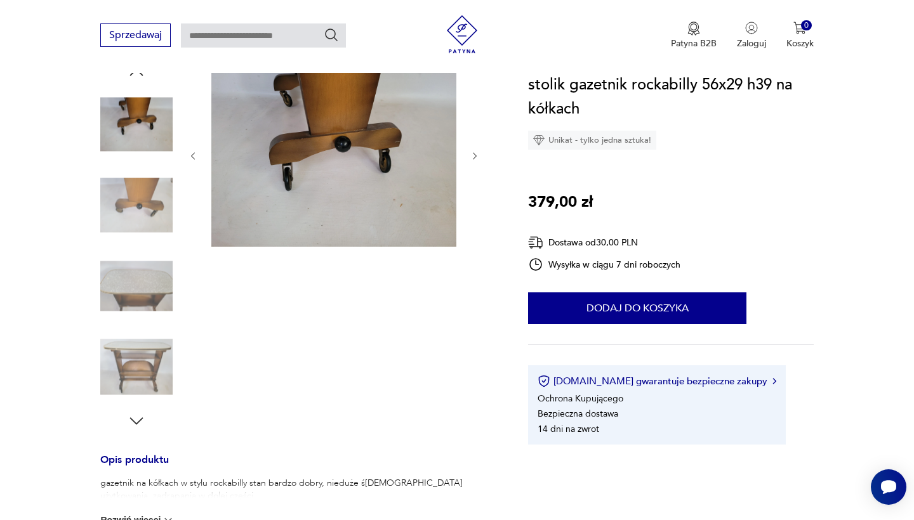
click at [133, 421] on icon "button" at bounding box center [136, 421] width 13 height 7
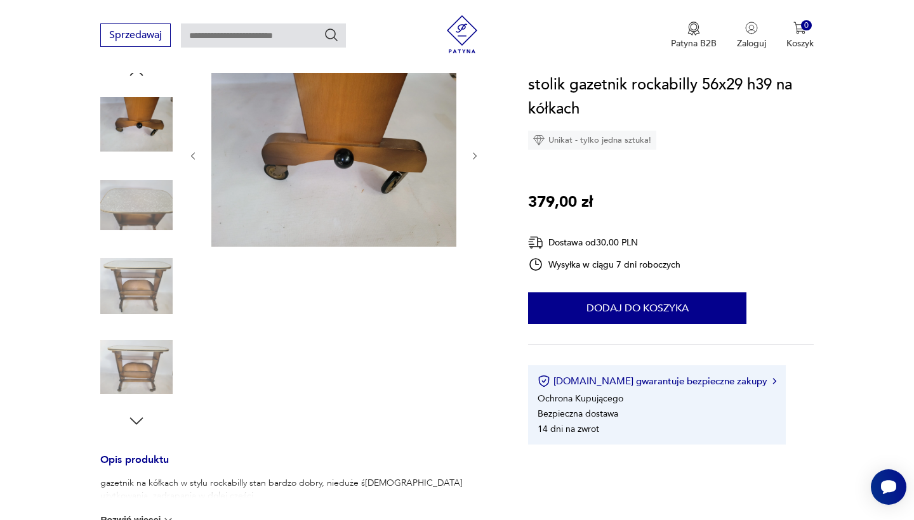
click at [133, 421] on icon "button" at bounding box center [136, 421] width 13 height 7
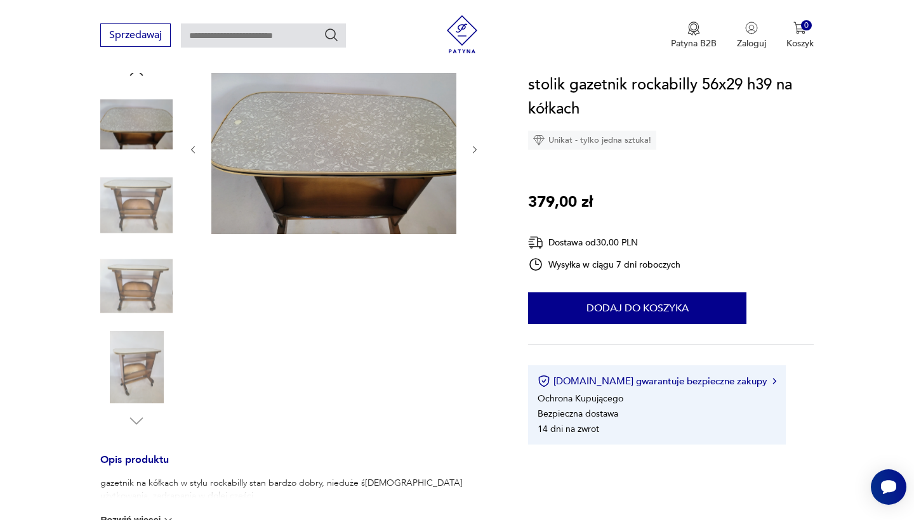
click at [121, 373] on img at bounding box center [136, 367] width 72 height 72
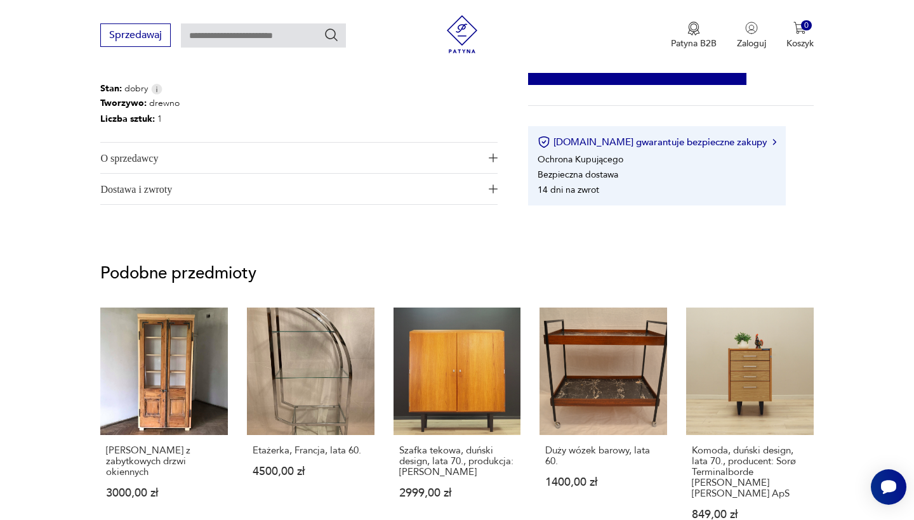
scroll to position [645, 0]
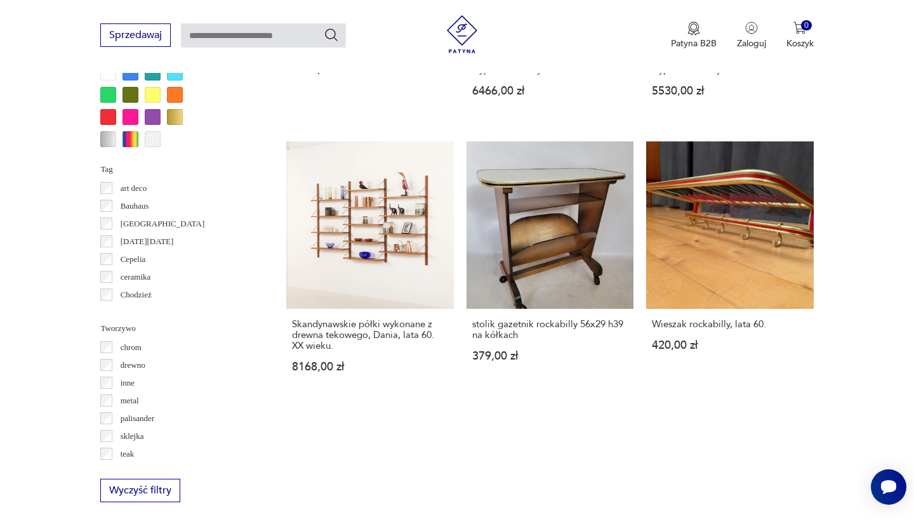
scroll to position [1279, 0]
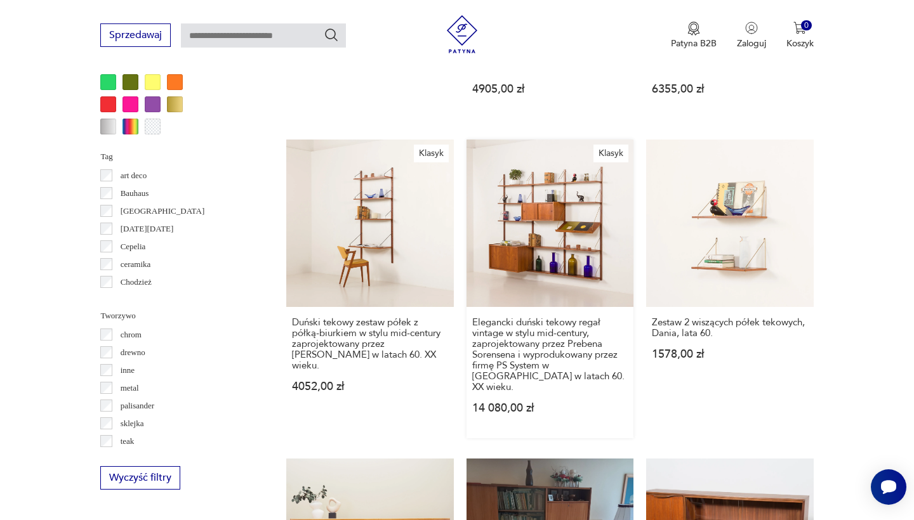
scroll to position [1292, 0]
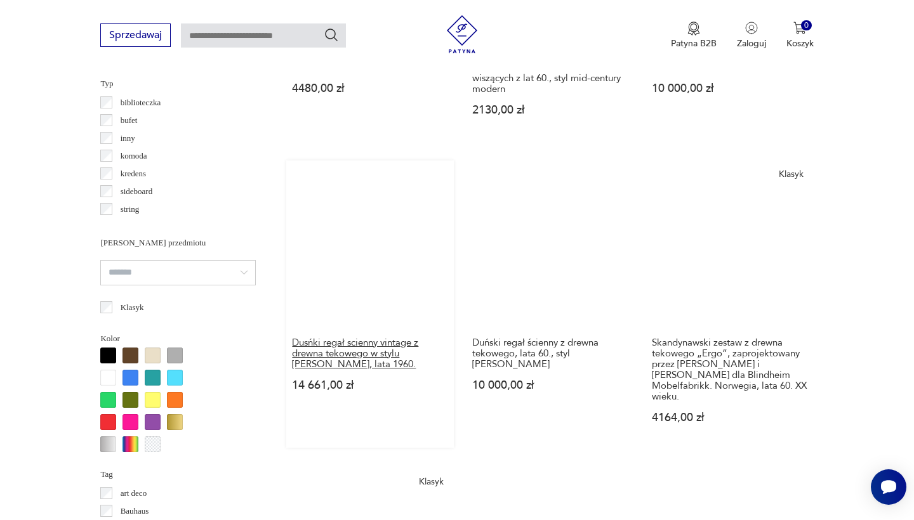
scroll to position [973, 0]
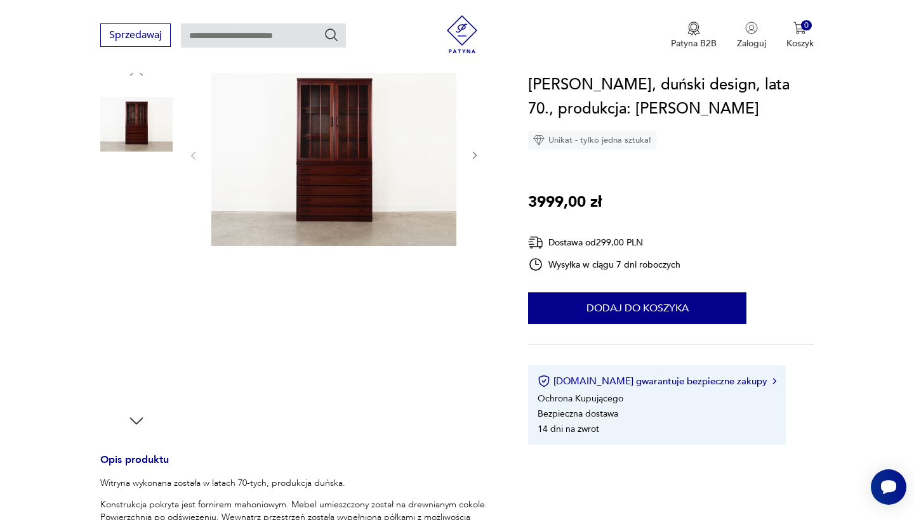
click at [147, 277] on img at bounding box center [136, 286] width 72 height 72
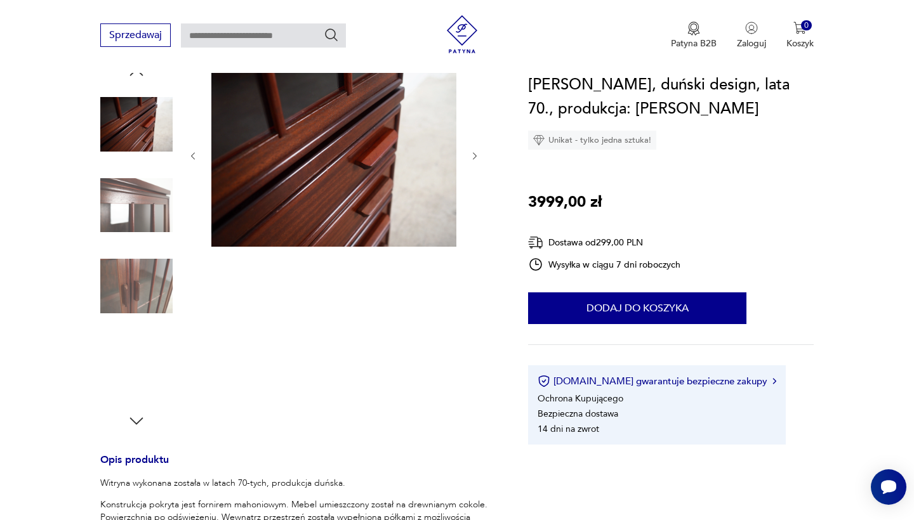
click at [127, 297] on img at bounding box center [136, 286] width 72 height 72
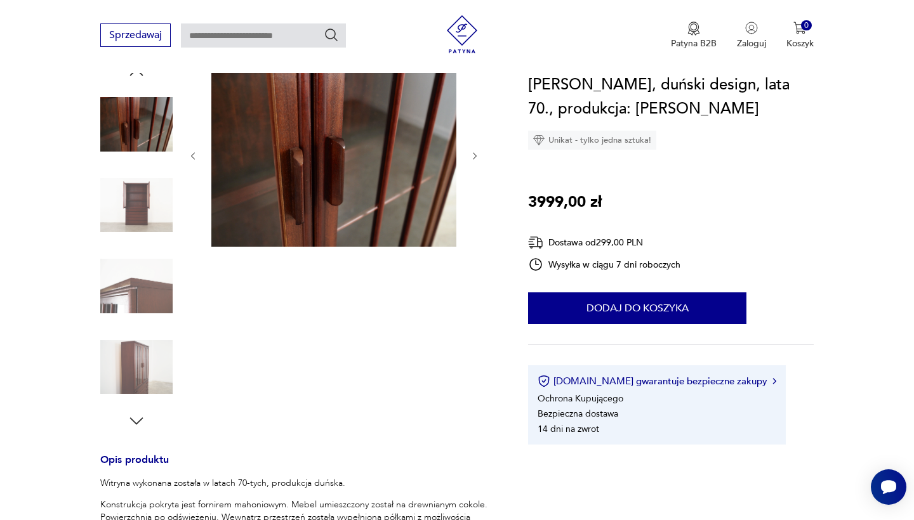
click at [159, 288] on img at bounding box center [136, 286] width 72 height 72
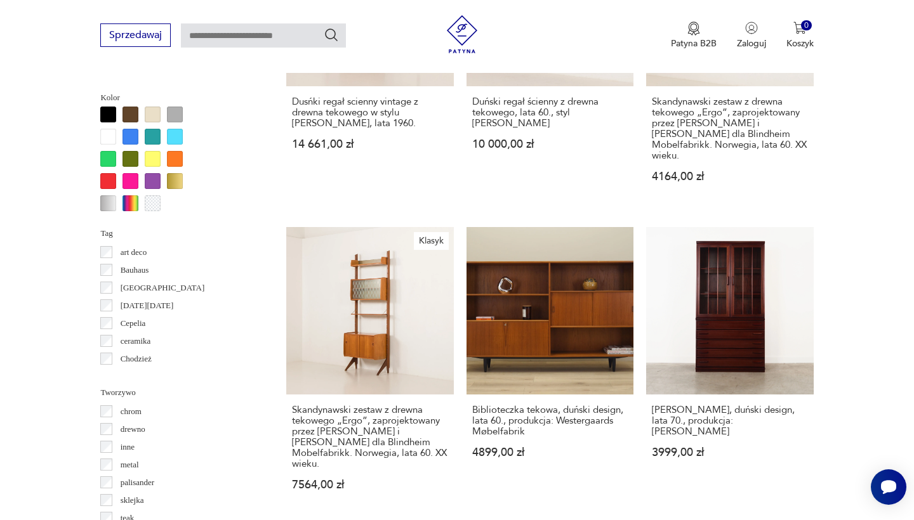
scroll to position [1214, 0]
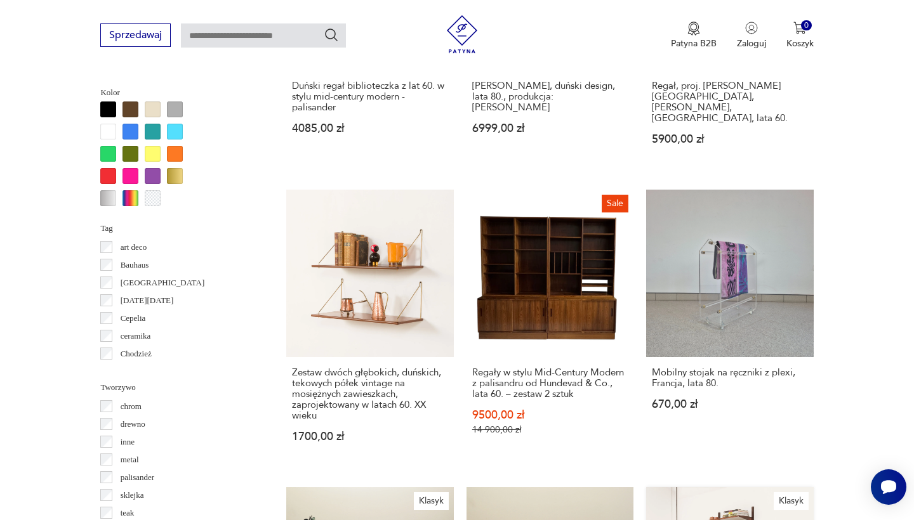
scroll to position [1219, 0]
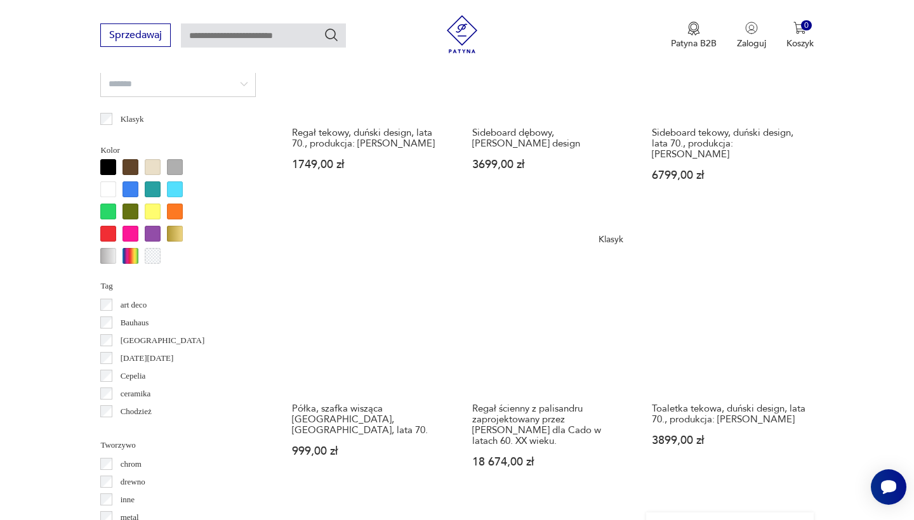
scroll to position [1161, 0]
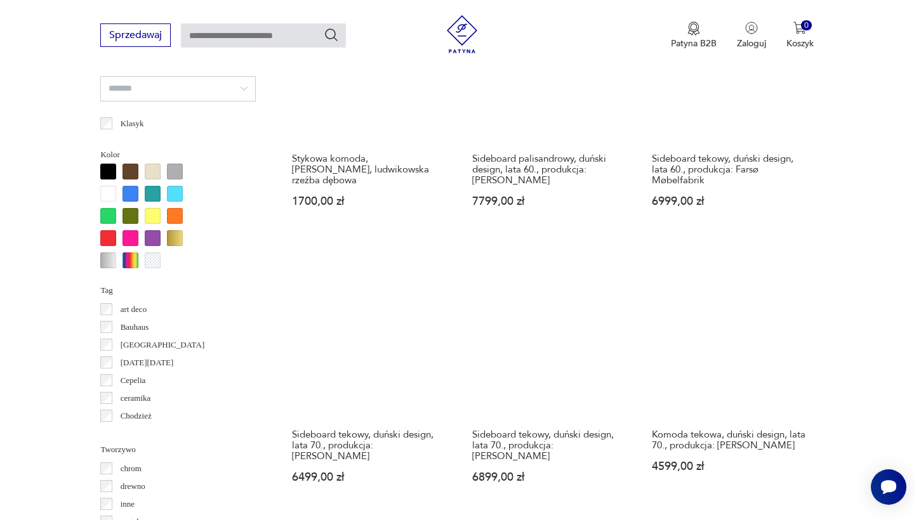
scroll to position [1160, 0]
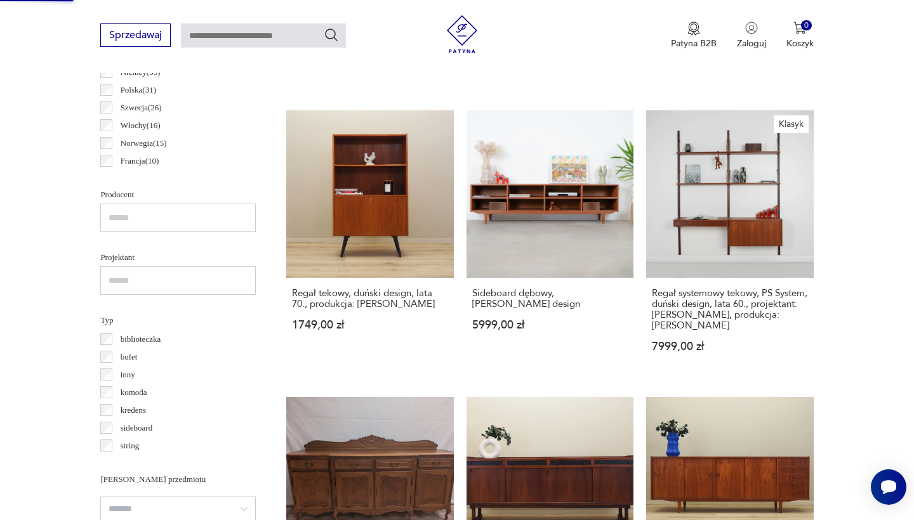
scroll to position [147, 0]
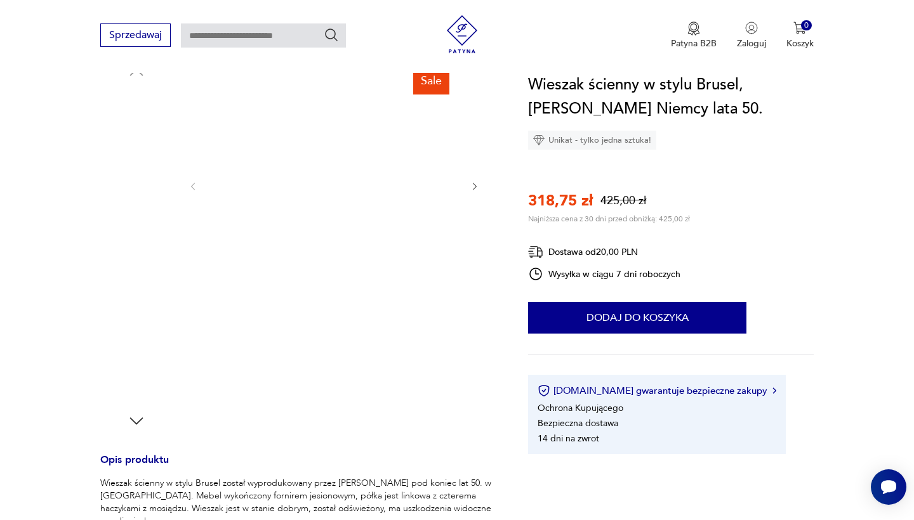
click at [143, 213] on img at bounding box center [136, 205] width 72 height 72
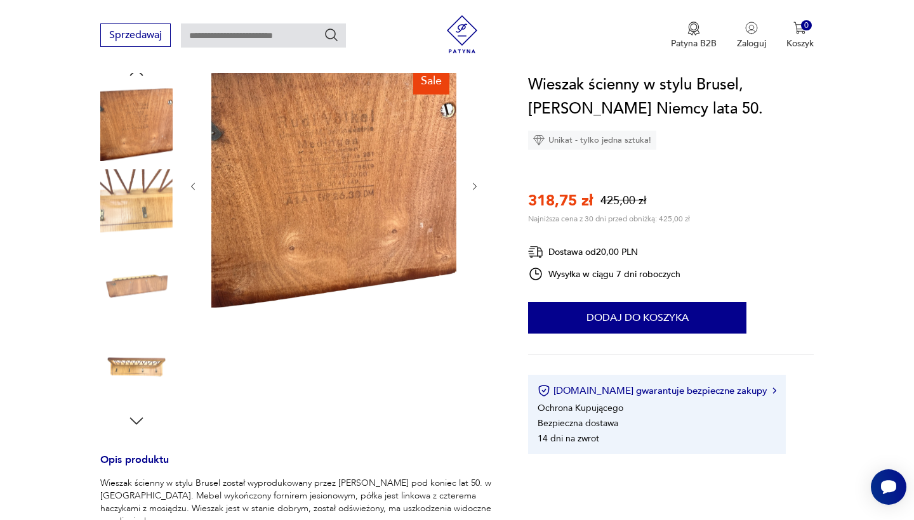
click at [144, 238] on img at bounding box center [136, 205] width 72 height 72
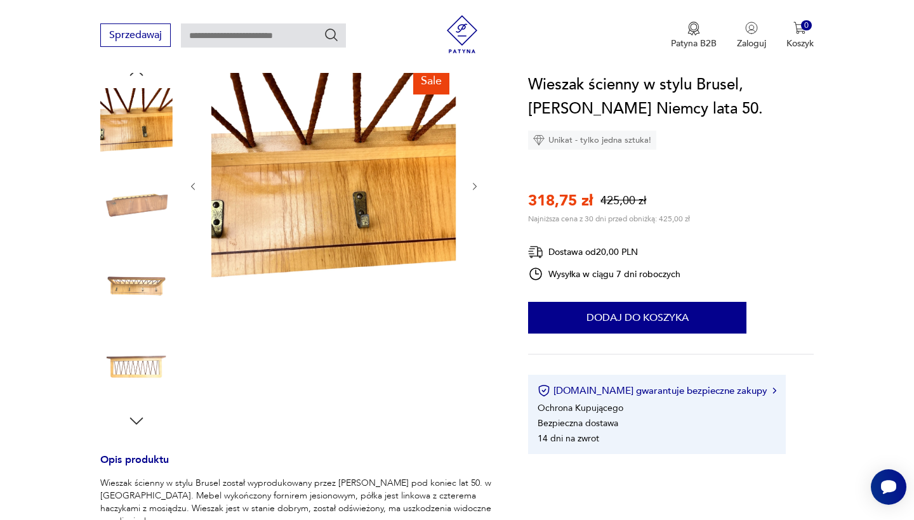
click at [132, 213] on img at bounding box center [136, 205] width 72 height 72
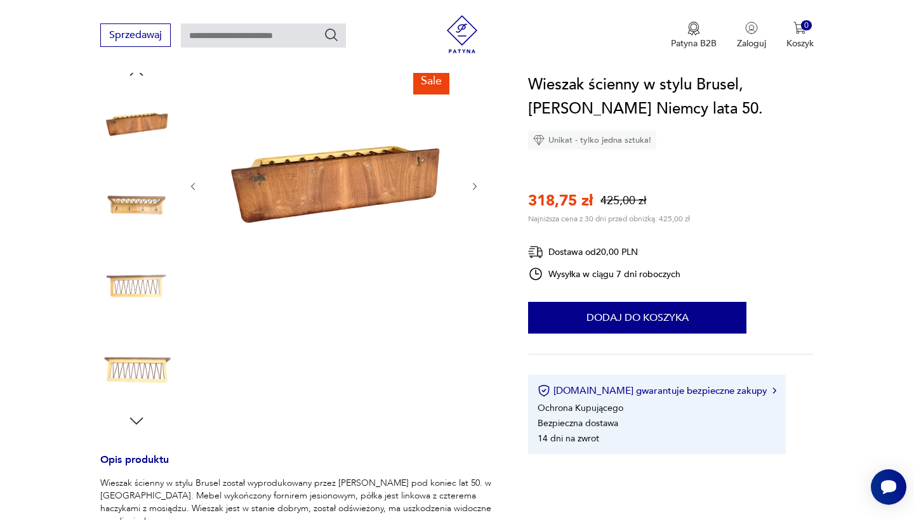
click at [132, 210] on img at bounding box center [136, 205] width 72 height 72
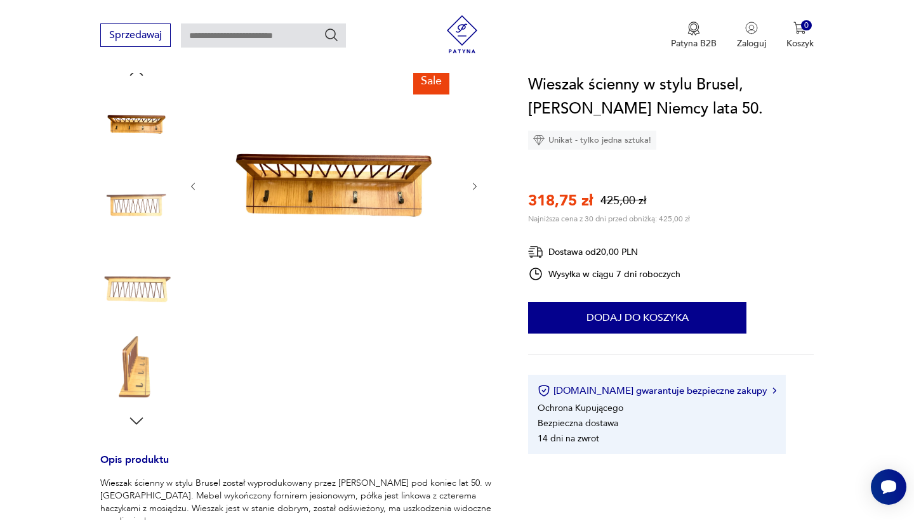
click at [133, 214] on img at bounding box center [136, 205] width 72 height 72
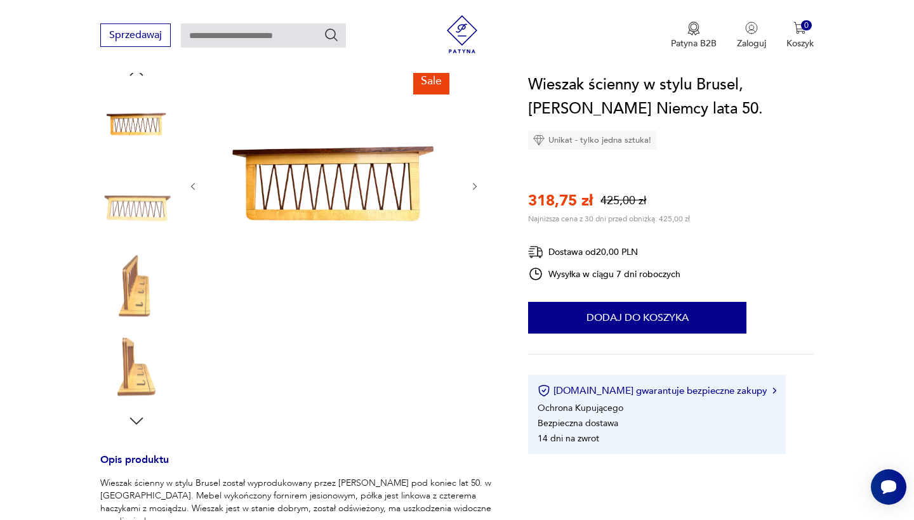
click at [143, 275] on img at bounding box center [136, 286] width 72 height 72
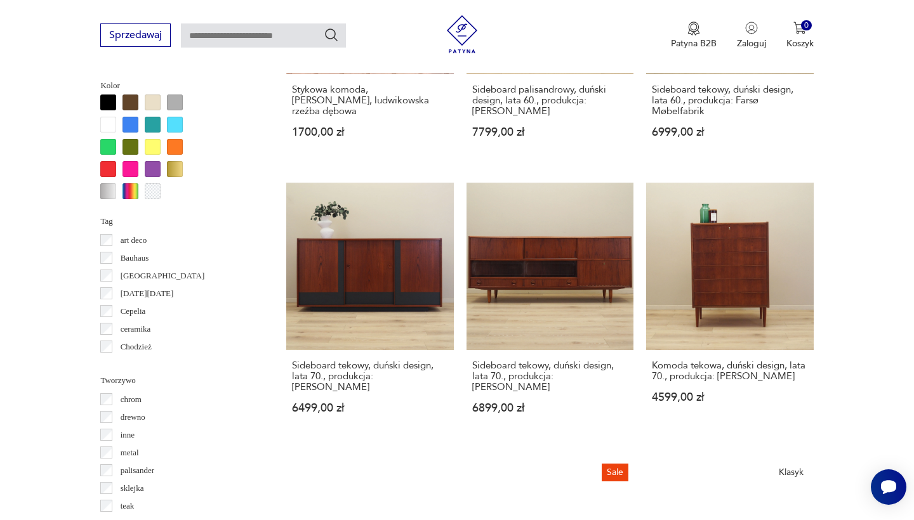
scroll to position [1230, 0]
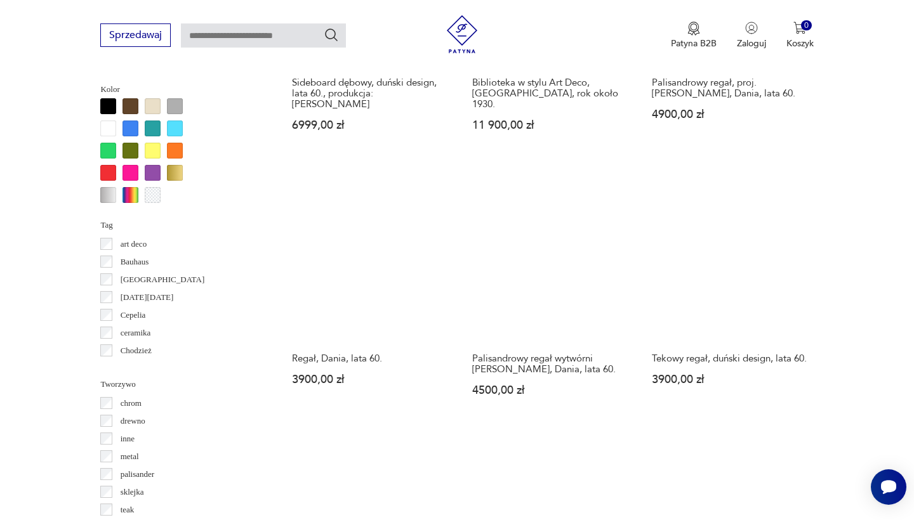
scroll to position [1226, 0]
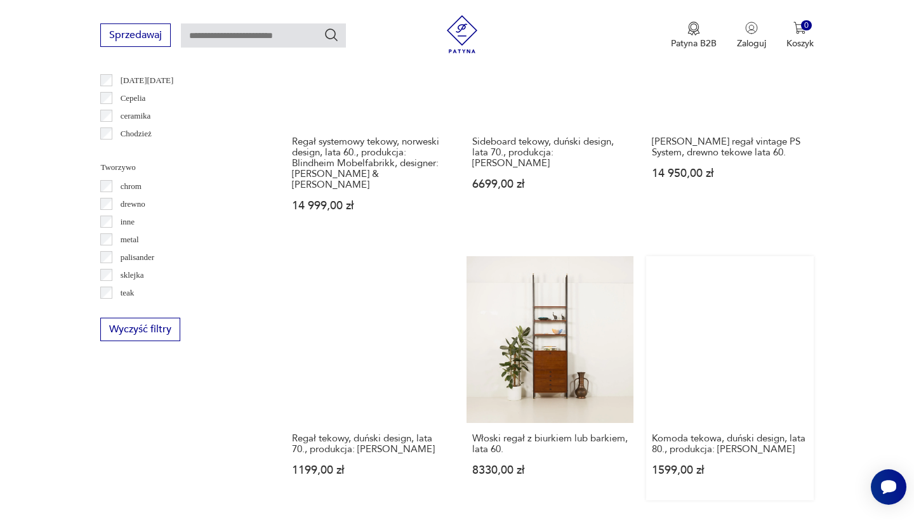
scroll to position [1443, 0]
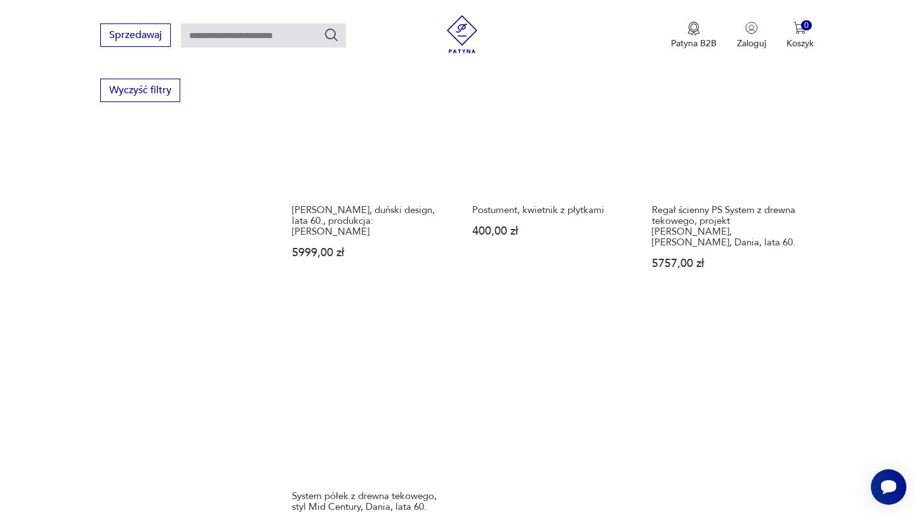
scroll to position [1679, 0]
